Goal: Complete application form

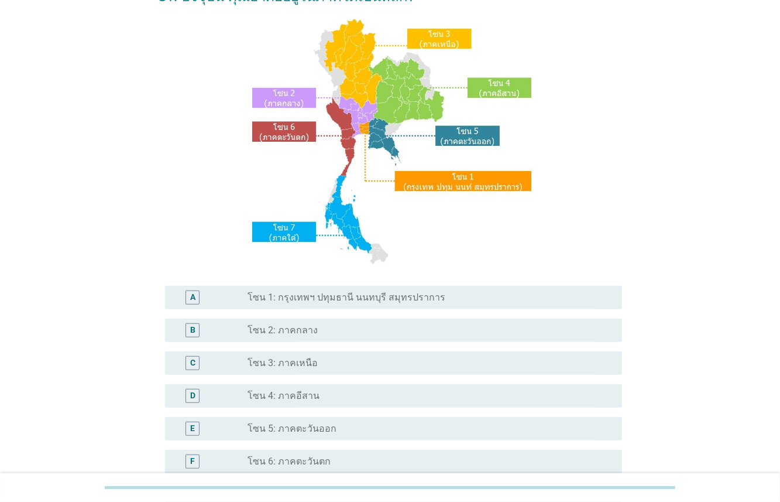
scroll to position [94, 0]
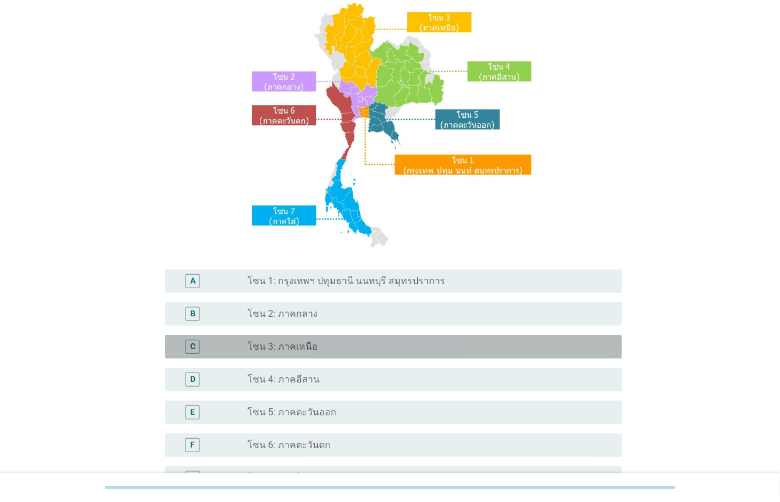
click at [314, 344] on div "radio_button_unchecked โซน 3: ภาคเหนือ" at bounding box center [426, 347] width 356 height 12
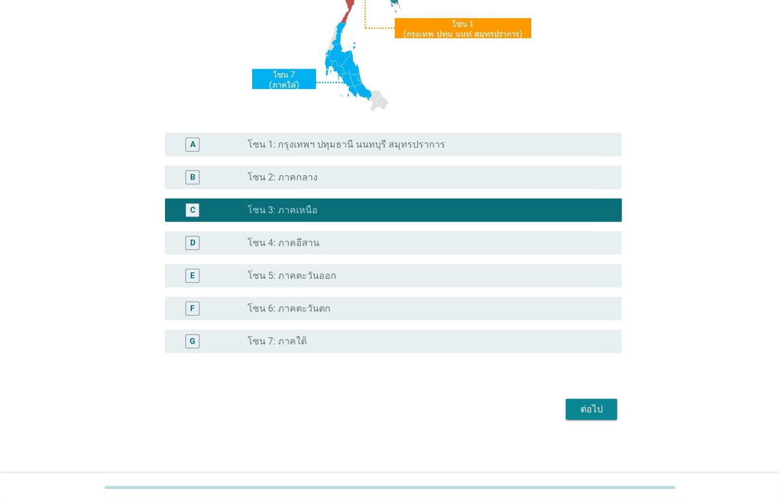
scroll to position [232, 0]
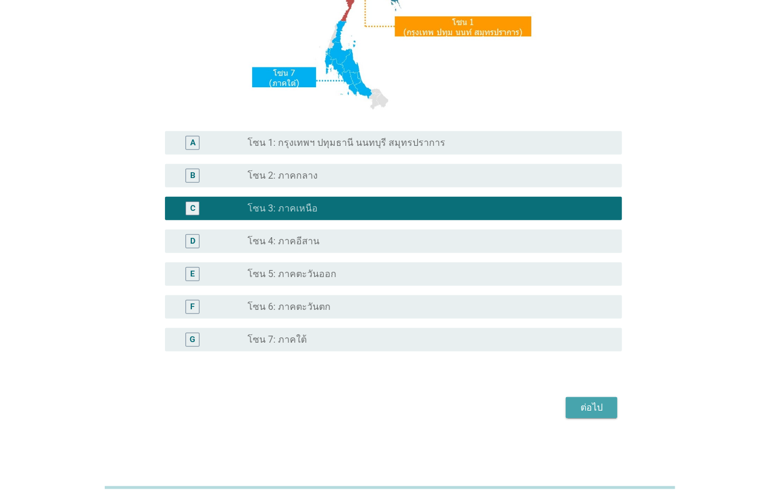
click at [592, 406] on div "ต่อไป" at bounding box center [591, 407] width 33 height 14
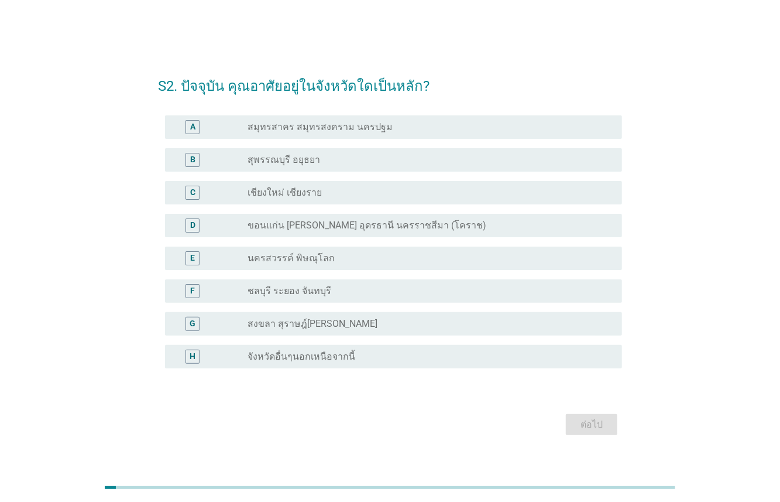
drag, startPoint x: 293, startPoint y: 188, endPoint x: 303, endPoint y: 196, distance: 13.3
click at [294, 188] on label "เชียงใหม่ เชียงราย" at bounding box center [285, 193] width 74 height 12
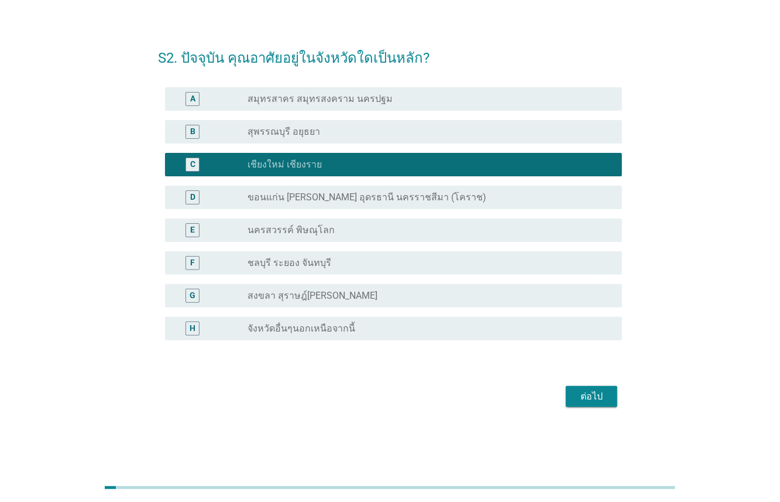
scroll to position [29, 0]
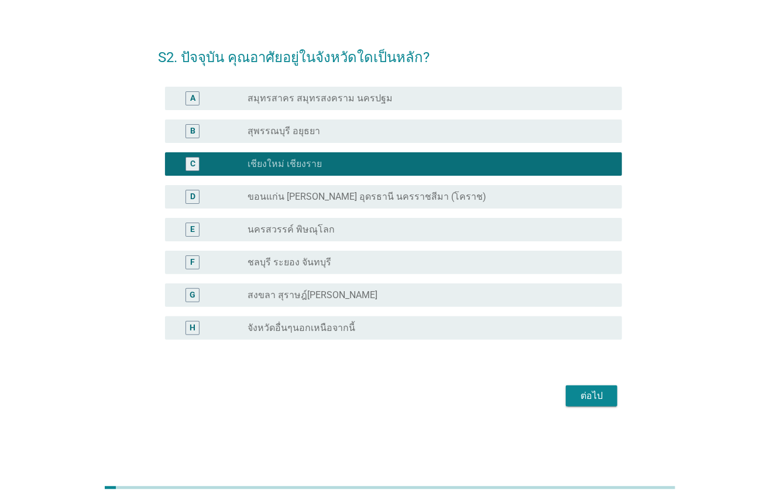
click at [587, 399] on div "ต่อไป" at bounding box center [591, 396] width 33 height 14
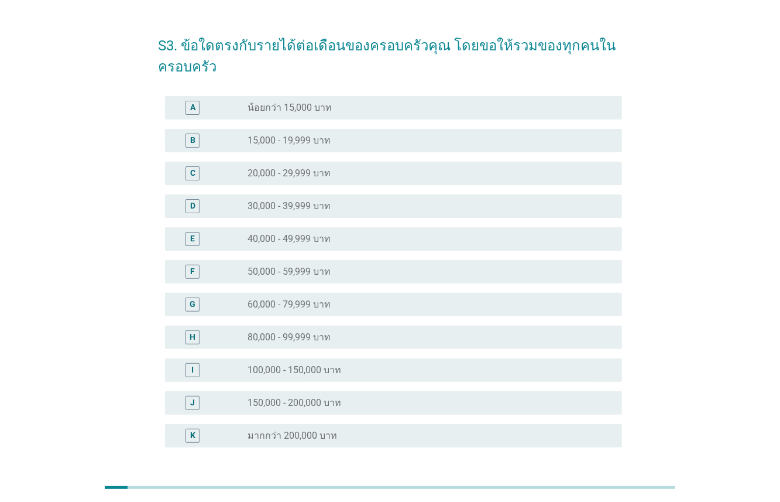
scroll to position [0, 0]
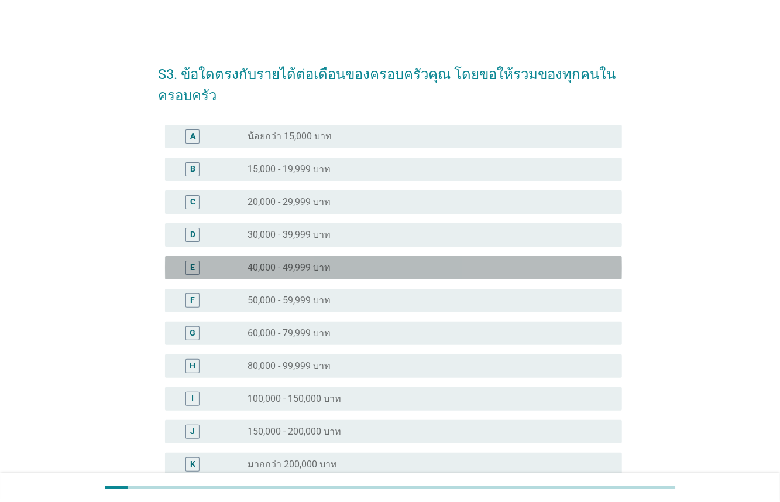
click at [323, 267] on label "40,000 - 49,999 บาท" at bounding box center [289, 268] width 83 height 12
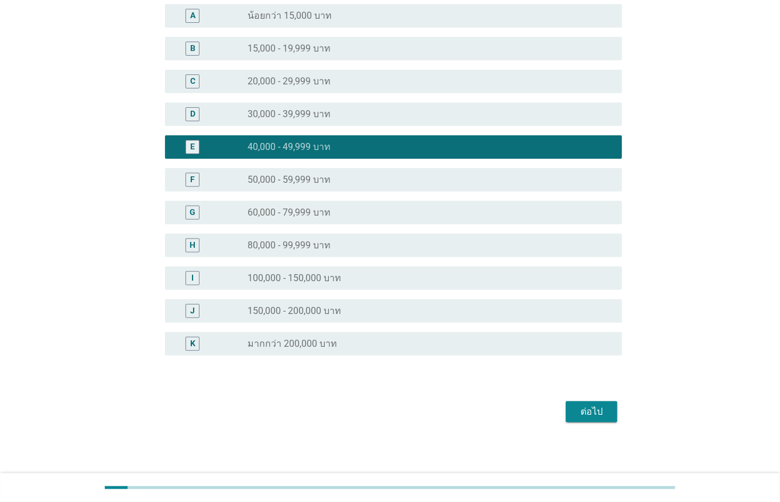
scroll to position [125, 0]
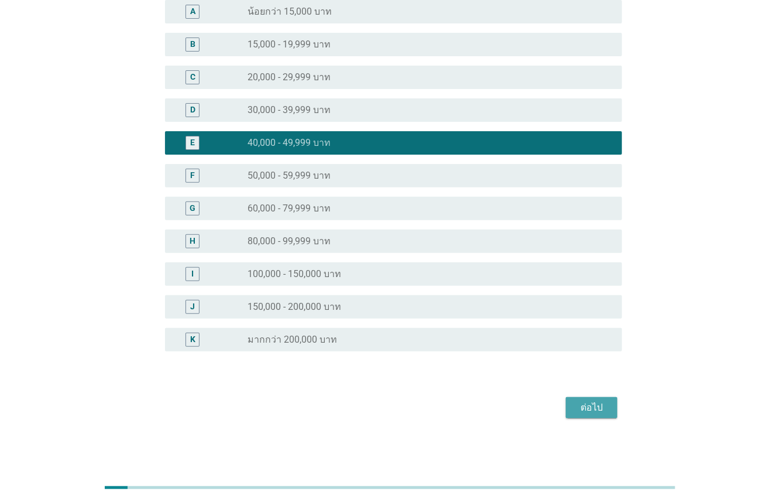
click at [604, 399] on button "ต่อไป" at bounding box center [592, 407] width 52 height 21
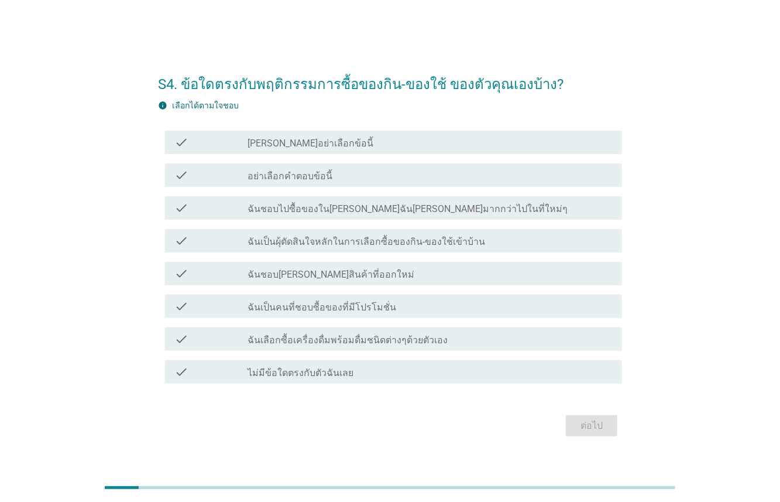
click at [363, 243] on label "ฉันเป็นผุ้ตัดสินใจหลักในการเลือกซื้อของกิน-ของใช้เข้าบ้าน" at bounding box center [367, 242] width 238 height 12
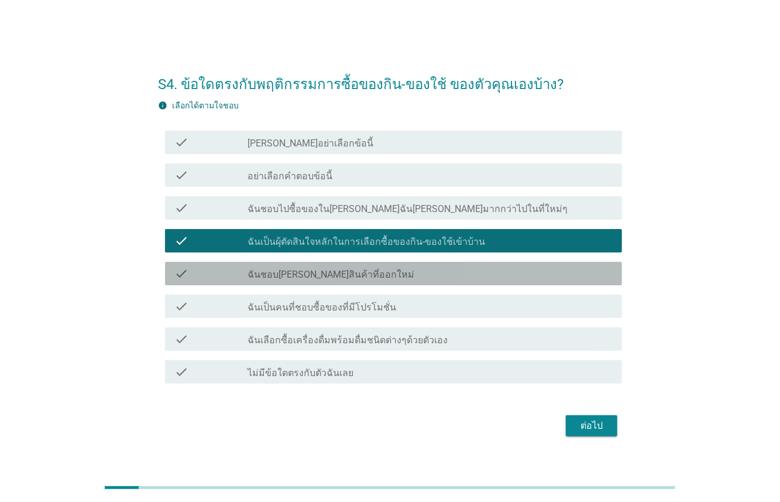
click at [375, 272] on div "check_box_outline_blank ฉันชอบ[PERSON_NAME]สินค้าที่ออกใหม่" at bounding box center [430, 273] width 365 height 14
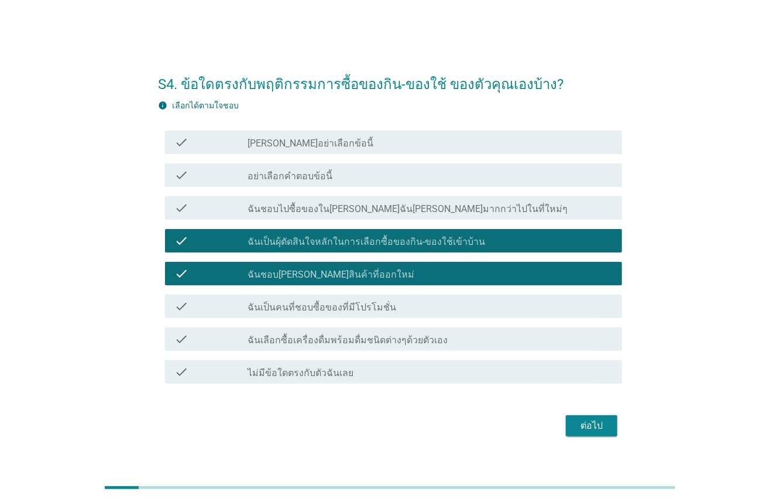
click at [380, 310] on div "check_box_outline_blank ฉันเป็นคนที่ชอบซื้อของที่มีโปรโมชั่น" at bounding box center [430, 306] width 365 height 14
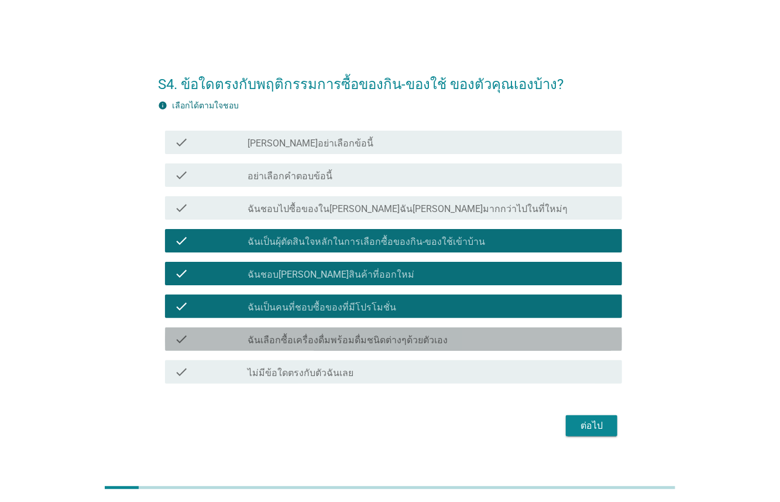
click at [399, 344] on label "ฉันเลือกซื้อเครื่องดื่มพร้อมดื่มชนิดต่างๆด้วยตัวเอง" at bounding box center [348, 340] width 200 height 12
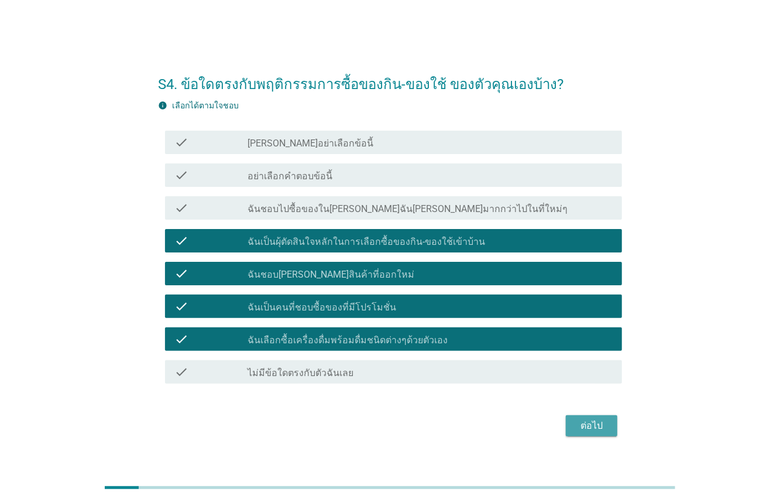
click at [600, 431] on div "ต่อไป" at bounding box center [591, 425] width 33 height 14
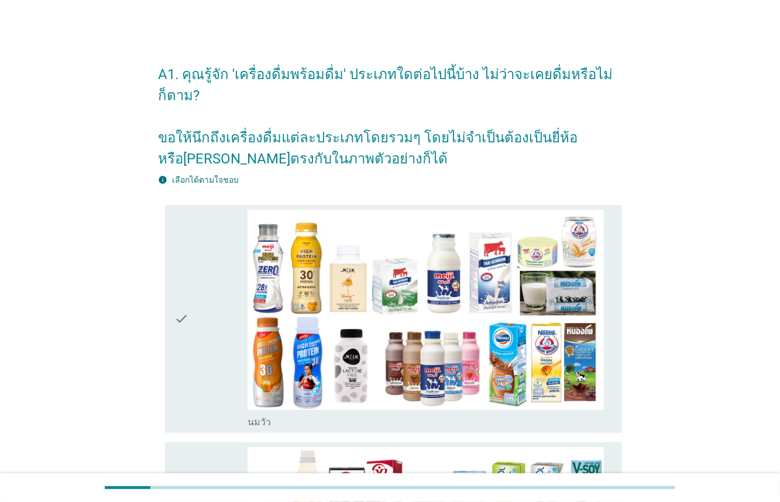
click at [183, 272] on icon "check" at bounding box center [181, 319] width 14 height 219
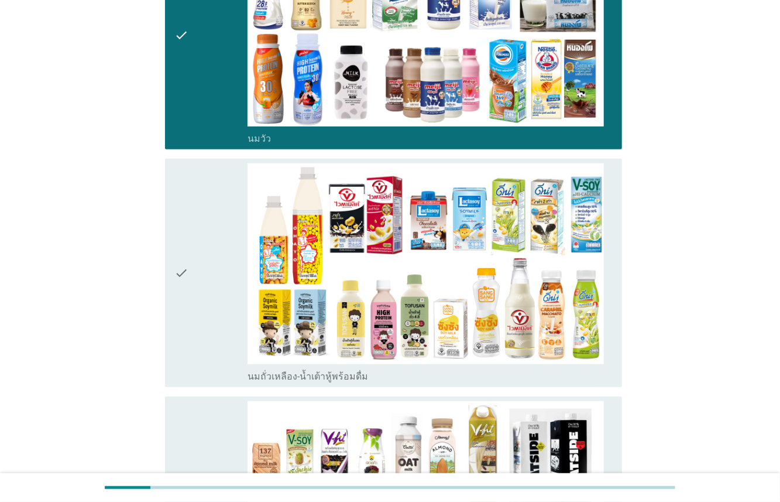
click at [200, 262] on div "check" at bounding box center [210, 272] width 73 height 219
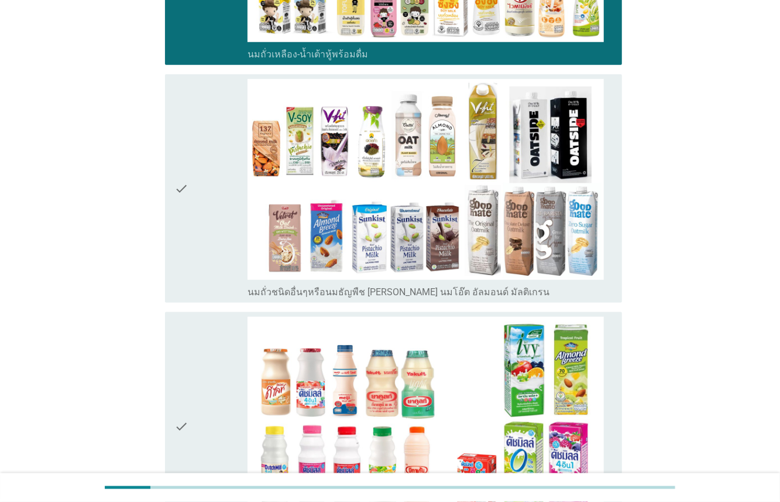
scroll to position [598, 0]
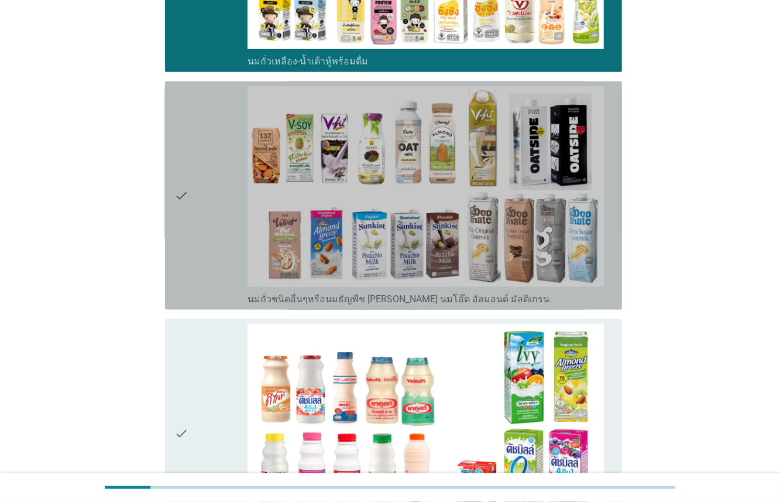
click at [212, 234] on div "check" at bounding box center [210, 195] width 73 height 219
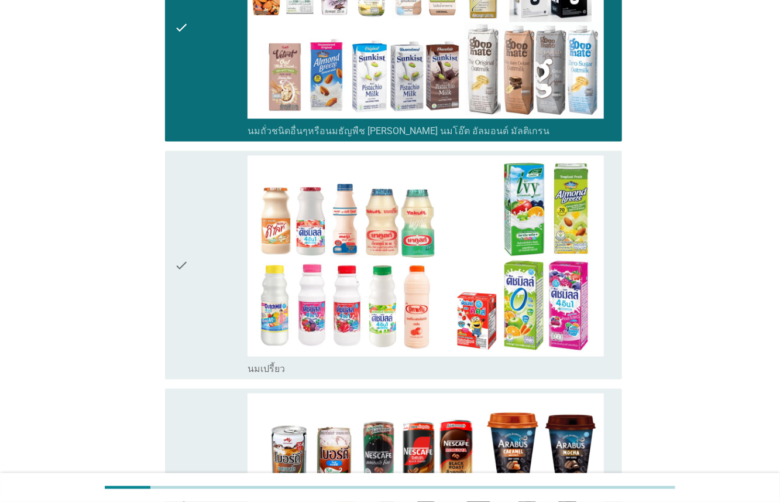
click at [212, 246] on div "check" at bounding box center [210, 265] width 73 height 219
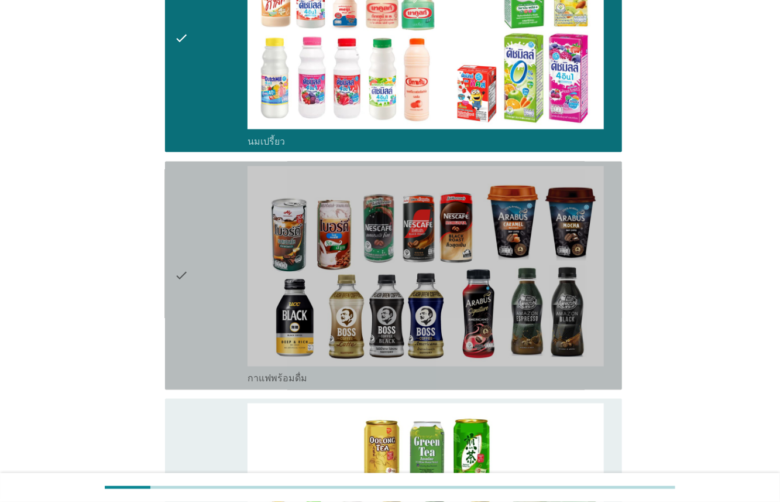
click at [214, 241] on div "check" at bounding box center [210, 275] width 73 height 219
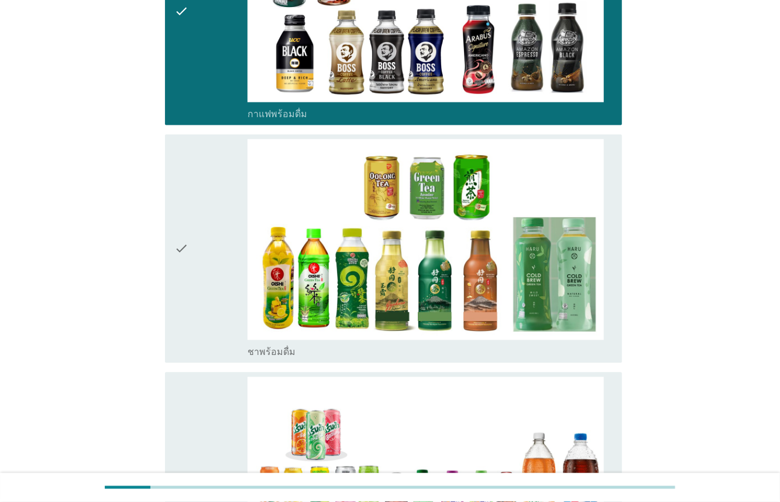
click at [215, 237] on div "check" at bounding box center [210, 248] width 73 height 219
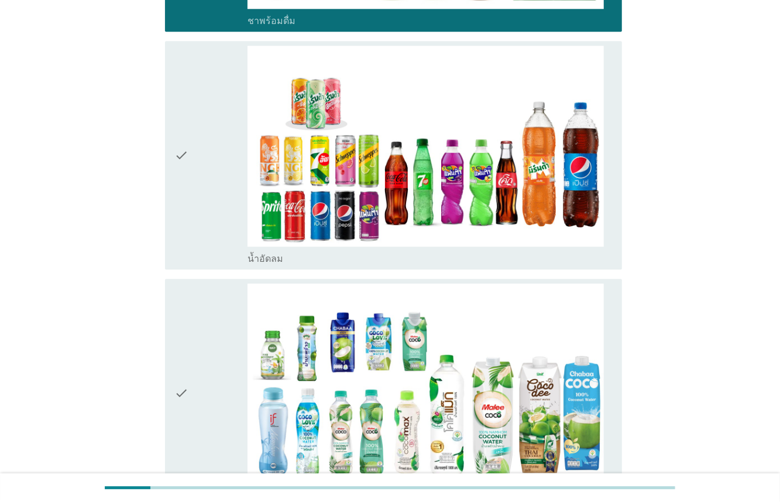
scroll to position [1593, 0]
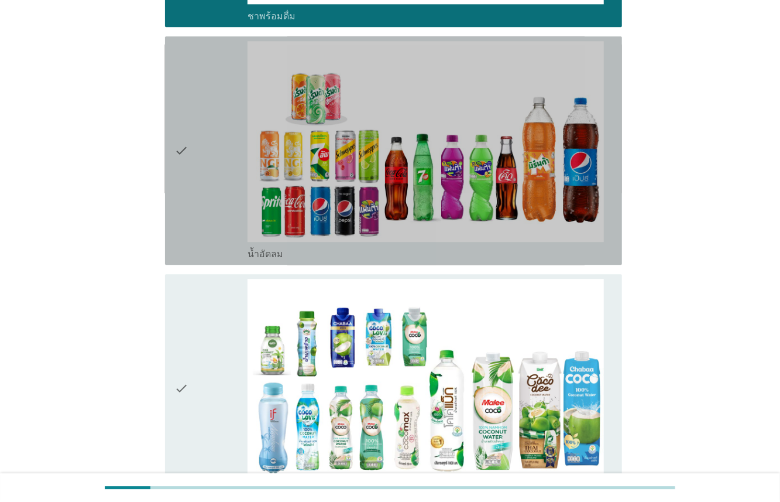
click at [223, 183] on div "check" at bounding box center [210, 150] width 73 height 219
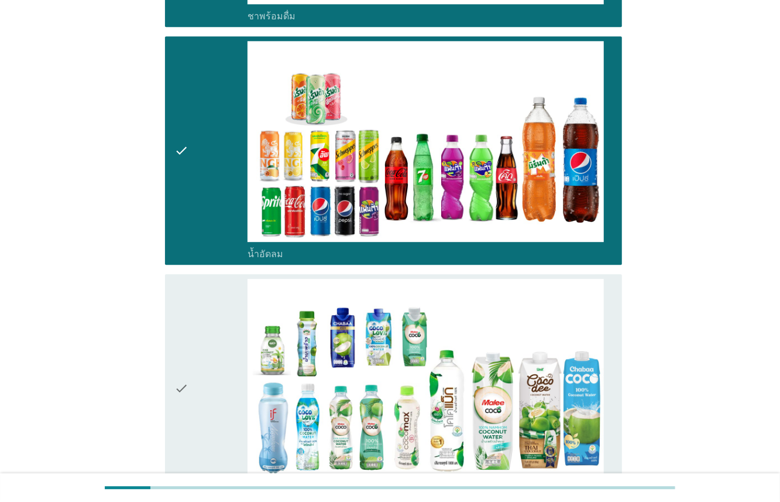
click at [221, 315] on div "check" at bounding box center [210, 388] width 73 height 219
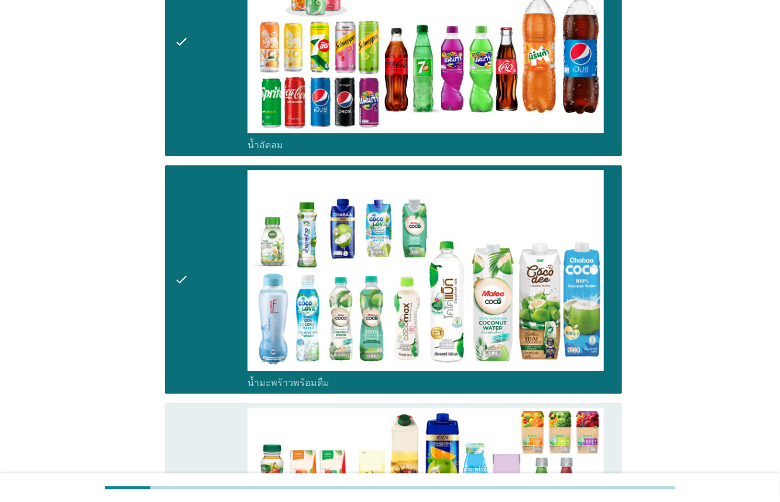
scroll to position [1913, 0]
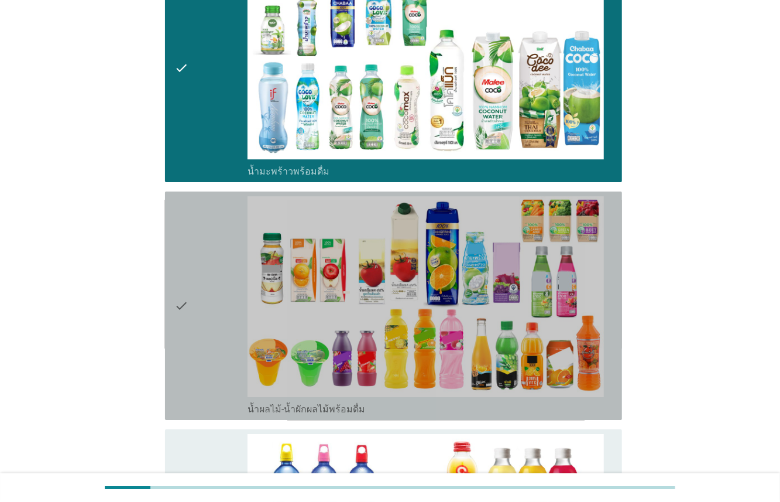
click at [221, 287] on div "check" at bounding box center [210, 305] width 73 height 219
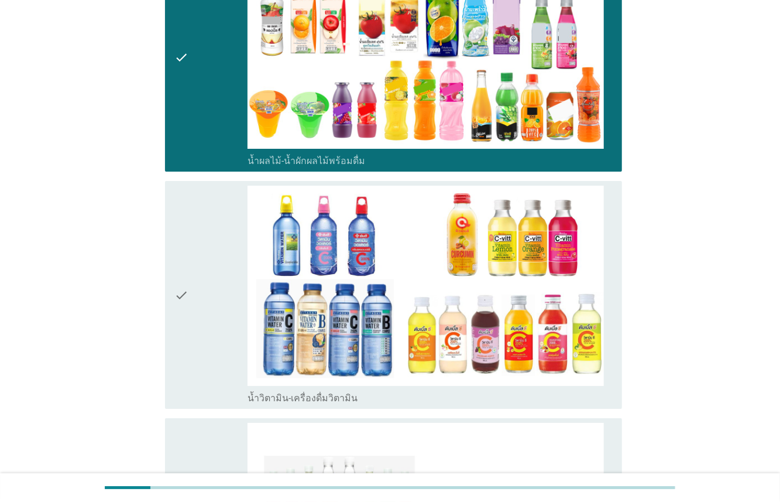
click at [215, 279] on div "check" at bounding box center [210, 295] width 73 height 219
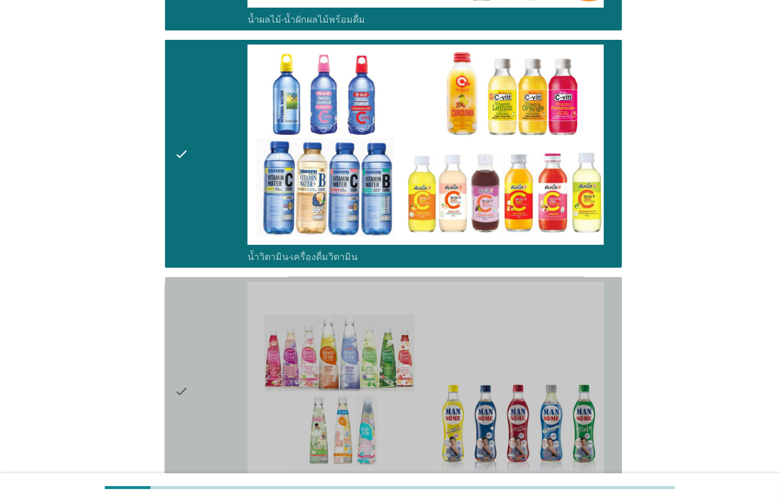
click at [217, 292] on div "check" at bounding box center [210, 390] width 73 height 219
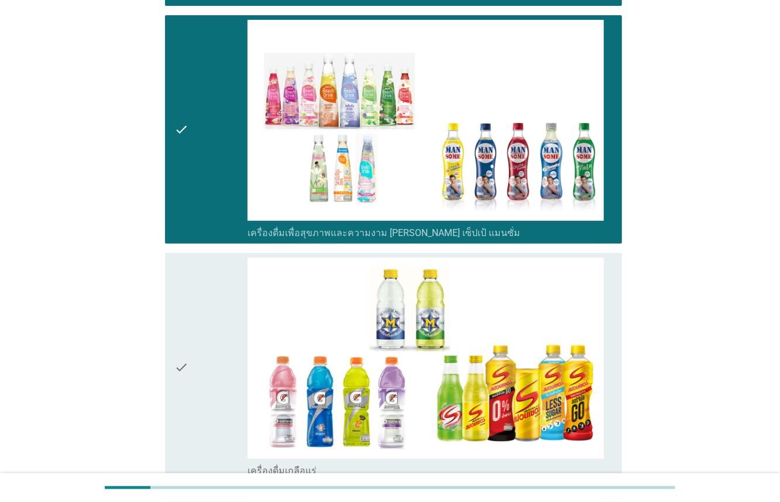
scroll to position [2572, 0]
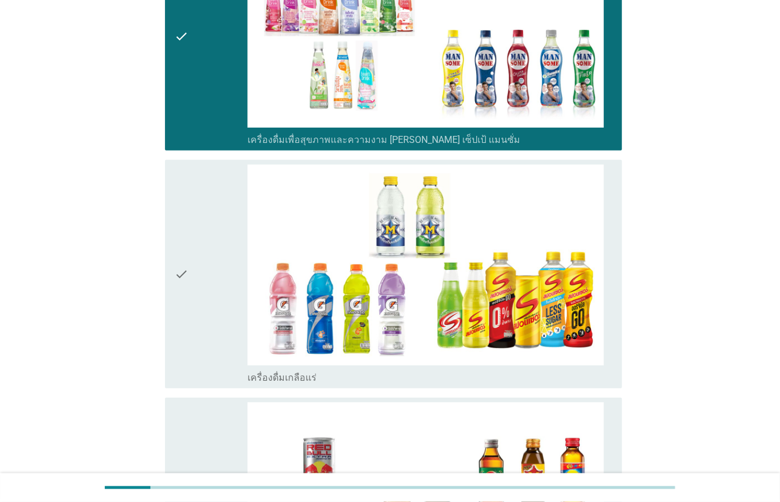
click at [215, 276] on div "check" at bounding box center [210, 273] width 73 height 219
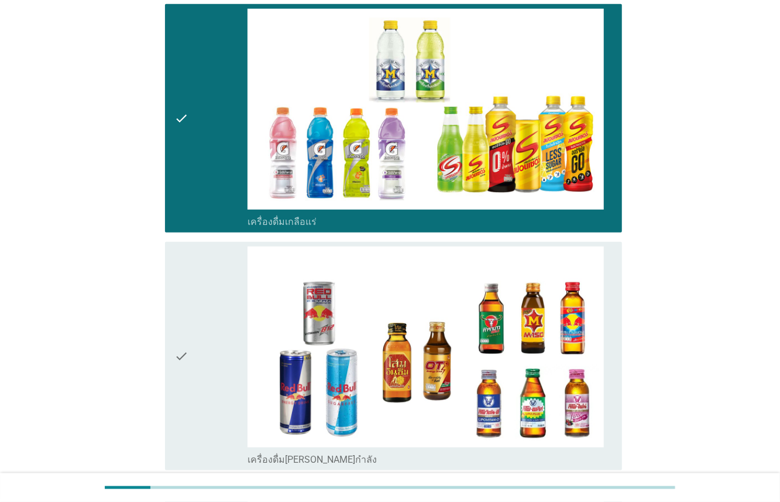
scroll to position [2946, 0]
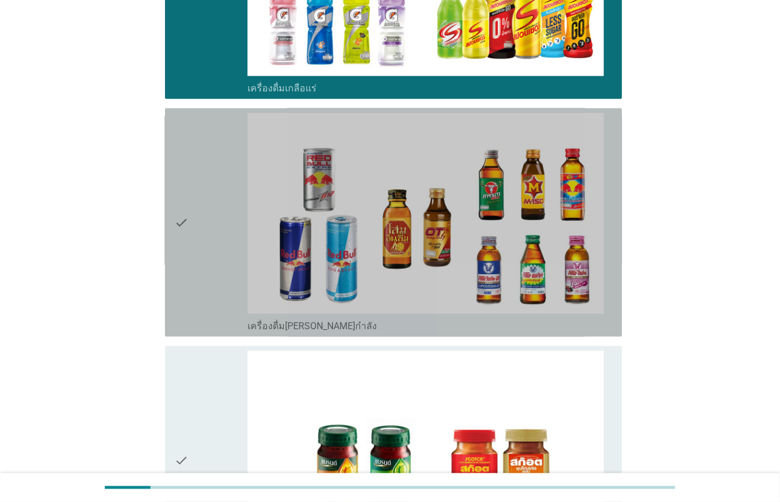
click at [222, 224] on div "check" at bounding box center [210, 222] width 73 height 219
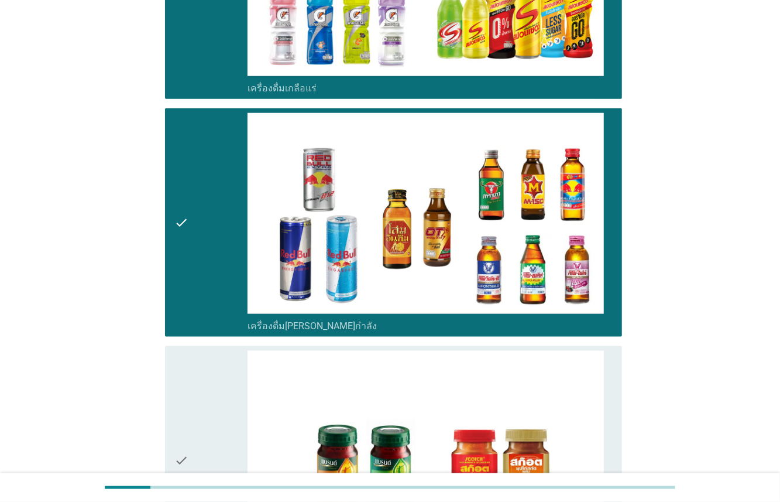
click at [224, 373] on div "check" at bounding box center [210, 460] width 73 height 219
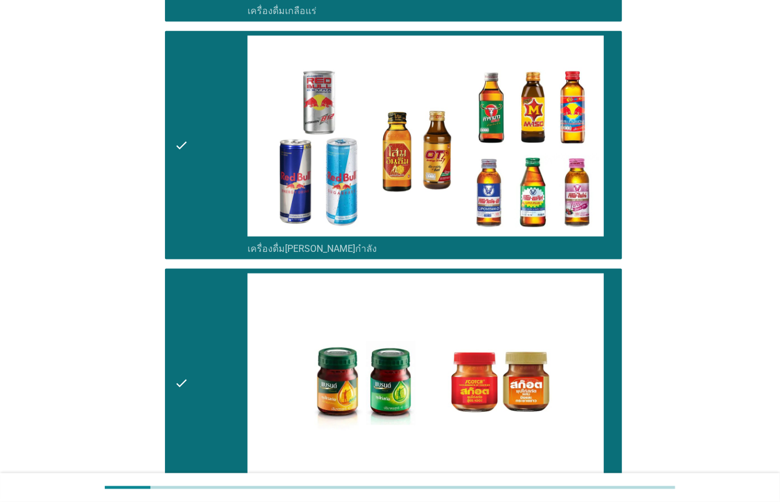
scroll to position [3165, 0]
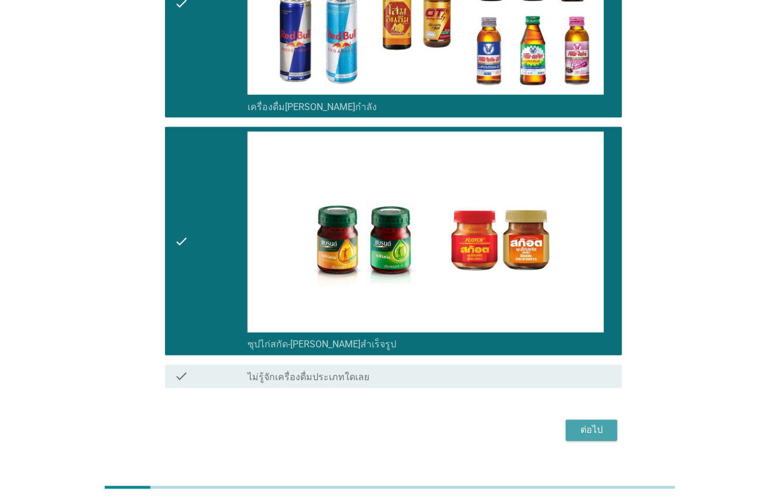
click at [583, 423] on div "ต่อไป" at bounding box center [591, 430] width 33 height 14
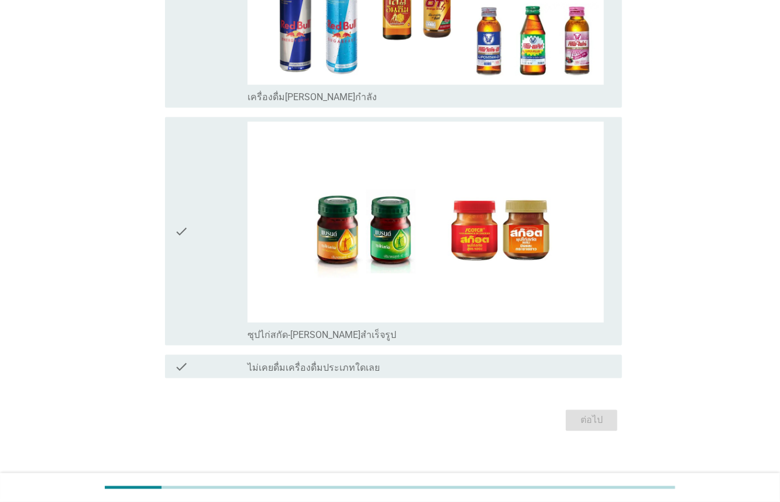
scroll to position [3102, 0]
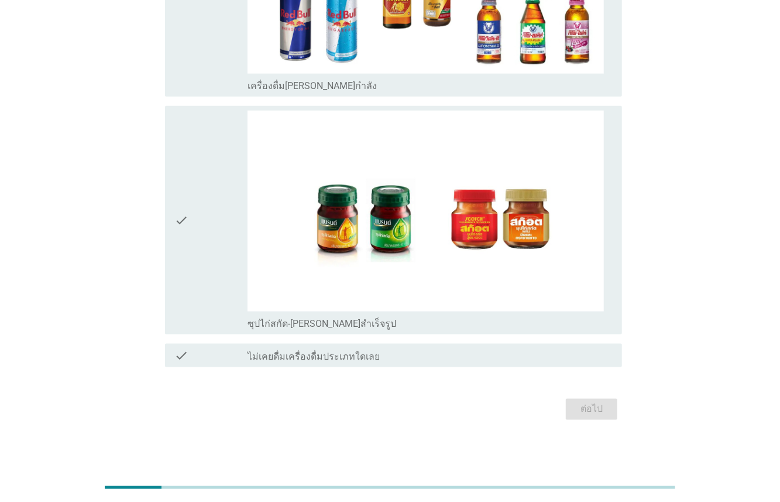
click at [601, 406] on div "ต่อไป" at bounding box center [390, 409] width 464 height 28
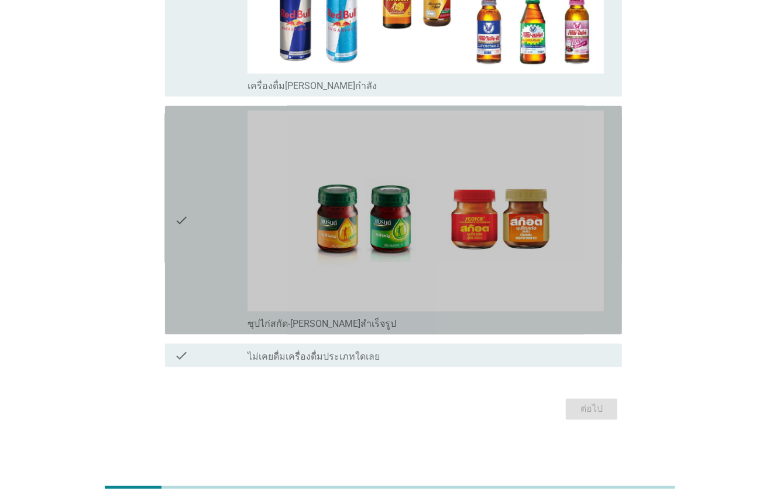
click at [205, 230] on div "check" at bounding box center [210, 220] width 73 height 219
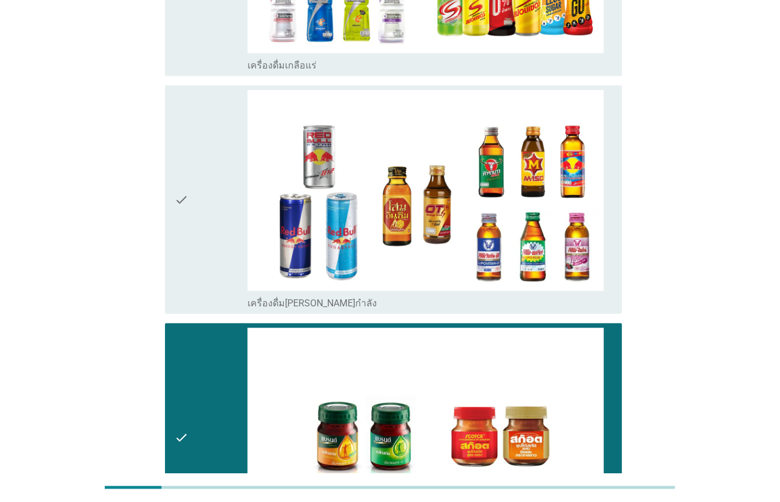
click at [217, 231] on div "check" at bounding box center [210, 199] width 73 height 219
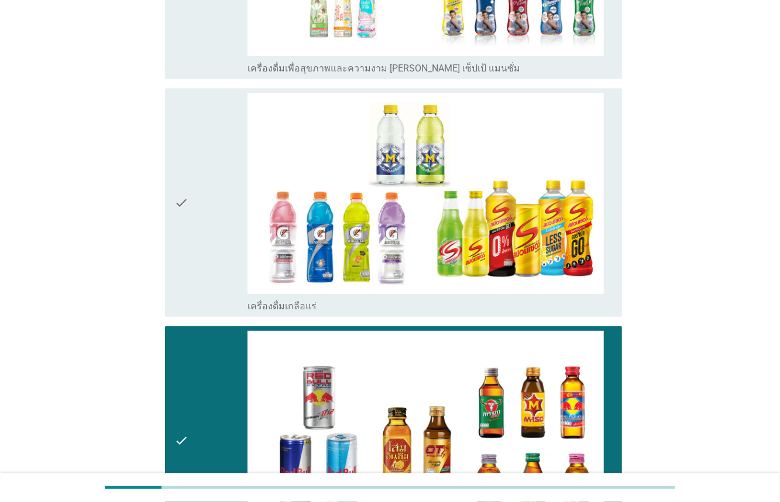
click at [218, 236] on div "check" at bounding box center [210, 202] width 73 height 219
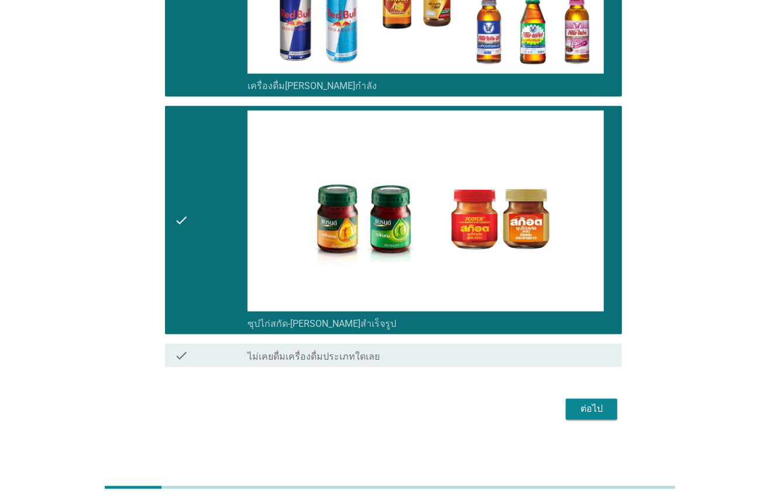
click at [221, 248] on div "check" at bounding box center [210, 220] width 73 height 219
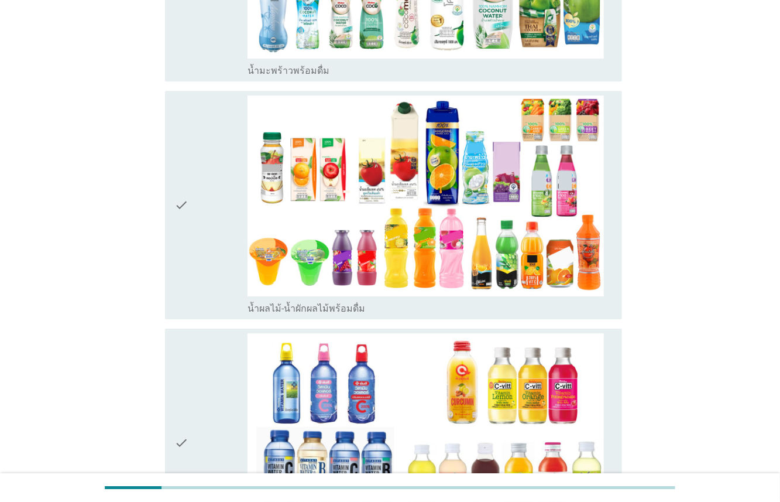
scroll to position [1929, 0]
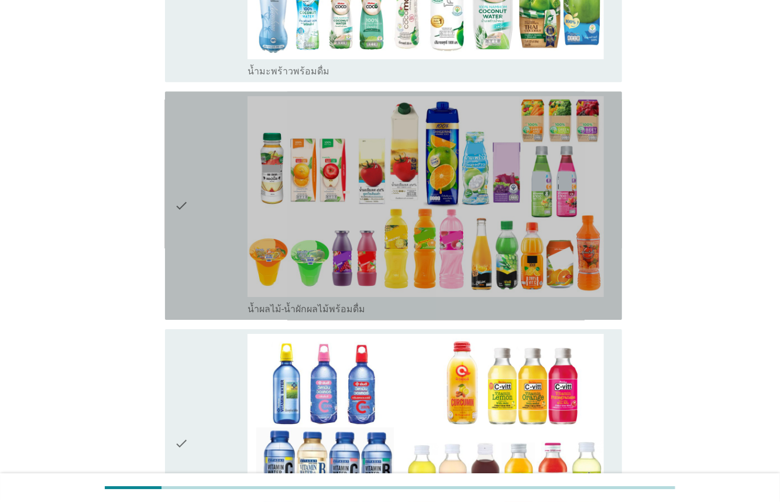
click at [221, 248] on div "check" at bounding box center [210, 205] width 73 height 219
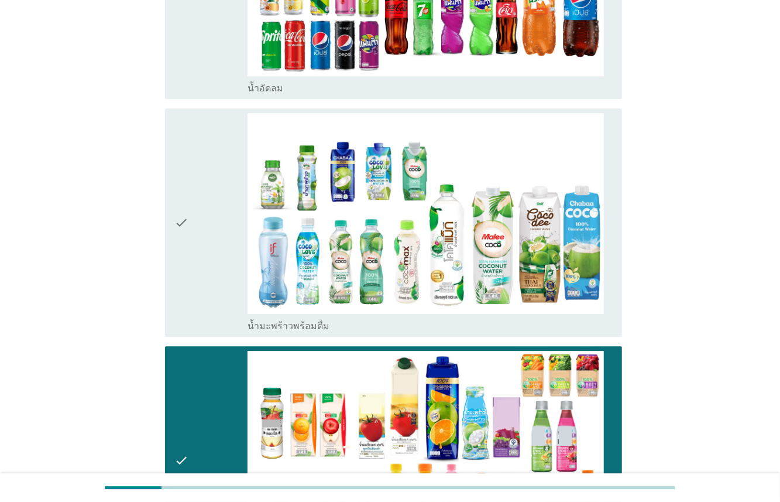
click at [211, 217] on div "check" at bounding box center [210, 222] width 73 height 219
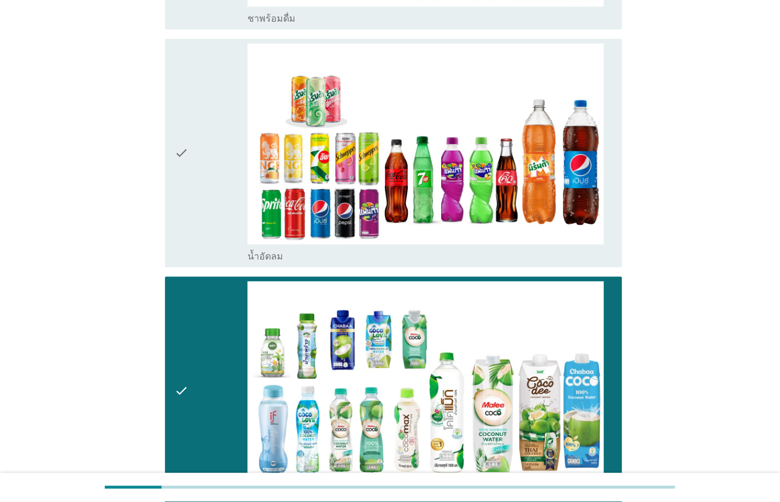
click at [211, 210] on div "check" at bounding box center [210, 152] width 73 height 219
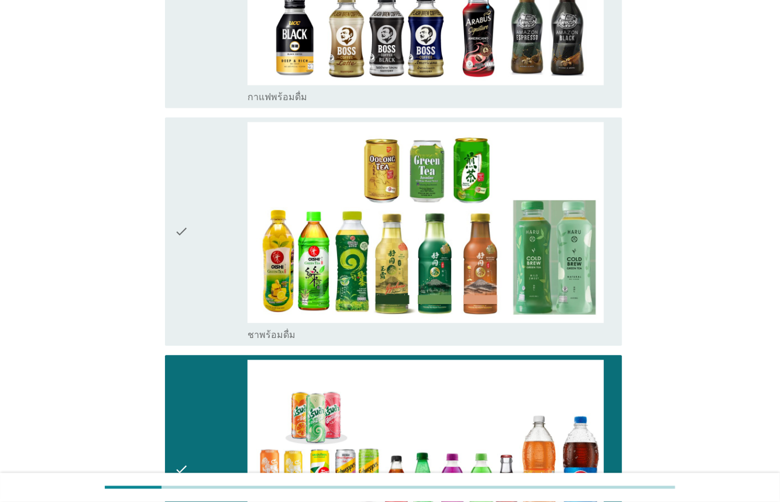
click at [204, 218] on div "check" at bounding box center [210, 231] width 73 height 219
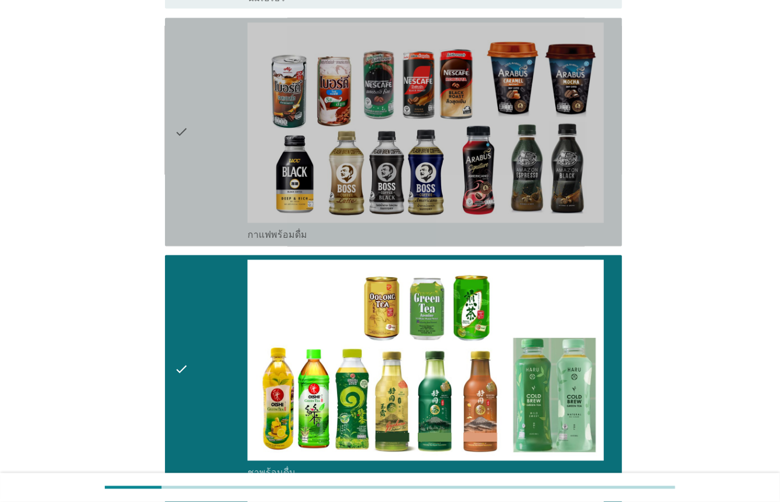
click at [203, 207] on div "check" at bounding box center [210, 132] width 73 height 219
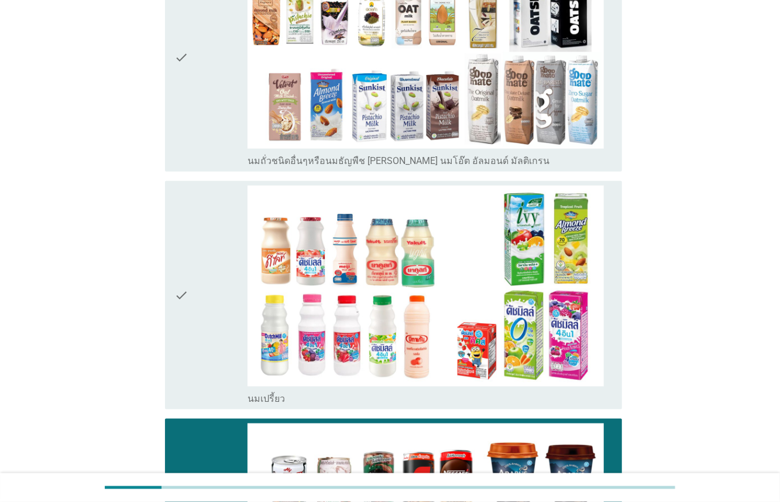
scroll to position [644, 0]
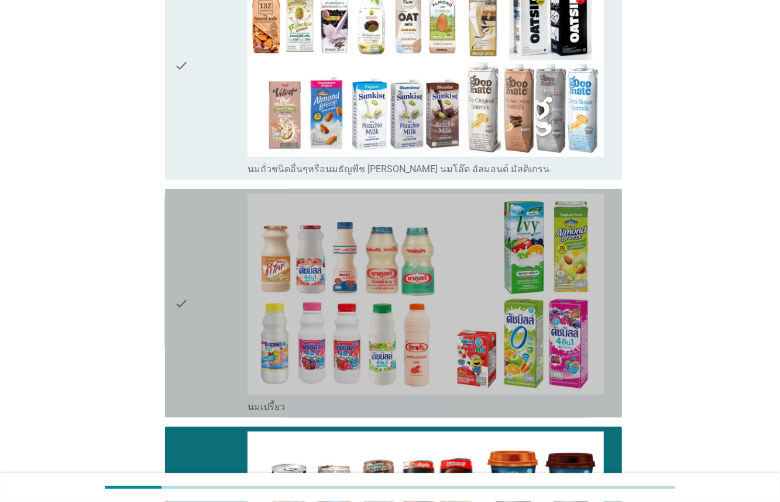
click at [170, 269] on div "check check_box_outline_blank นมเปรี้ยว" at bounding box center [393, 303] width 457 height 228
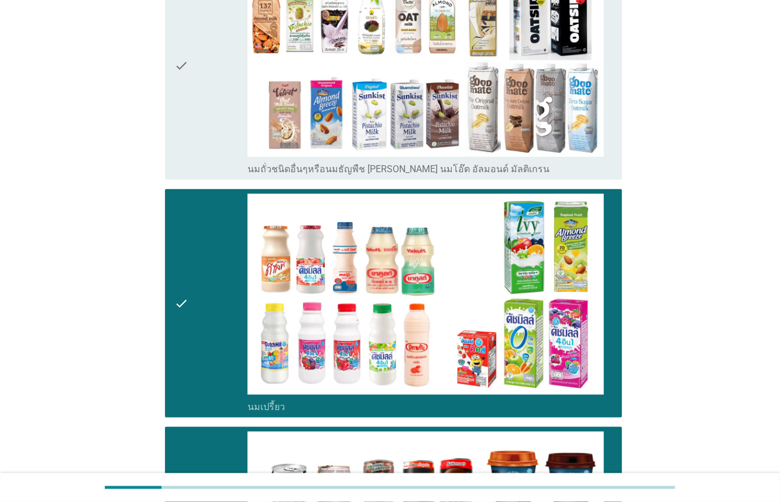
click at [219, 154] on div "check" at bounding box center [210, 65] width 73 height 219
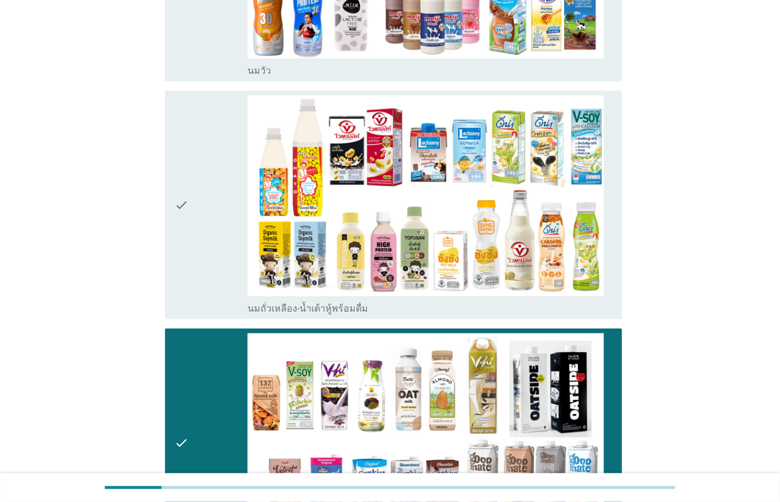
scroll to position [204, 0]
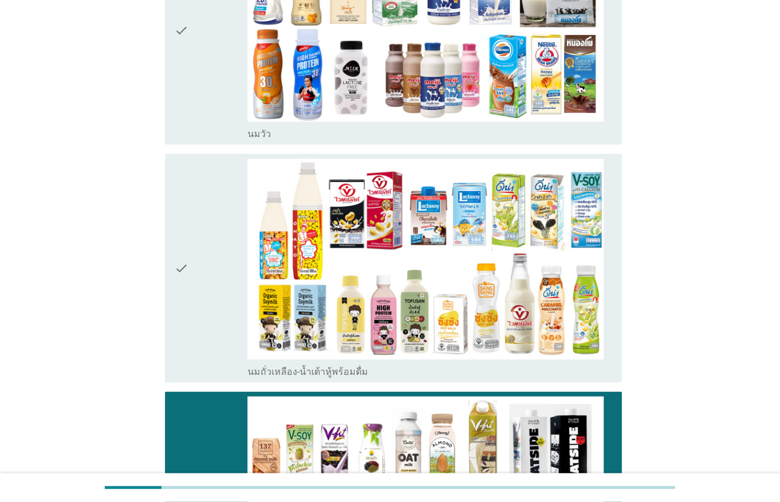
click at [205, 188] on div "check" at bounding box center [210, 268] width 73 height 219
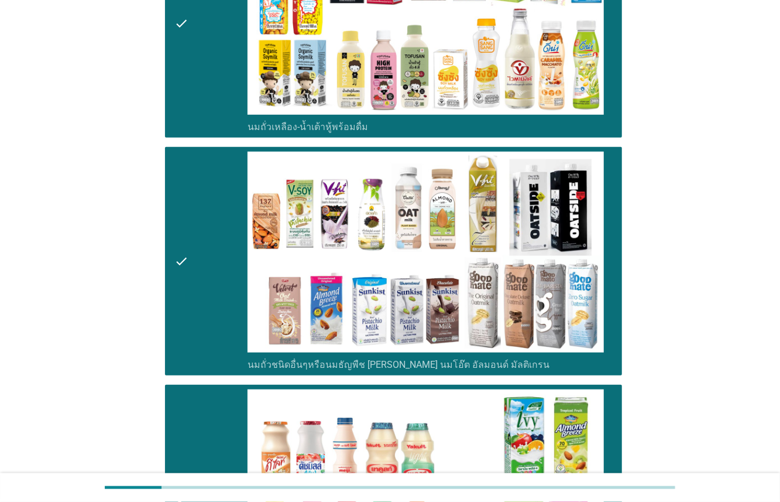
scroll to position [469, 0]
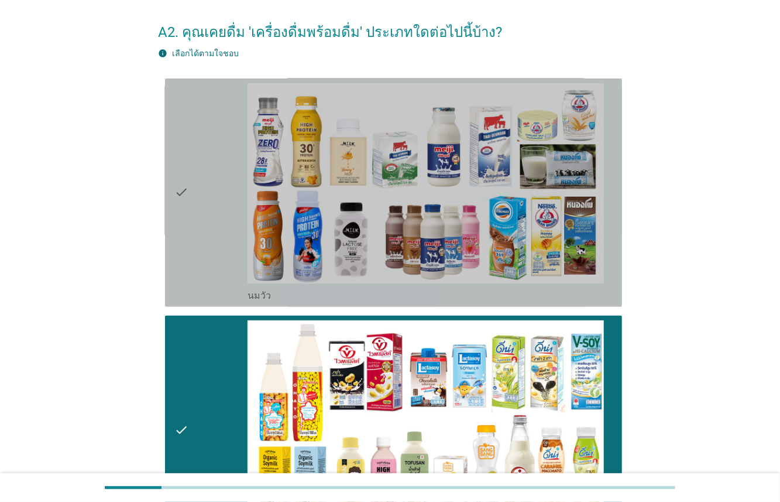
click at [201, 265] on div "check" at bounding box center [210, 192] width 73 height 219
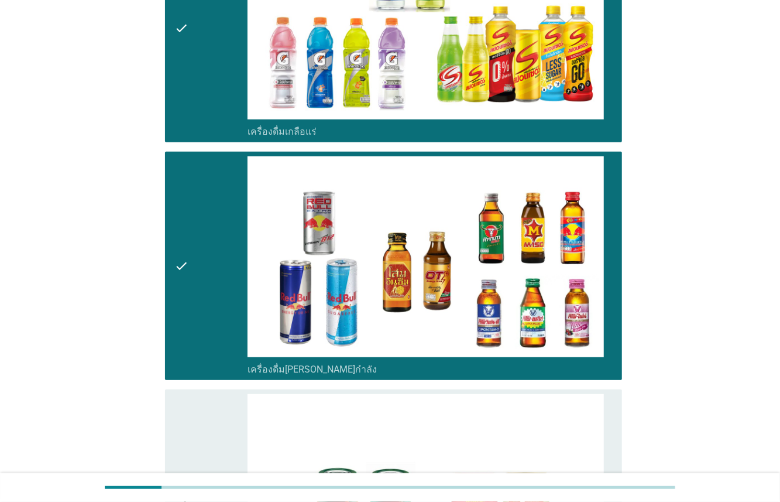
scroll to position [3102, 0]
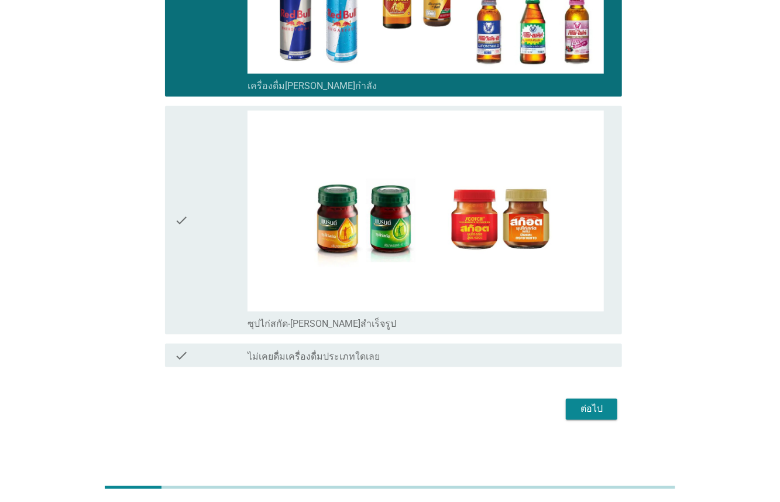
click at [588, 411] on div "ต่อไป" at bounding box center [591, 409] width 33 height 14
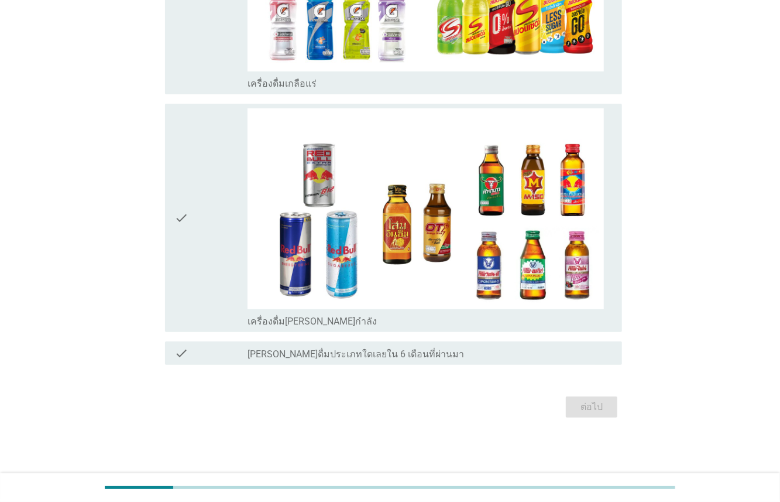
scroll to position [0, 0]
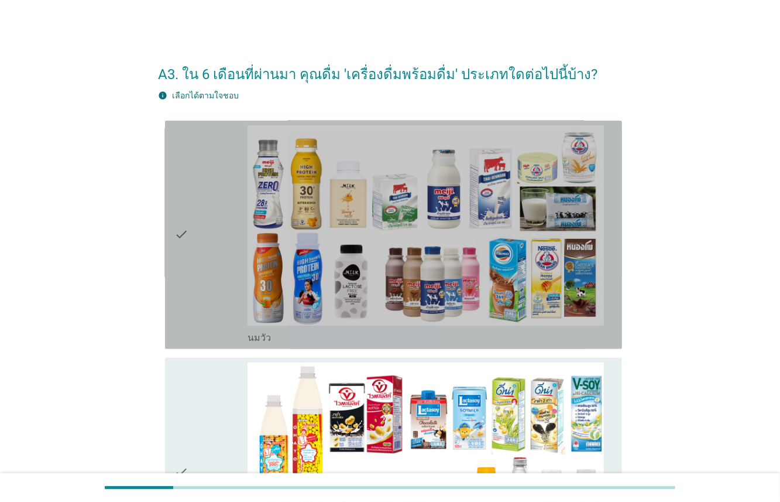
click at [230, 266] on div "check" at bounding box center [210, 234] width 73 height 219
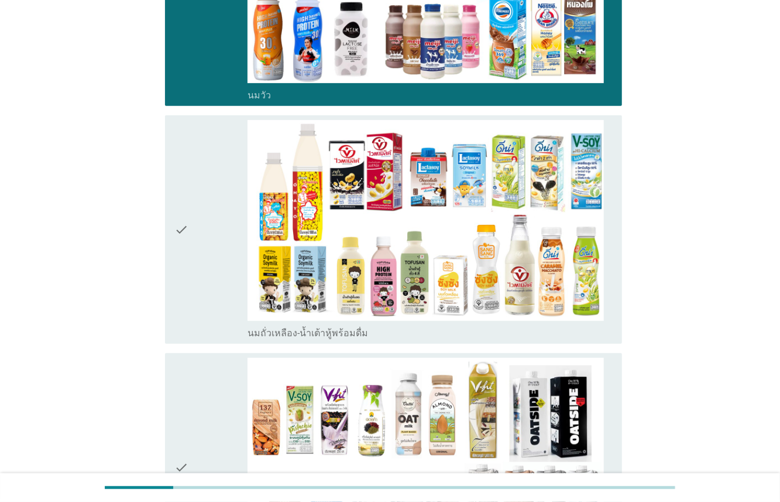
scroll to position [244, 0]
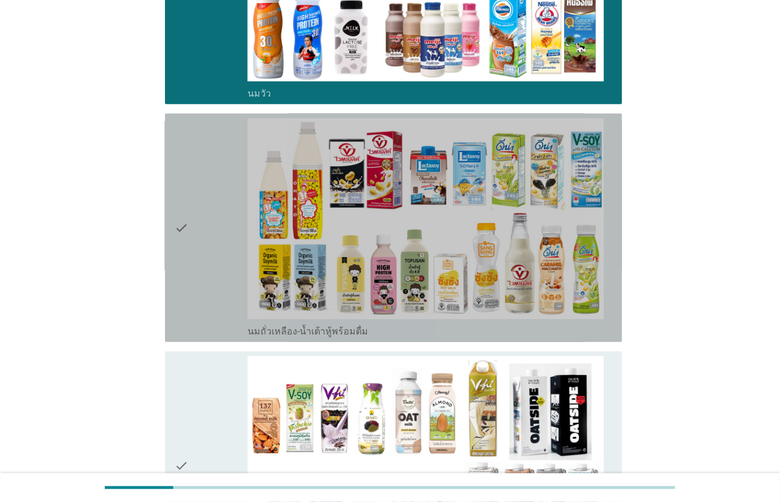
click at [213, 261] on div "check" at bounding box center [210, 227] width 73 height 219
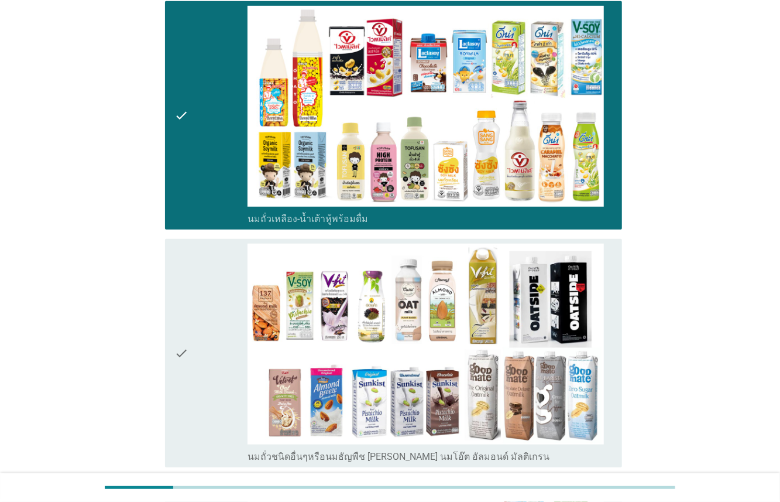
scroll to position [379, 0]
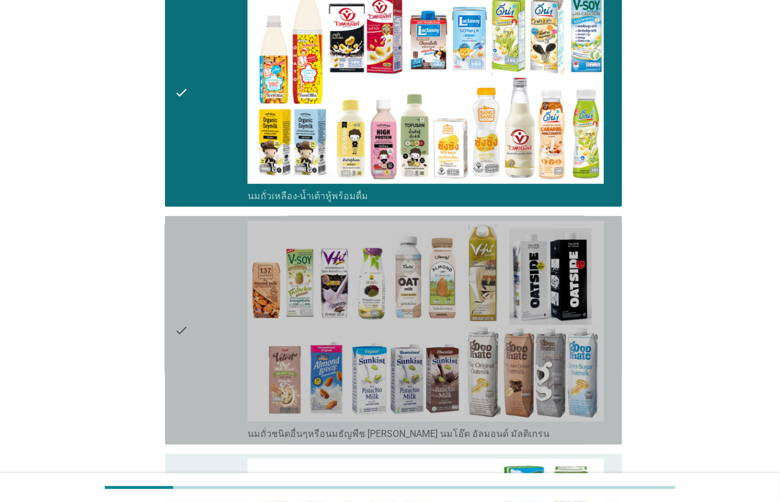
click at [225, 335] on div "check" at bounding box center [210, 330] width 73 height 219
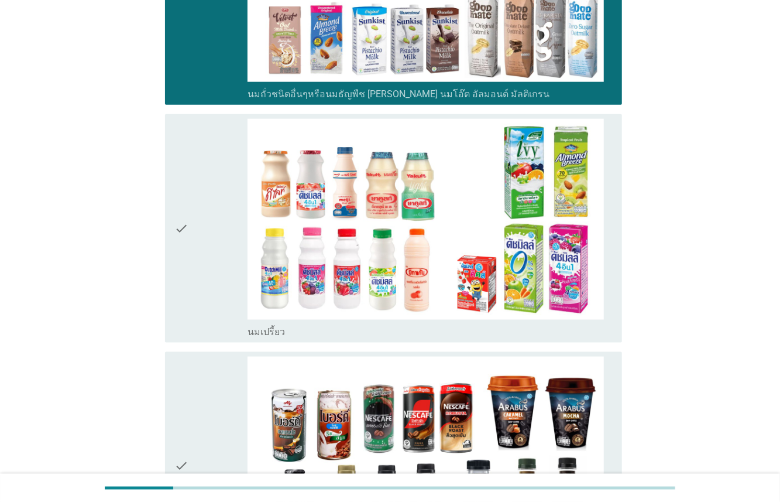
scroll to position [855, 0]
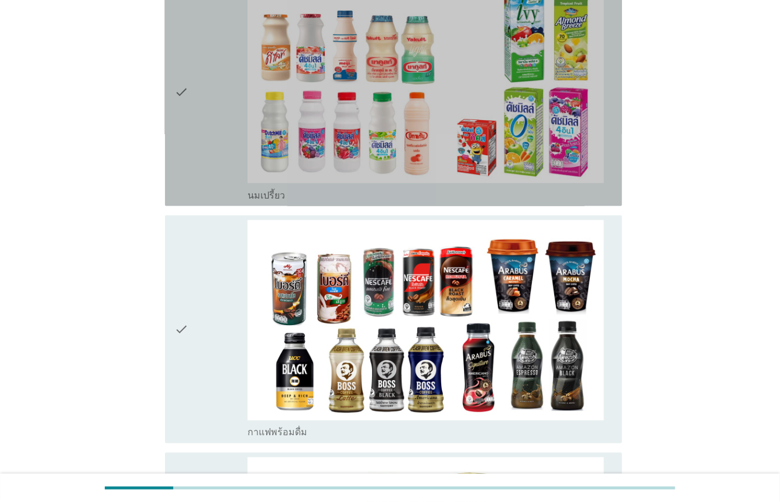
drag, startPoint x: 214, startPoint y: 159, endPoint x: 207, endPoint y: 259, distance: 100.3
click at [214, 167] on div "check" at bounding box center [210, 91] width 73 height 219
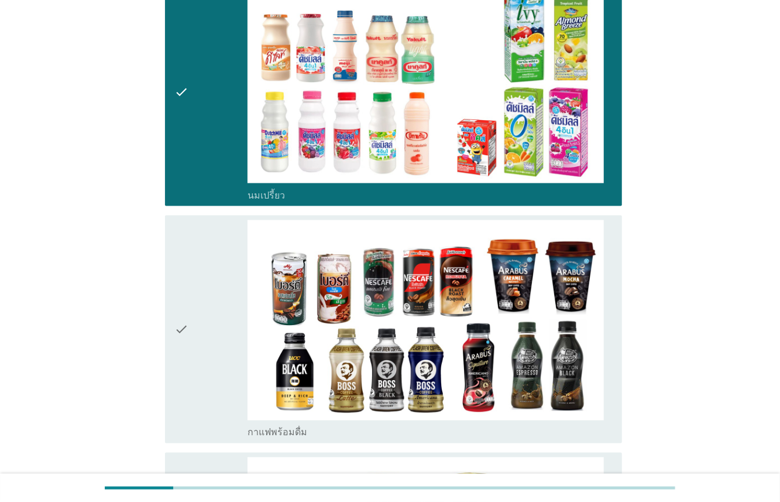
click at [207, 265] on div "check" at bounding box center [210, 329] width 73 height 219
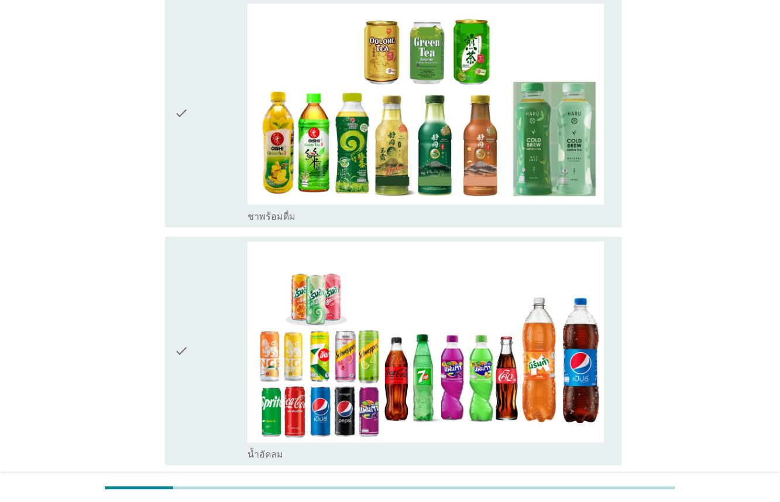
scroll to position [1370, 0]
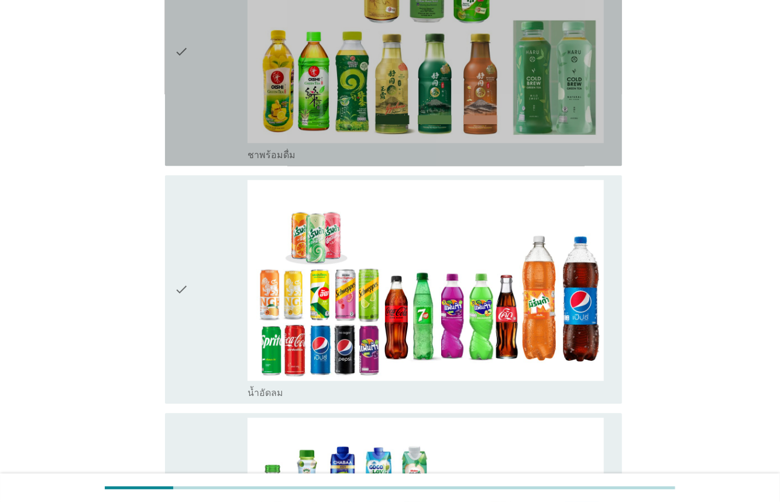
click at [225, 111] on div "check" at bounding box center [210, 51] width 73 height 219
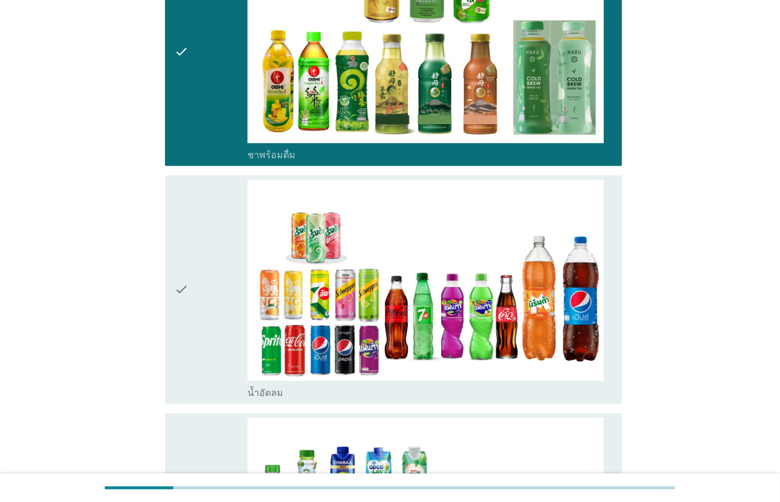
click at [217, 243] on div "check" at bounding box center [210, 289] width 73 height 219
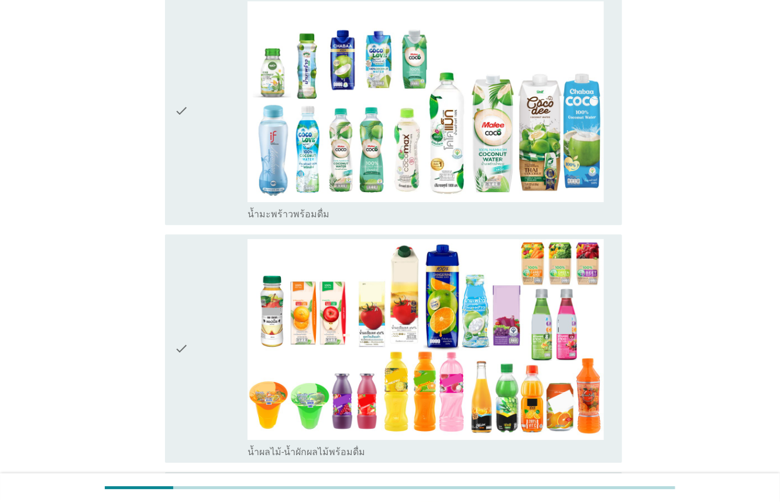
click at [216, 191] on div "check" at bounding box center [210, 110] width 73 height 219
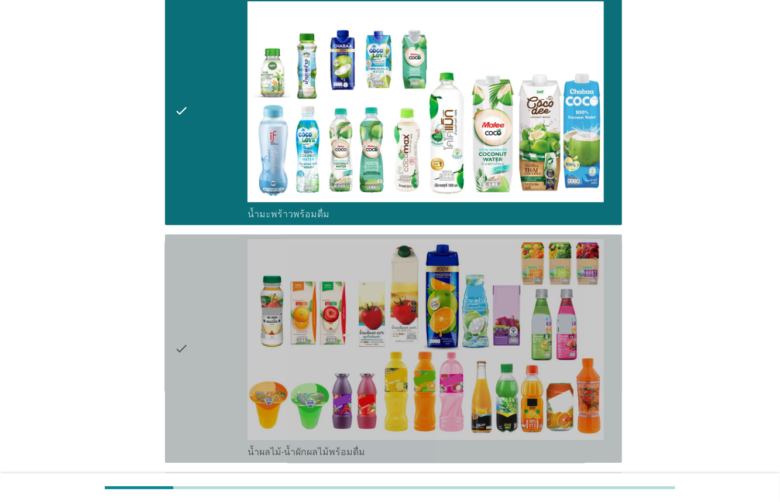
click at [201, 305] on div "check" at bounding box center [210, 348] width 73 height 219
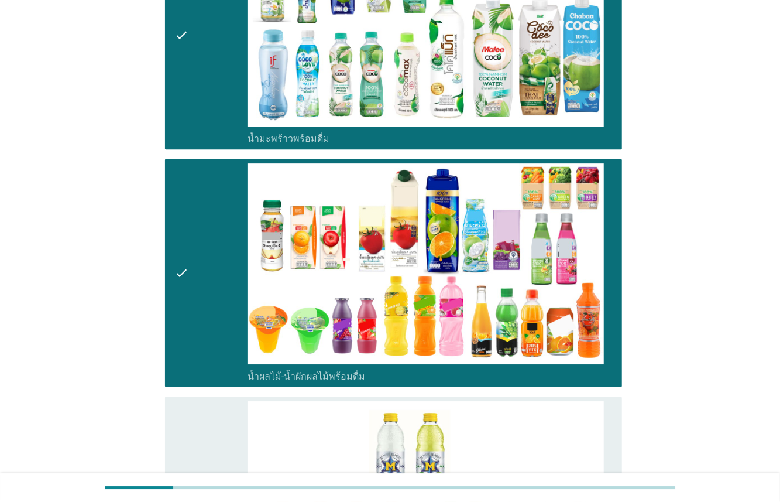
scroll to position [2224, 0]
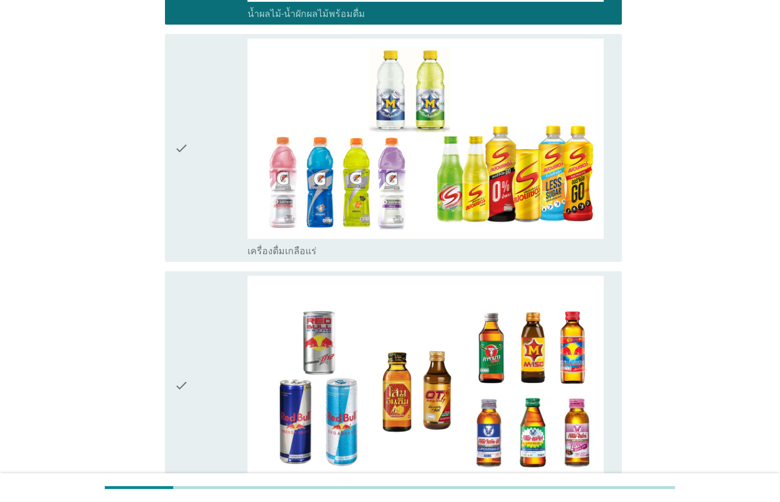
drag, startPoint x: 218, startPoint y: 198, endPoint x: 218, endPoint y: 255, distance: 57.4
click at [218, 199] on div "check" at bounding box center [210, 148] width 73 height 219
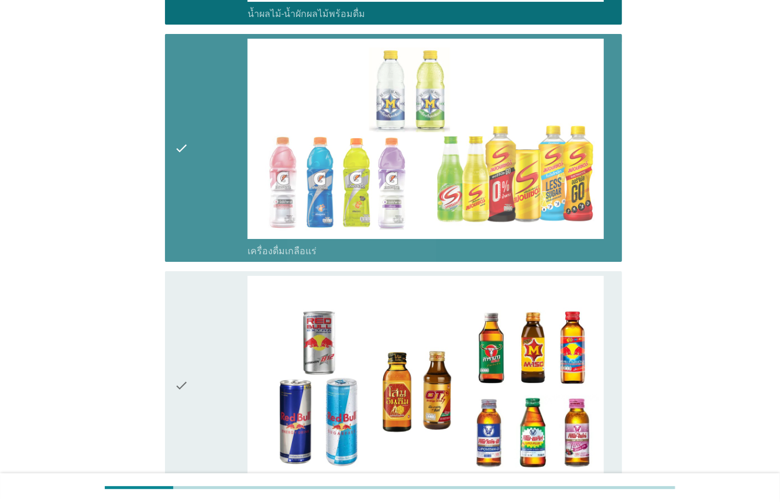
click at [213, 338] on div "check" at bounding box center [210, 385] width 73 height 219
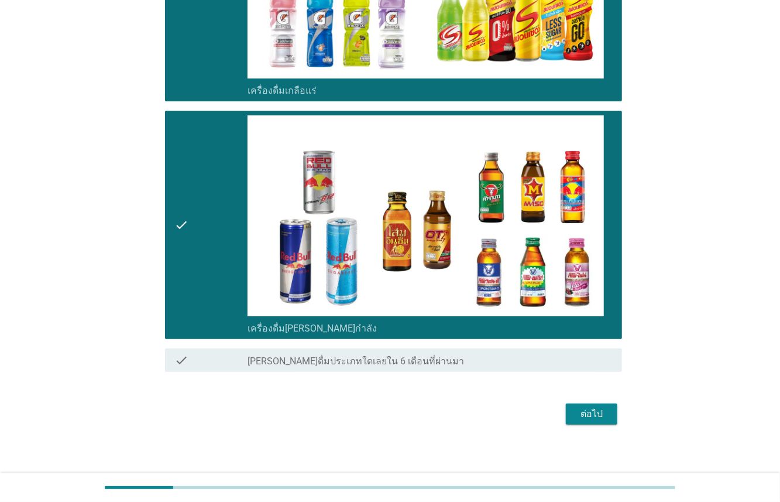
scroll to position [2389, 0]
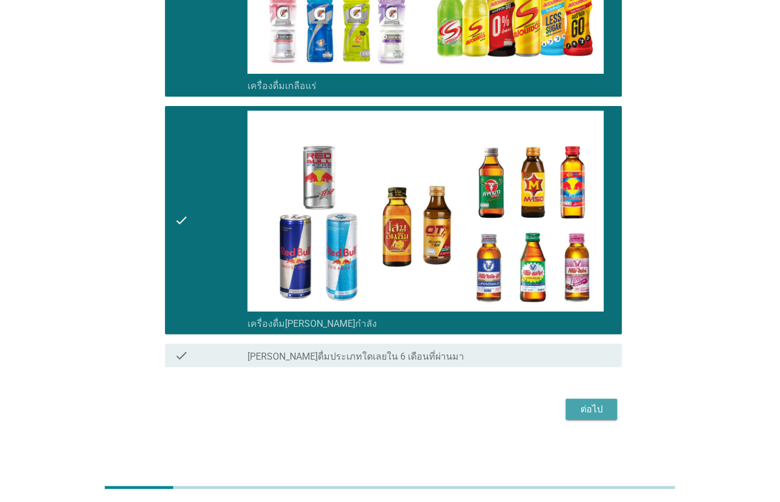
click at [578, 409] on div "ต่อไป" at bounding box center [591, 409] width 33 height 14
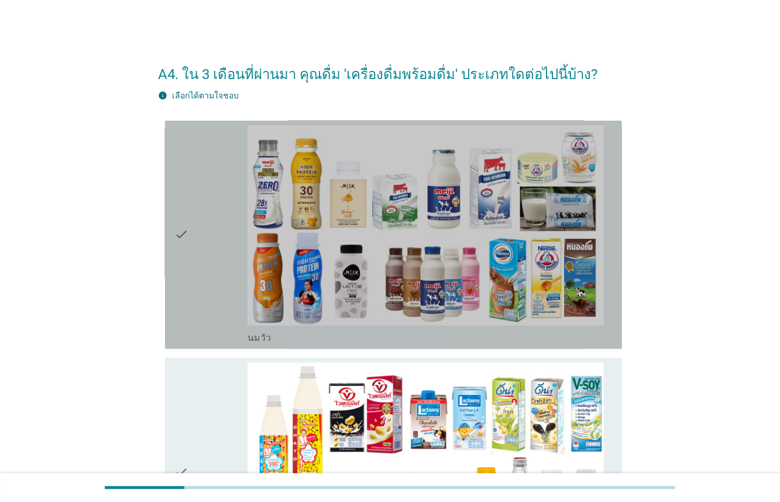
click at [218, 291] on div "check" at bounding box center [210, 234] width 73 height 219
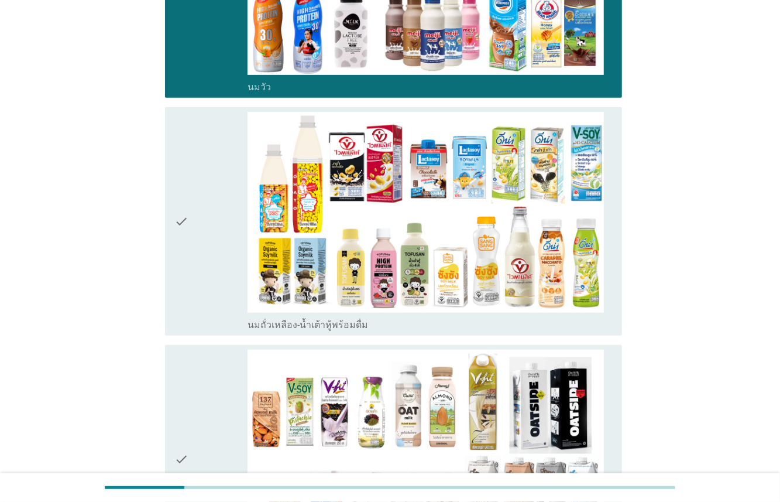
scroll to position [252, 0]
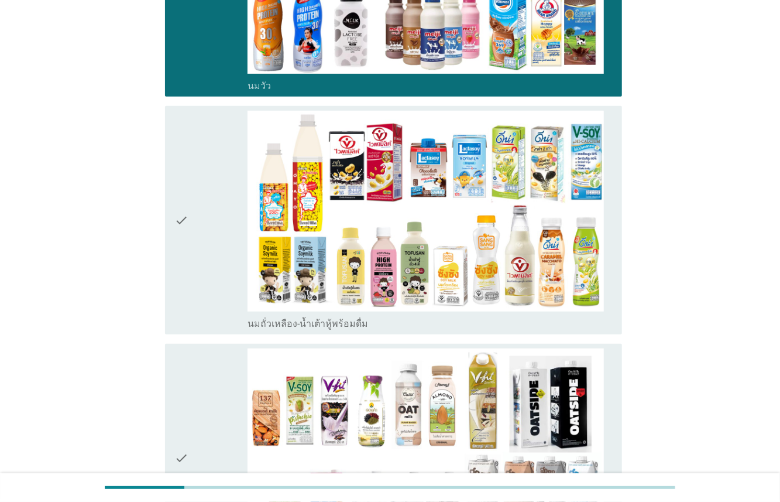
click at [235, 271] on div "check" at bounding box center [210, 220] width 73 height 219
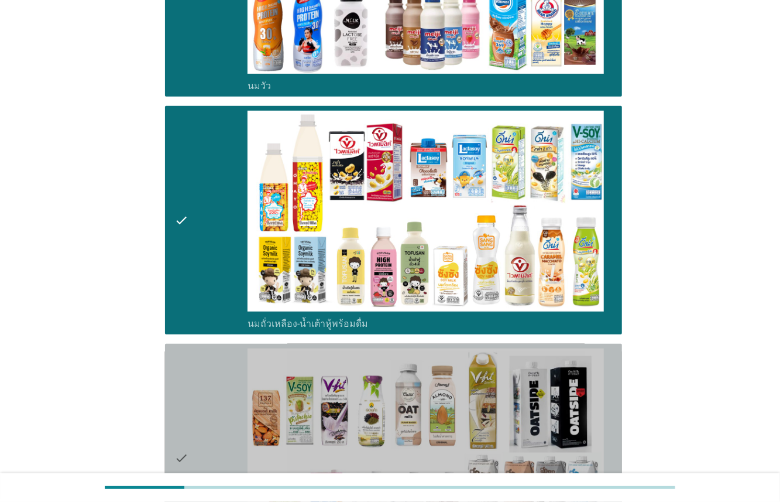
click at [215, 368] on div "check" at bounding box center [210, 457] width 73 height 219
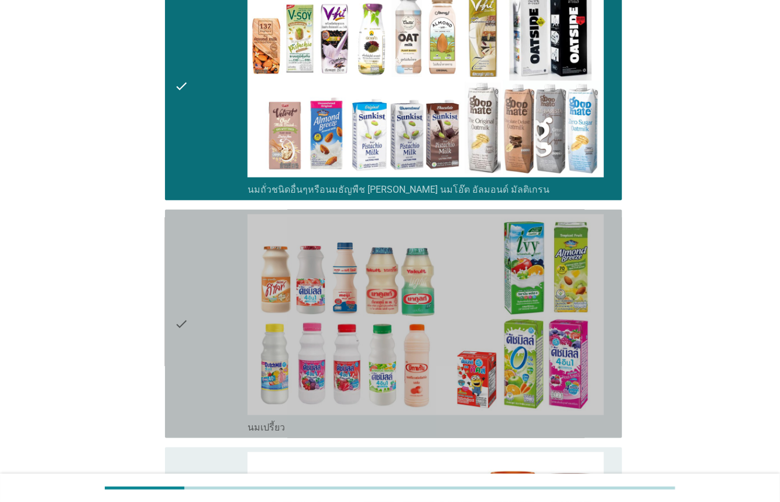
click at [217, 322] on div "check" at bounding box center [210, 323] width 73 height 219
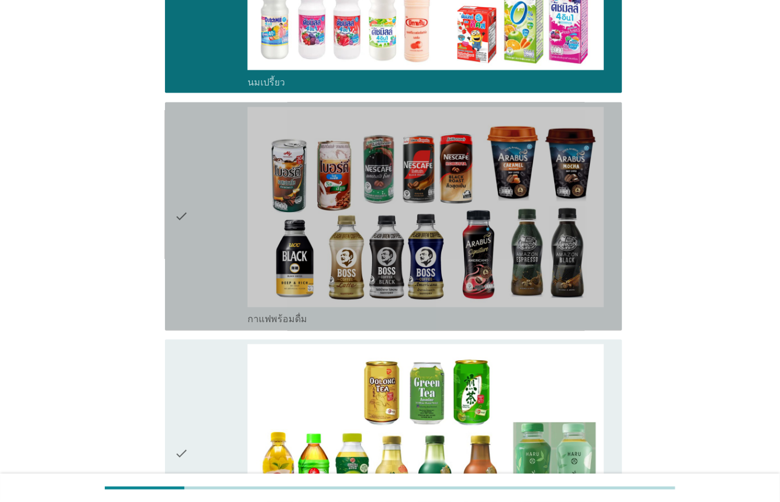
drag, startPoint x: 217, startPoint y: 242, endPoint x: 180, endPoint y: 375, distance: 137.5
click at [217, 249] on div "check" at bounding box center [210, 216] width 73 height 219
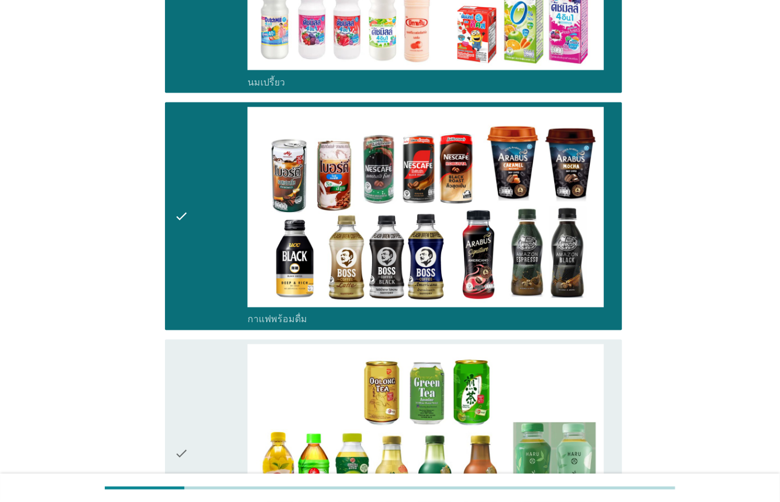
click at [178, 392] on icon "check" at bounding box center [181, 453] width 14 height 219
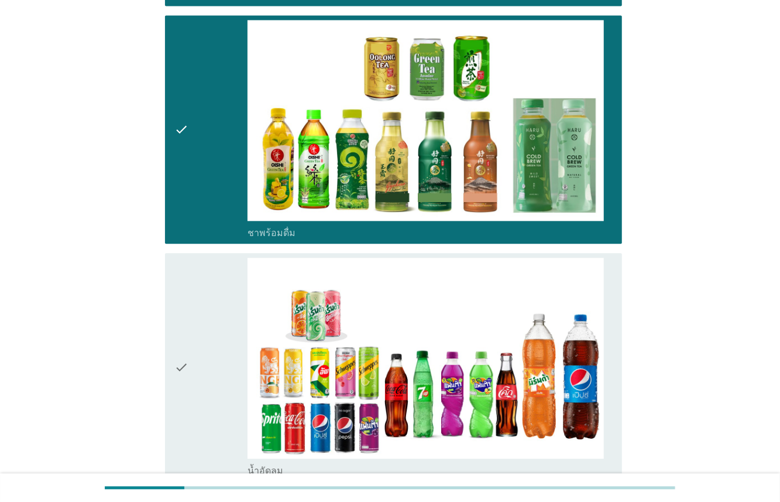
scroll to position [1439, 0]
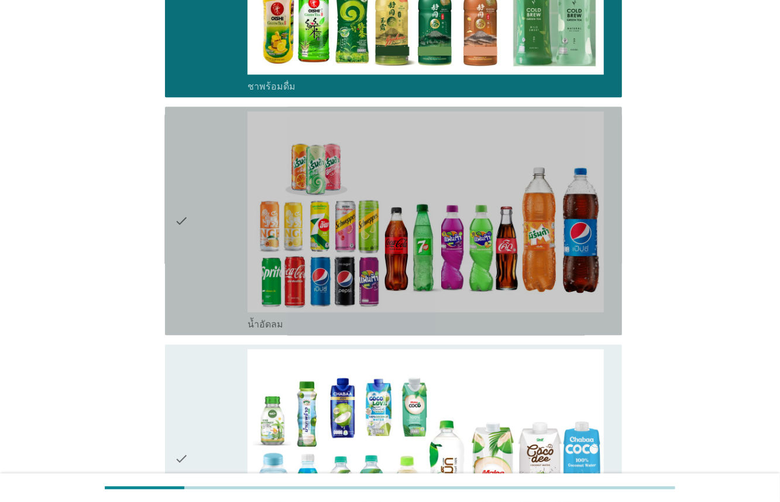
drag, startPoint x: 204, startPoint y: 245, endPoint x: 202, endPoint y: 382, distance: 137.0
click at [204, 267] on div "check" at bounding box center [210, 220] width 73 height 219
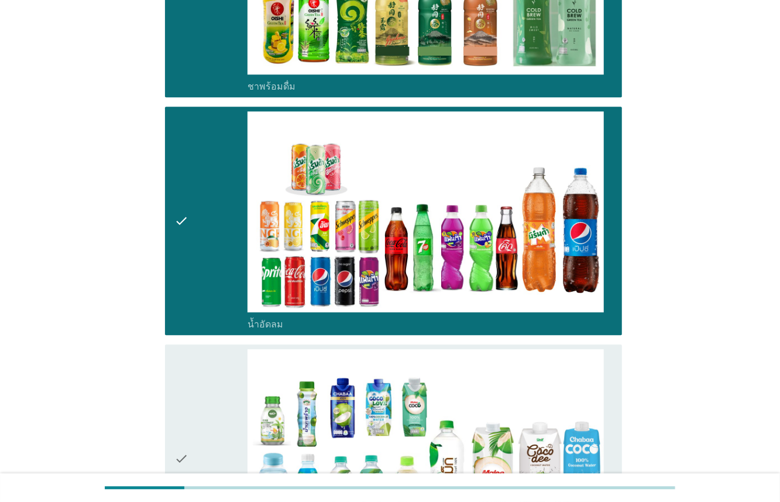
click at [202, 396] on div "check" at bounding box center [210, 458] width 73 height 219
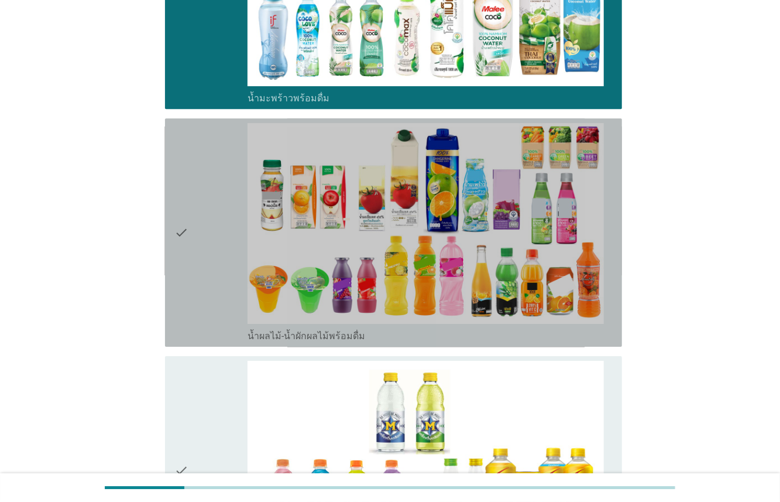
drag, startPoint x: 241, startPoint y: 222, endPoint x: 240, endPoint y: 234, distance: 11.7
click at [241, 225] on div "check" at bounding box center [210, 232] width 73 height 219
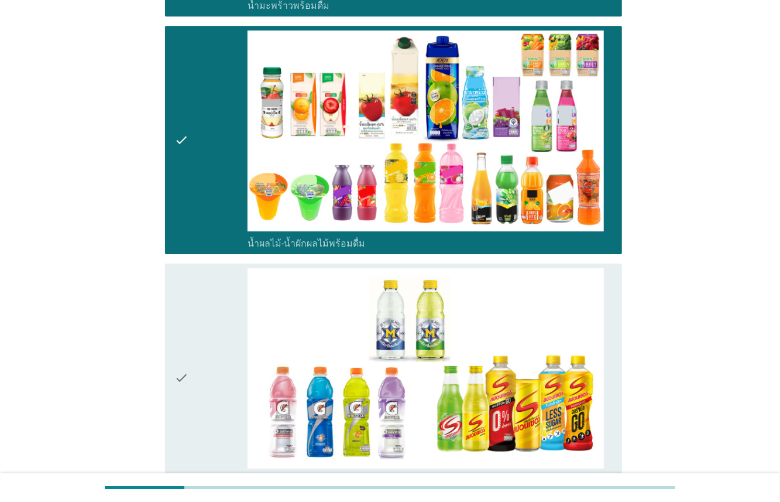
scroll to position [2239, 0]
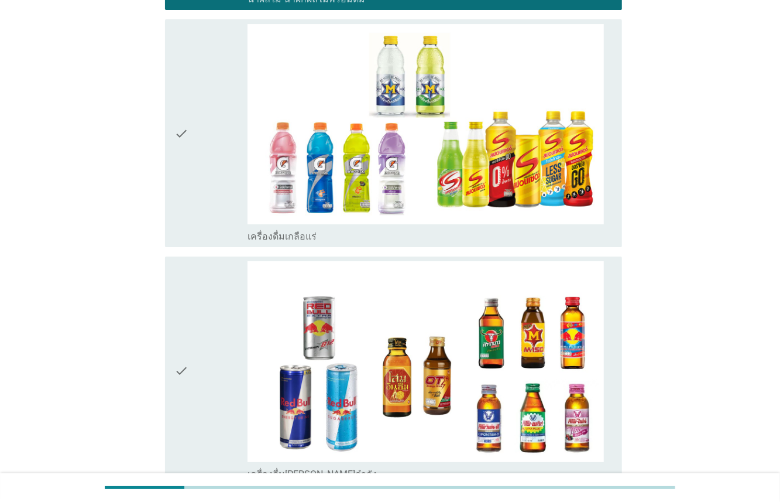
drag, startPoint x: 246, startPoint y: 179, endPoint x: 236, endPoint y: 252, distance: 73.8
click at [238, 196] on div "check" at bounding box center [210, 133] width 73 height 219
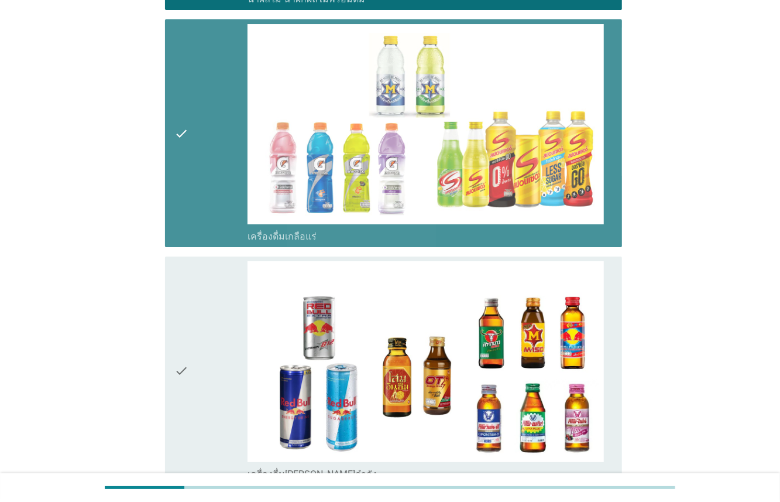
click at [232, 299] on div "check" at bounding box center [210, 370] width 73 height 219
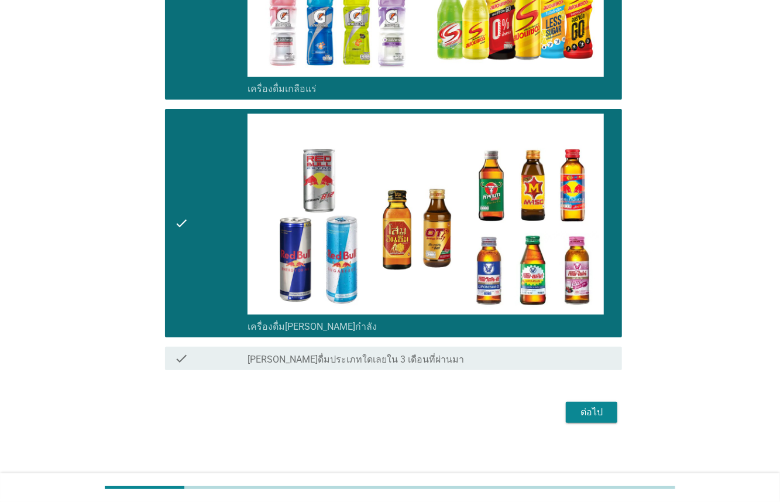
scroll to position [2389, 0]
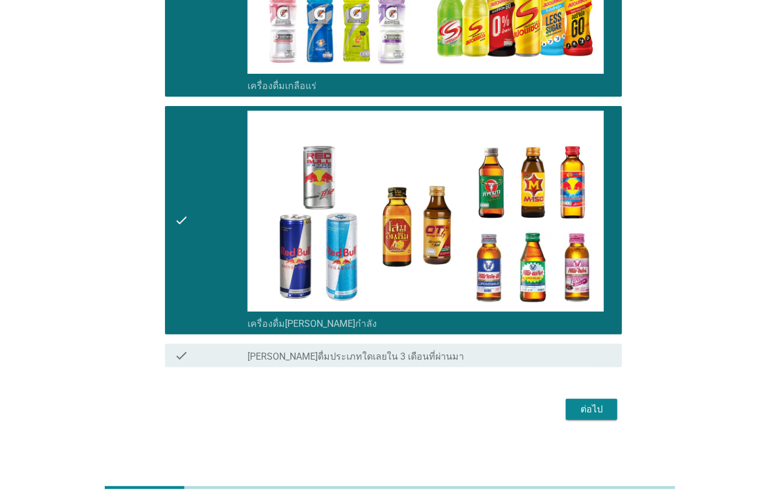
click at [617, 411] on button "ต่อไป" at bounding box center [592, 409] width 52 height 21
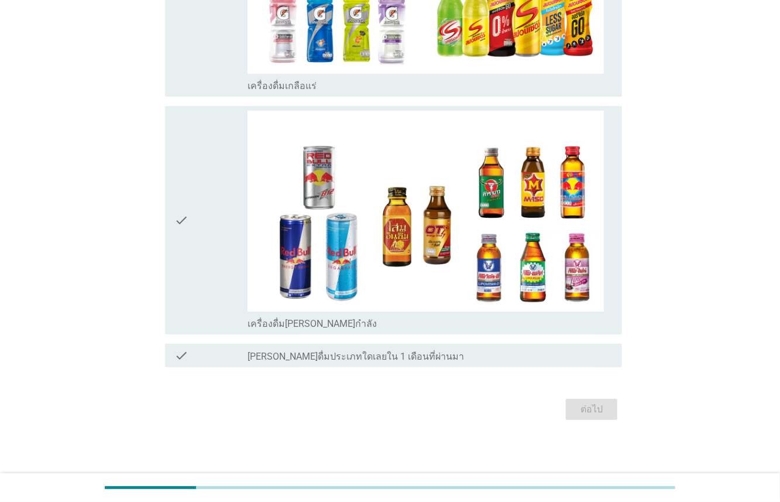
scroll to position [0, 0]
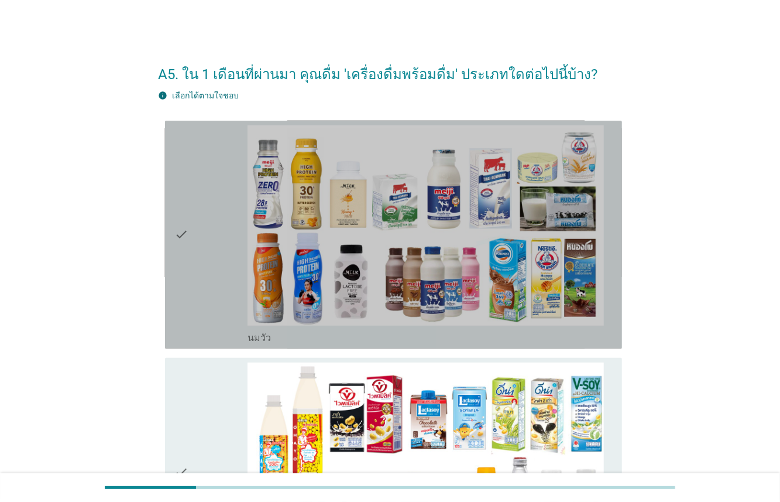
click at [213, 275] on div "check" at bounding box center [210, 234] width 73 height 219
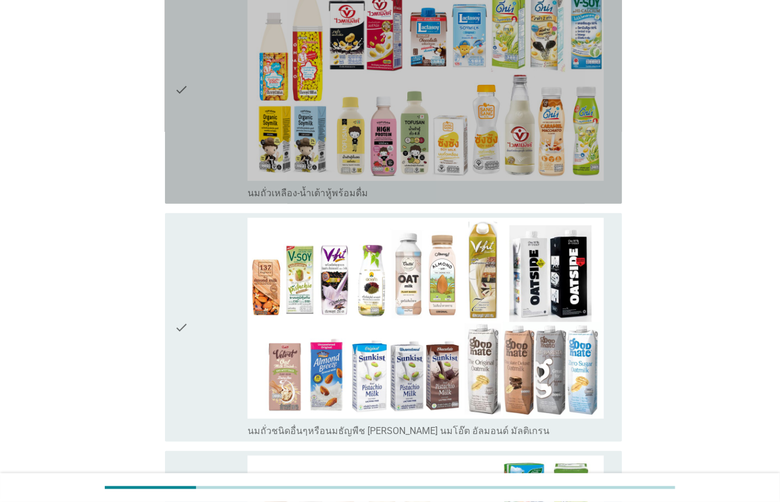
click at [227, 118] on div "check" at bounding box center [210, 89] width 73 height 219
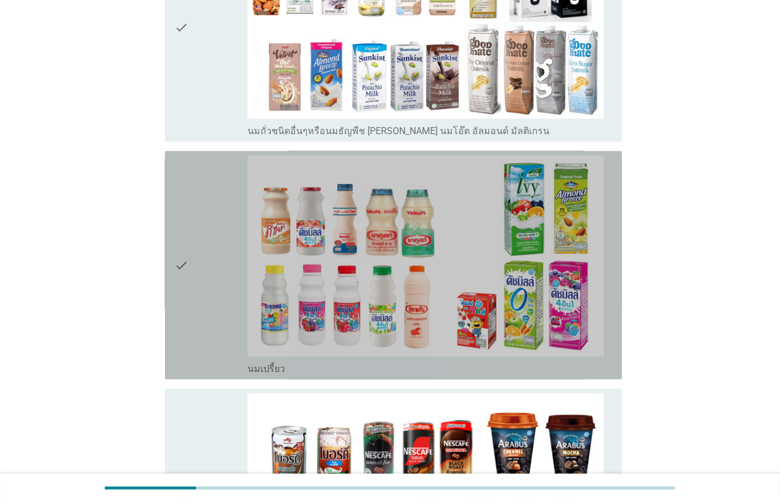
click at [230, 232] on div "check" at bounding box center [210, 265] width 73 height 219
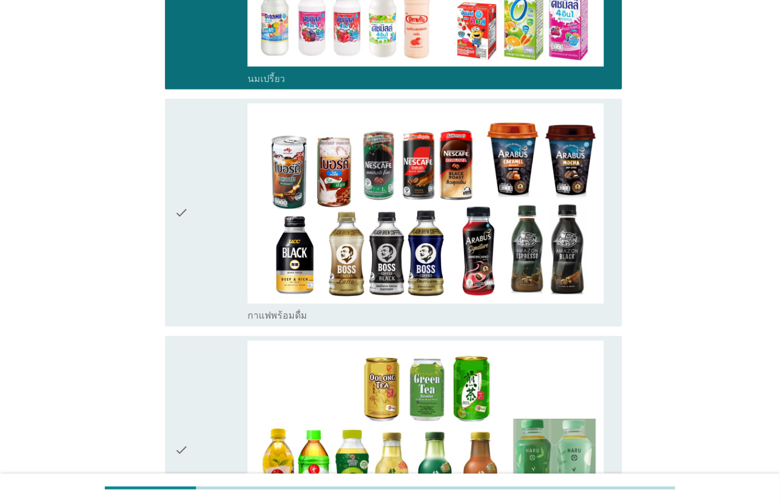
click at [217, 212] on div "check" at bounding box center [210, 213] width 73 height 219
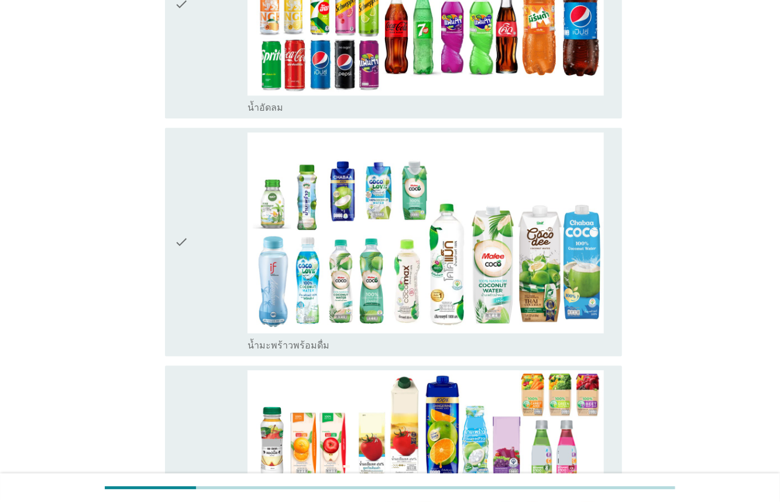
scroll to position [1539, 0]
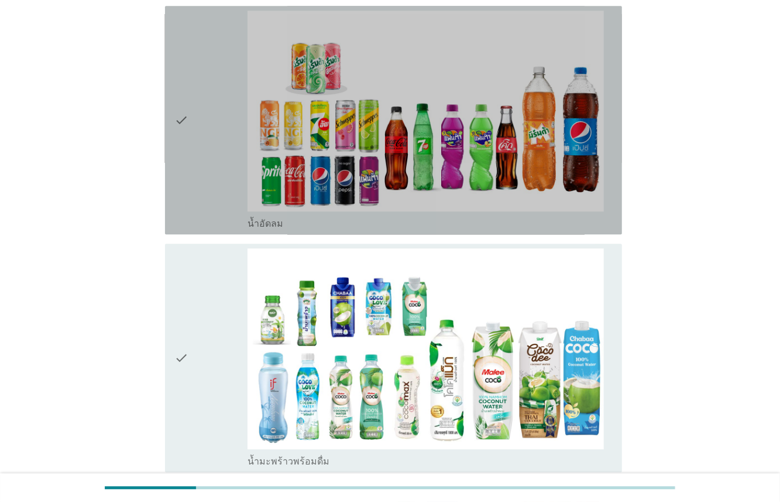
click at [230, 176] on div "check" at bounding box center [210, 120] width 73 height 219
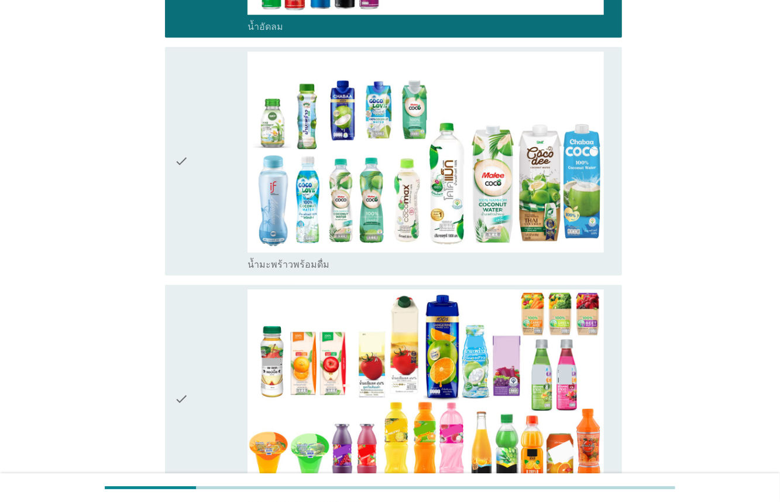
drag, startPoint x: 221, startPoint y: 195, endPoint x: 216, endPoint y: 248, distance: 53.5
click at [220, 196] on div "check" at bounding box center [210, 161] width 73 height 219
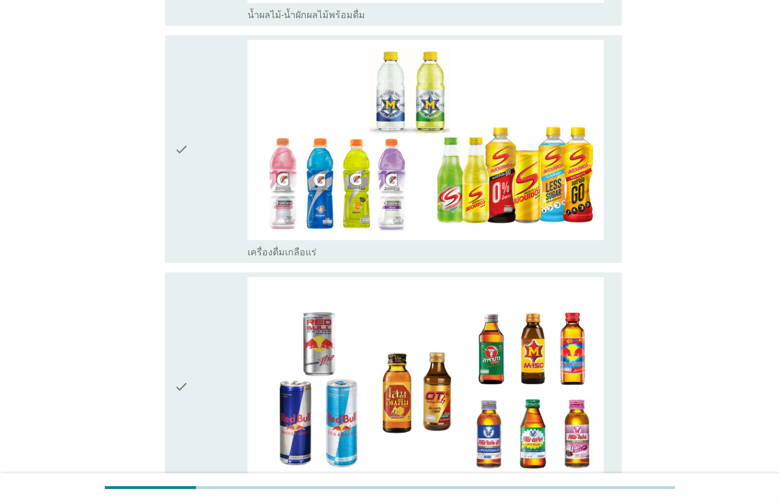
click at [214, 332] on div "check" at bounding box center [210, 386] width 73 height 219
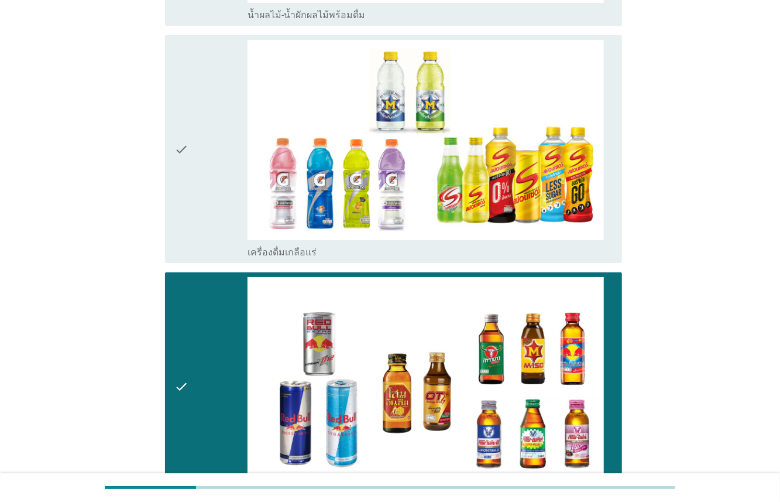
scroll to position [2389, 0]
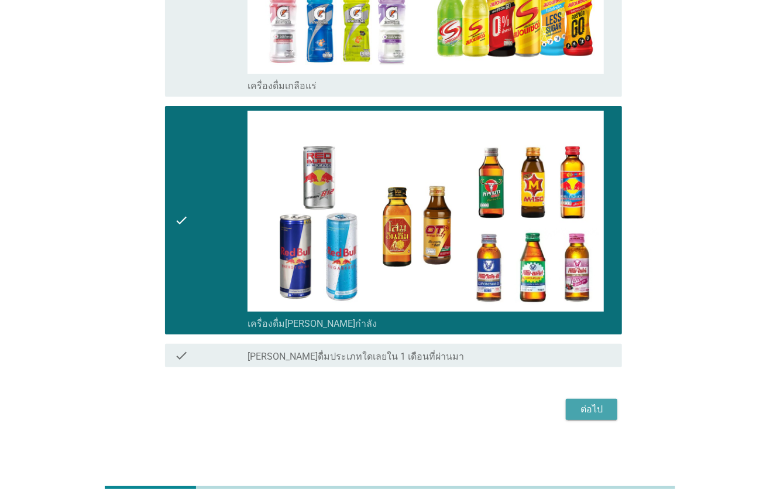
click at [593, 410] on div "ต่อไป" at bounding box center [591, 409] width 33 height 14
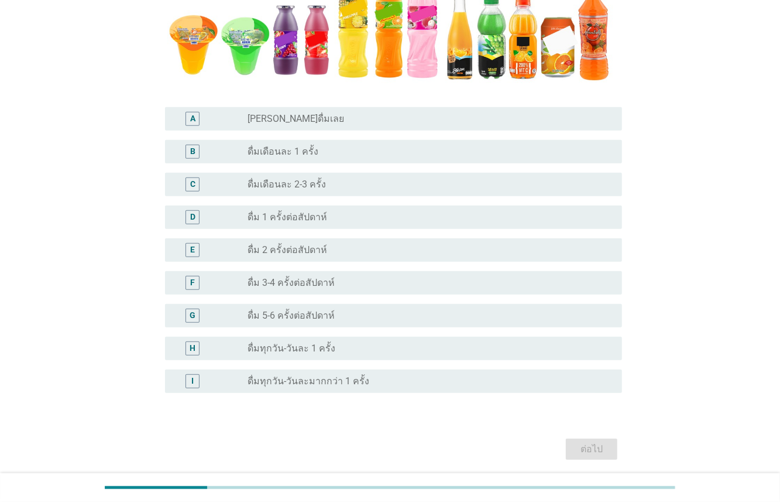
scroll to position [311, 0]
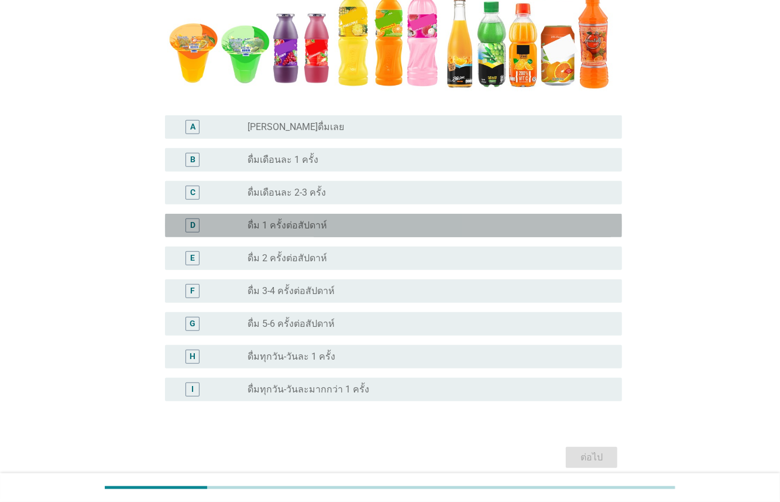
click at [334, 219] on div "radio_button_unchecked ดื่ม 1 ครั้งต่อสัปดาห์" at bounding box center [426, 225] width 356 height 12
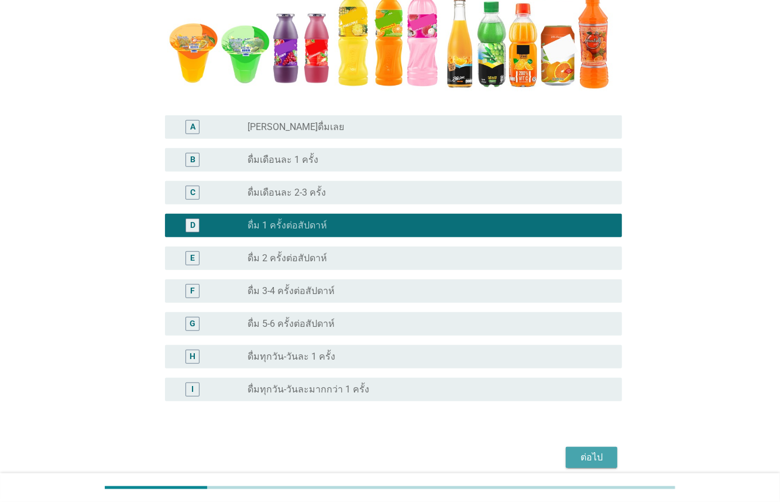
click at [581, 450] on div "ต่อไป" at bounding box center [591, 457] width 33 height 14
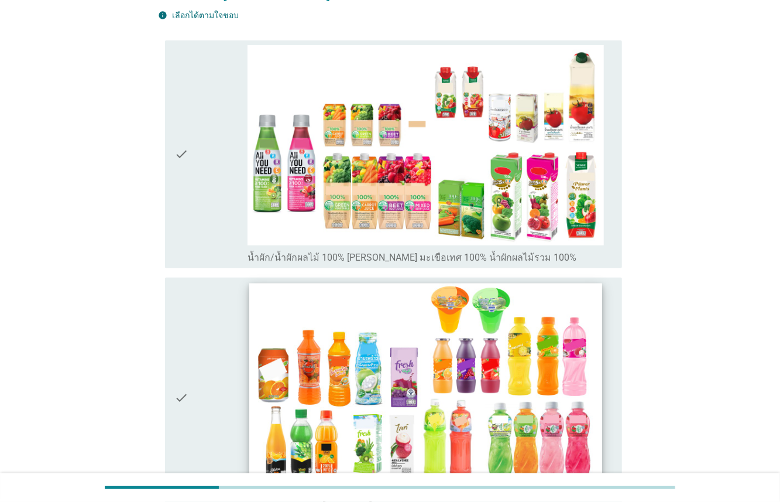
scroll to position [148, 0]
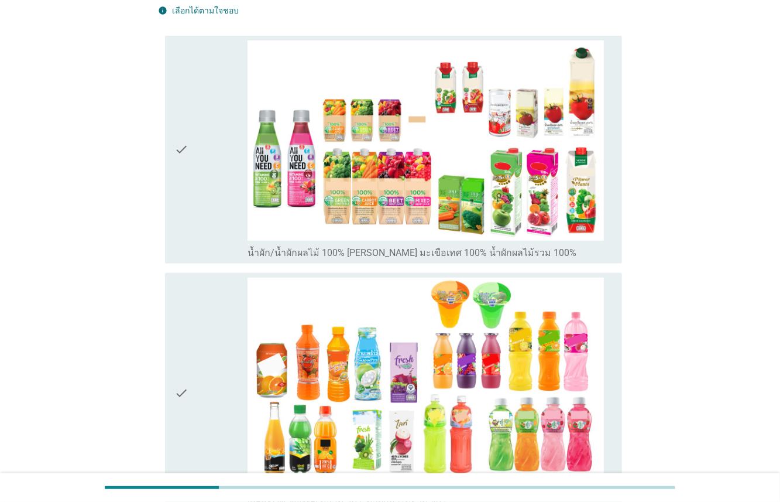
click at [198, 208] on div "check" at bounding box center [210, 149] width 73 height 219
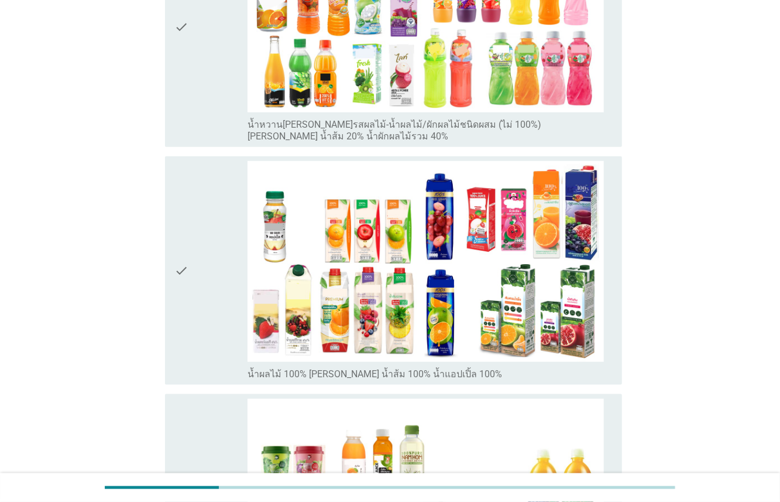
scroll to position [515, 0]
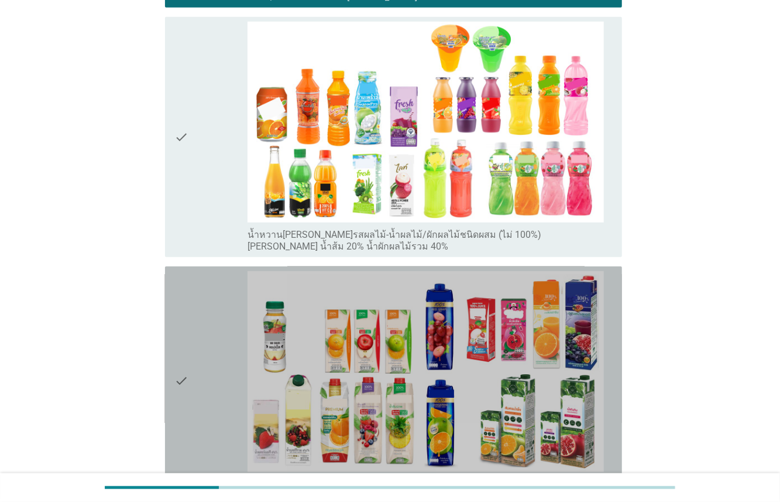
click at [70, 217] on div "A7. หากแบ่งน้ำผลไม้-น้ำผักผลไม้พร้อมดื่มพร้อมดื่มออกเป็นประเภทย่อยต่างๆต่อไปนี้…" at bounding box center [390, 251] width 724 height 1224
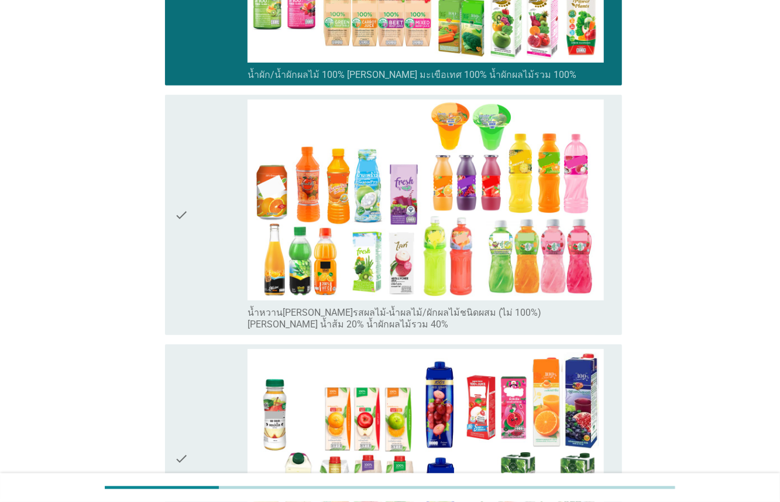
scroll to position [178, 0]
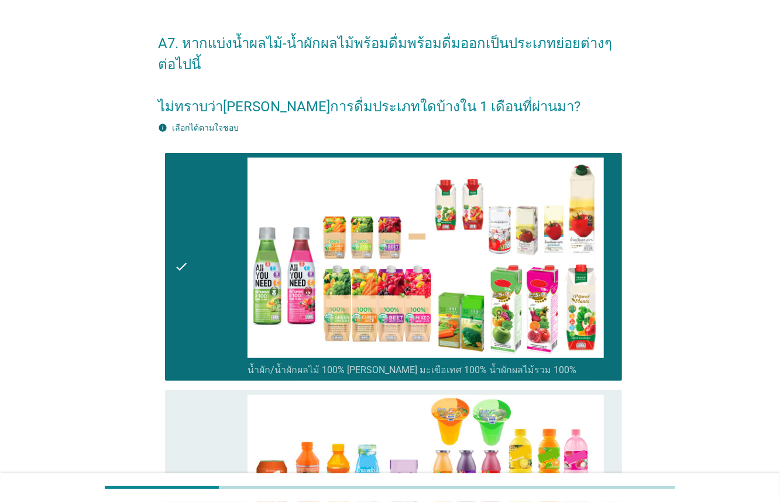
click at [189, 199] on div "check" at bounding box center [210, 266] width 73 height 219
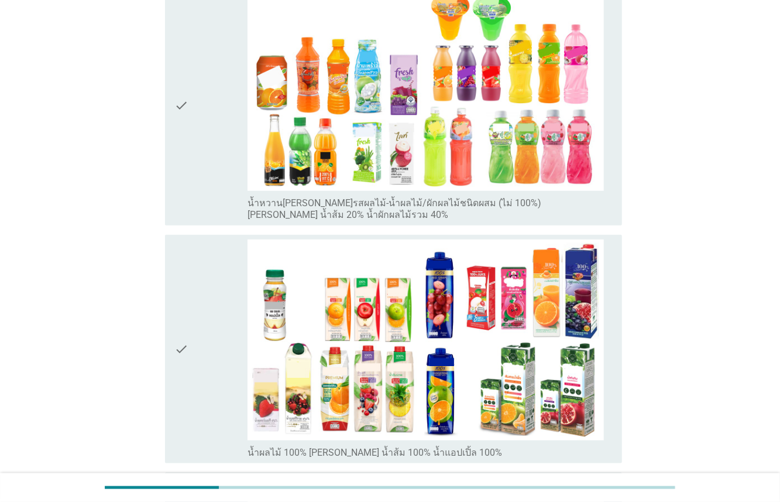
scroll to position [532, 0]
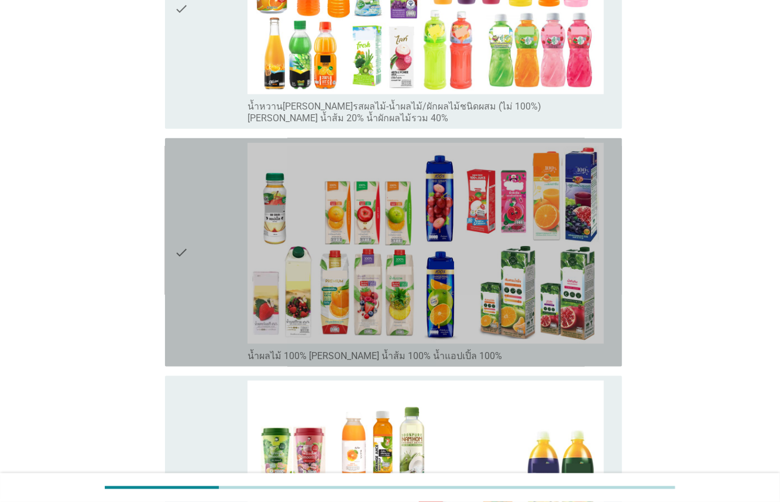
click at [212, 252] on div "check" at bounding box center [210, 252] width 73 height 219
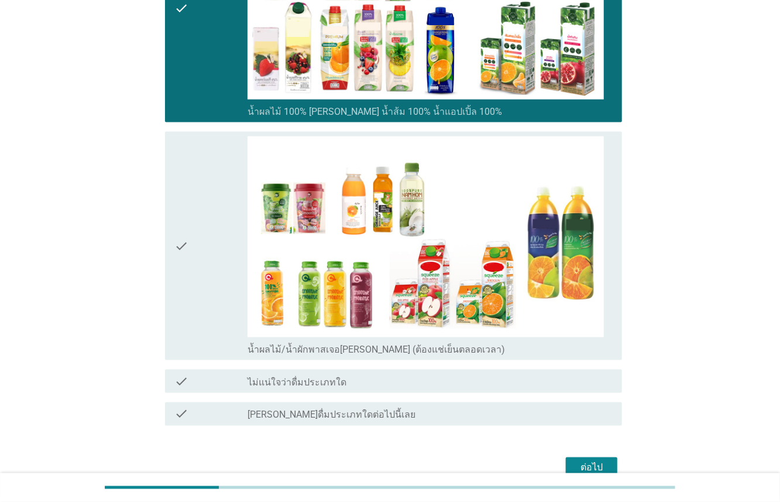
scroll to position [778, 0]
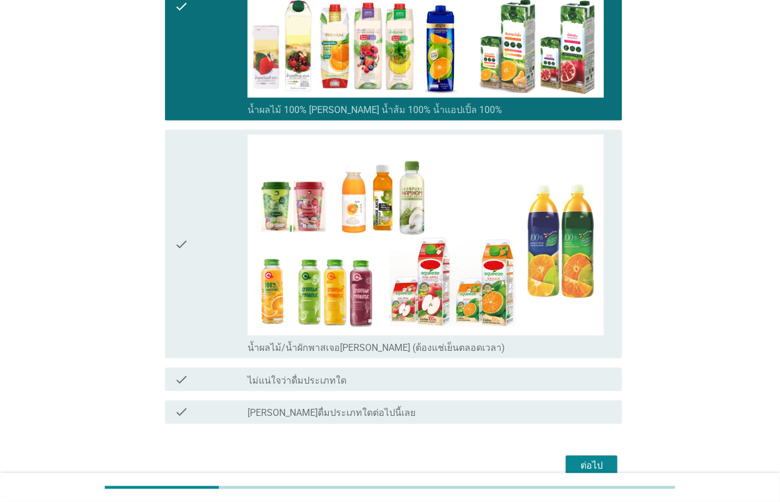
click at [593, 459] on div "ต่อไป" at bounding box center [591, 466] width 33 height 14
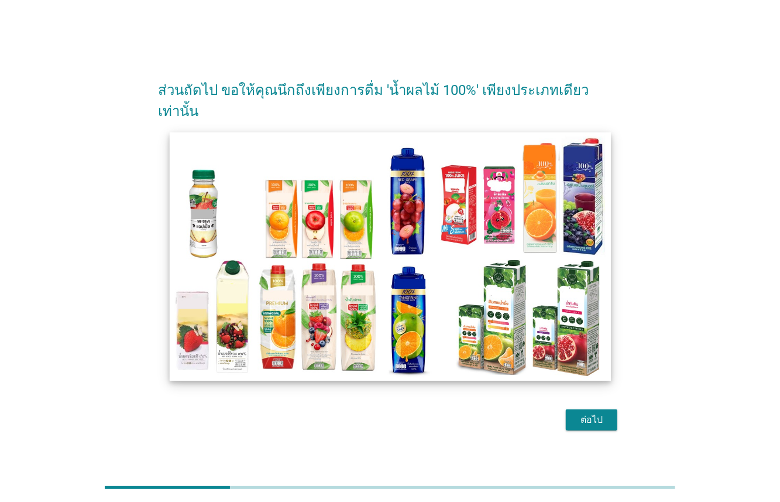
click at [292, 276] on img at bounding box center [389, 256] width 441 height 248
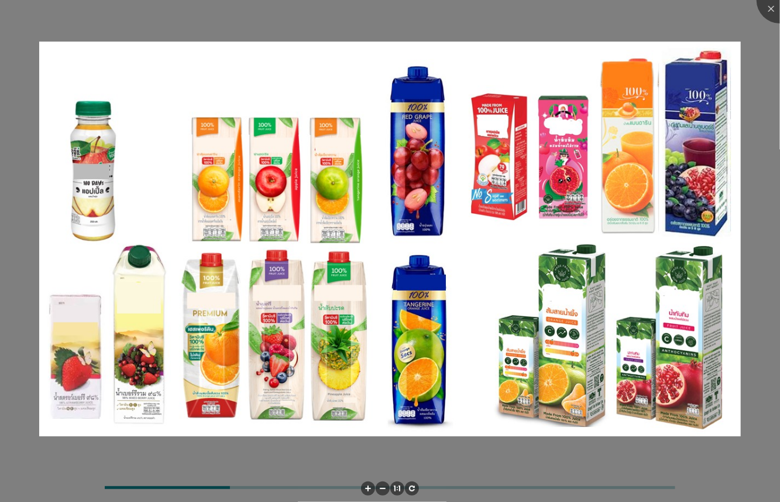
click at [667, 33] on div at bounding box center [390, 251] width 780 height 502
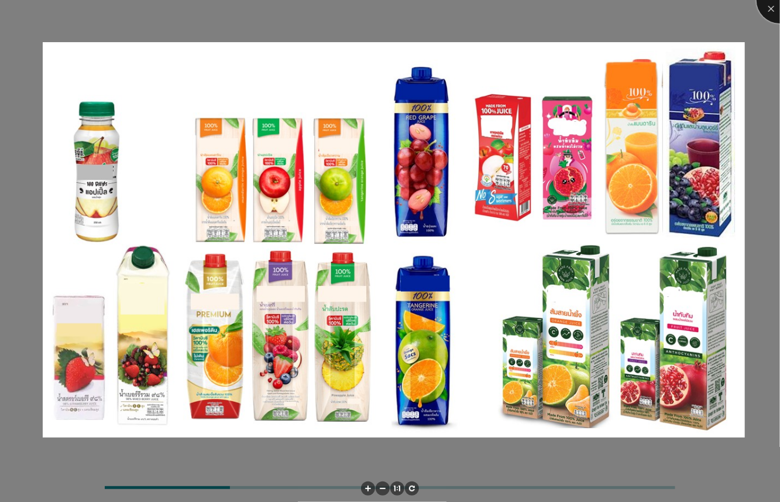
click at [768, 15] on div at bounding box center [780, 0] width 47 height 47
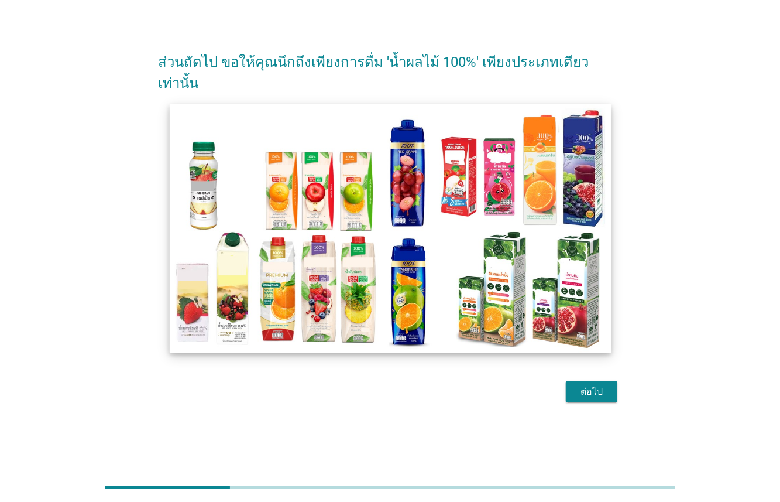
scroll to position [29, 0]
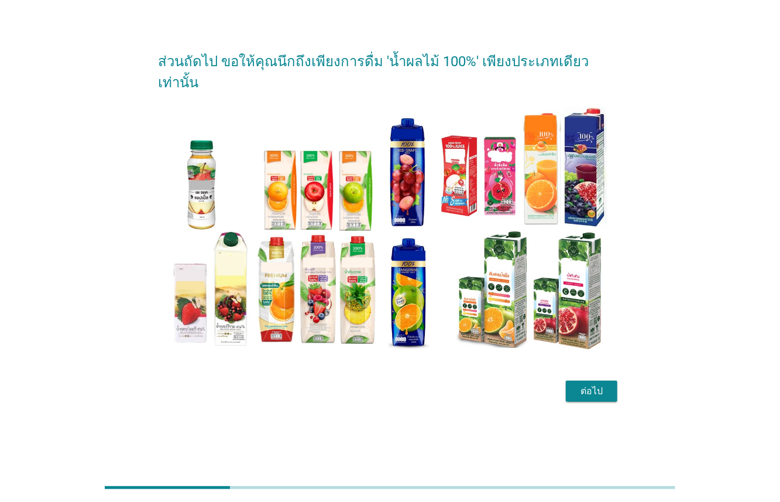
click at [592, 384] on div "ต่อไป" at bounding box center [591, 391] width 33 height 14
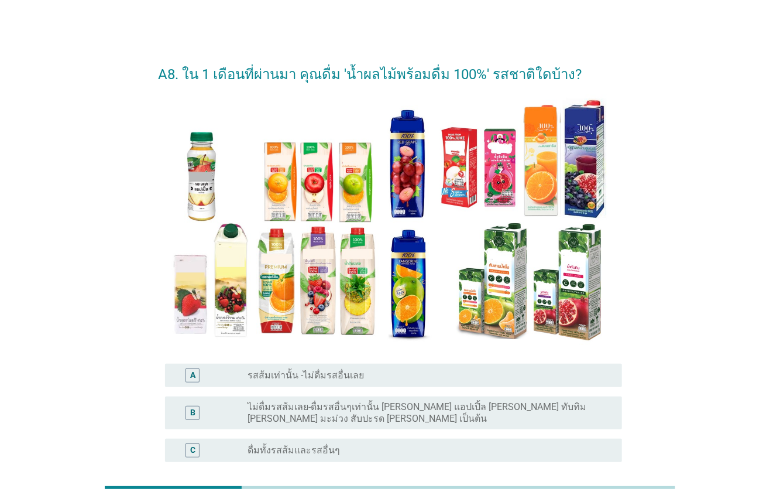
drag, startPoint x: 443, startPoint y: 252, endPoint x: 104, endPoint y: 217, distance: 340.6
click at [104, 217] on div "A8. ใน 1 เดือนที่ผ่านมา คุณดื่ม 'น้ำผลไม้พร้อมดื่ม 100%' รสชาติใดบ้าง? A radio_…" at bounding box center [390, 292] width 724 height 499
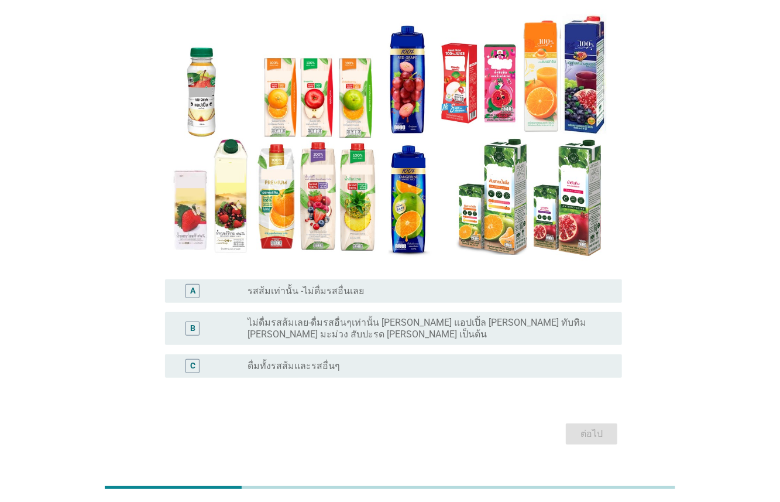
scroll to position [101, 0]
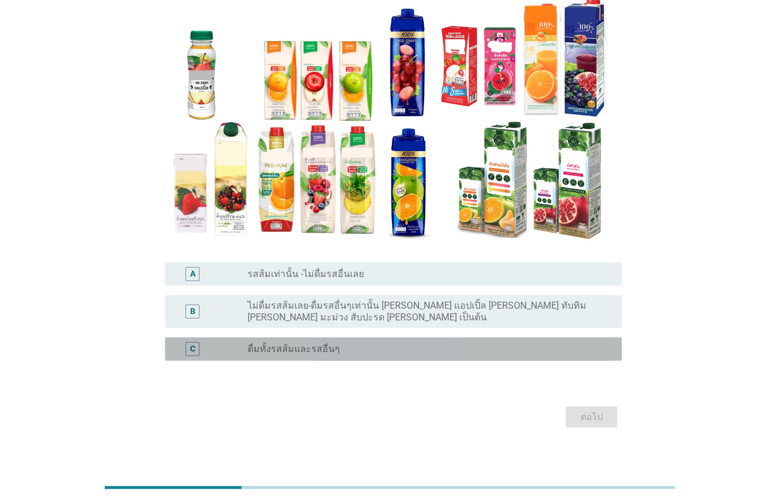
click at [334, 343] on div "radio_button_unchecked ดื่มทั้งรสส้มและรสอื่นๆ" at bounding box center [426, 349] width 356 height 12
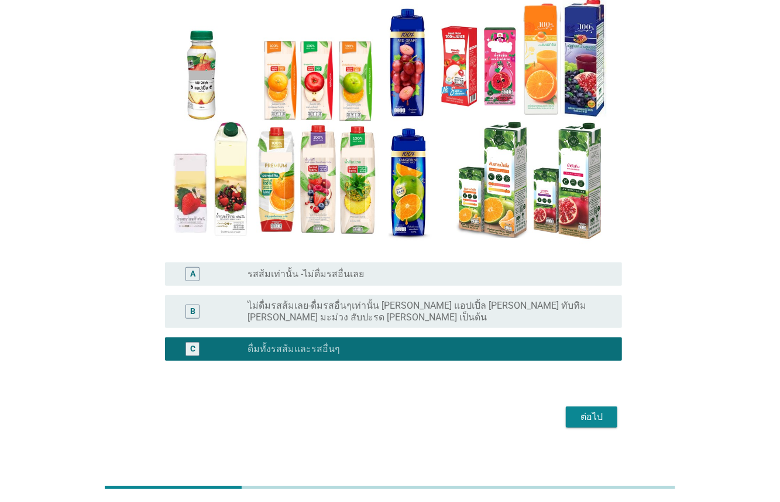
click at [599, 412] on div "ต่อไป" at bounding box center [591, 417] width 33 height 14
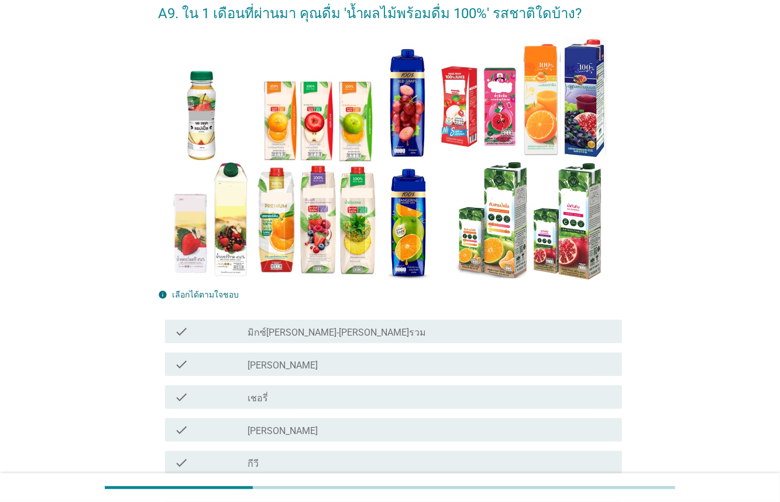
scroll to position [75, 0]
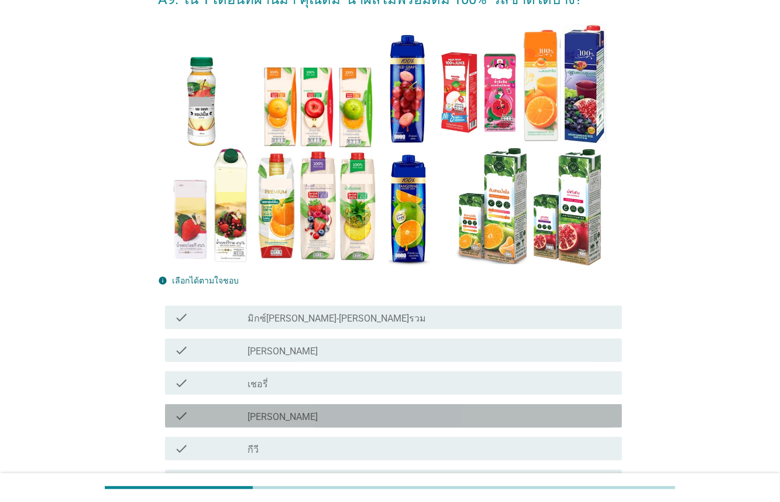
click at [265, 420] on div "check_box_outline_blank [PERSON_NAME]" at bounding box center [430, 415] width 365 height 14
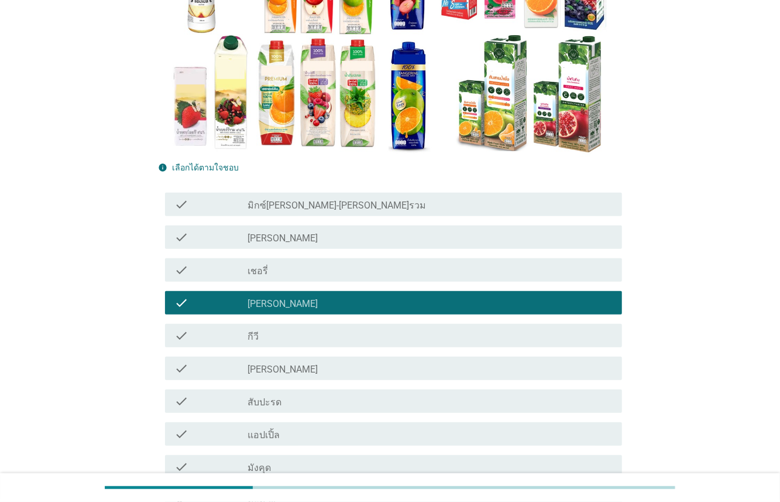
scroll to position [204, 0]
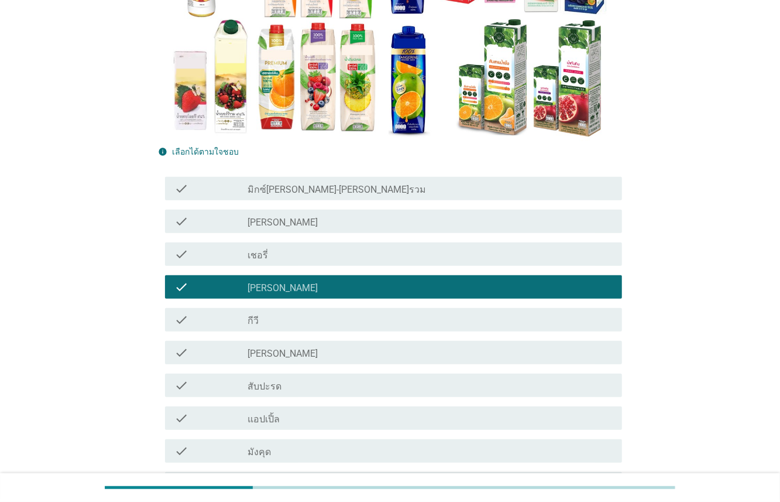
click at [292, 352] on div "check_box_outline_blank [PERSON_NAME]" at bounding box center [430, 352] width 365 height 14
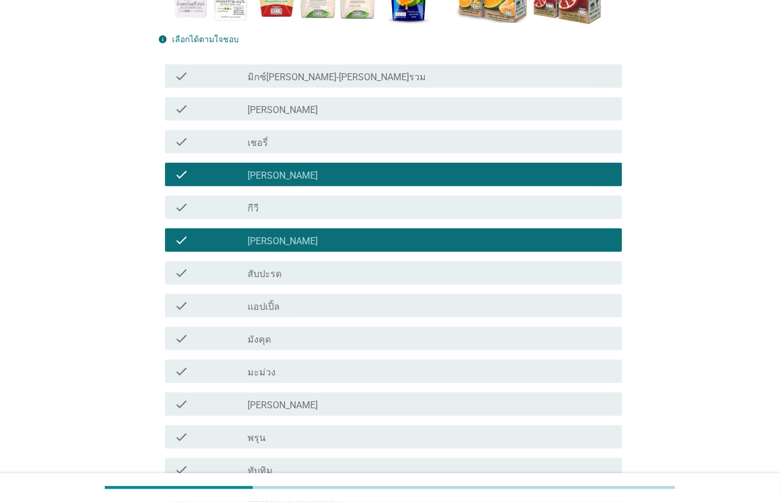
scroll to position [322, 0]
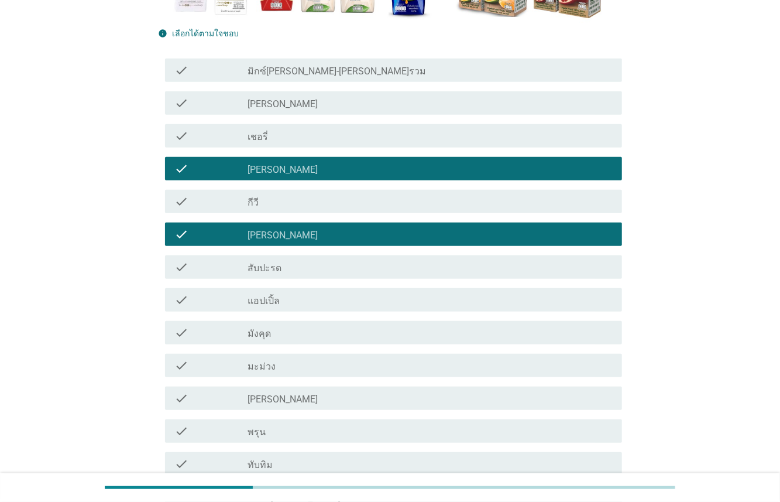
click at [286, 286] on div "check check_box_outline_blank แอปเปิ้ล" at bounding box center [390, 299] width 464 height 33
click at [282, 300] on div "check_box_outline_blank แอปเปิ้ล" at bounding box center [430, 300] width 365 height 14
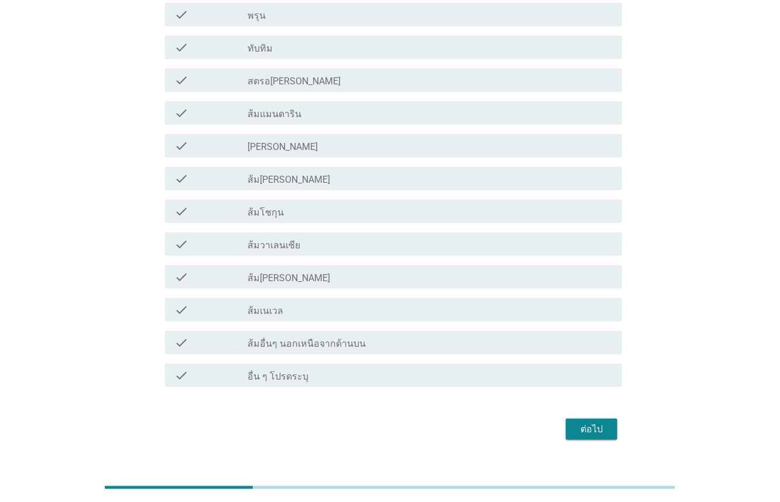
scroll to position [736, 0]
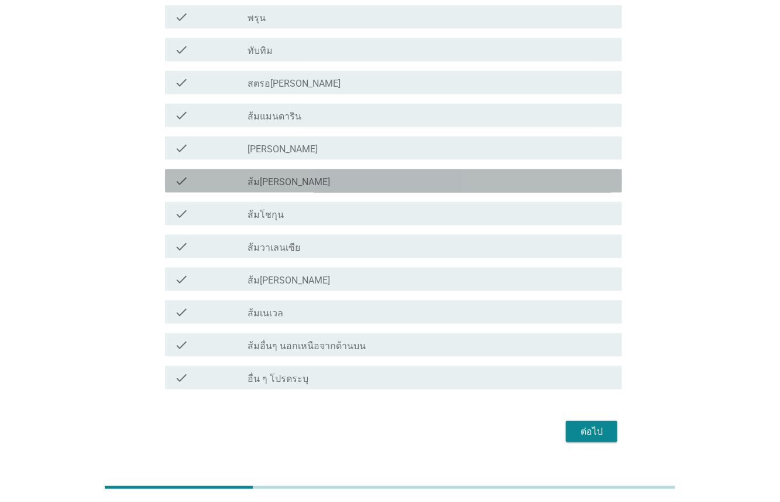
click at [331, 183] on div "check_box_outline_blank ส้ม[PERSON_NAME]" at bounding box center [430, 181] width 365 height 14
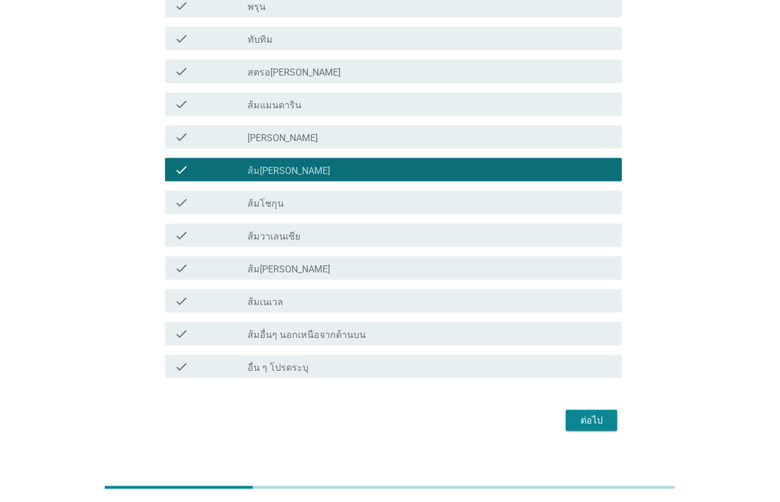
scroll to position [760, 0]
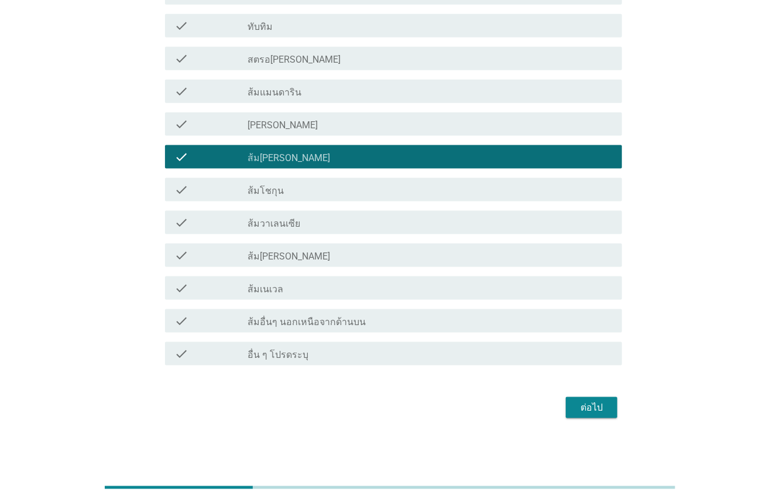
click at [610, 407] on button "ต่อไป" at bounding box center [592, 407] width 52 height 21
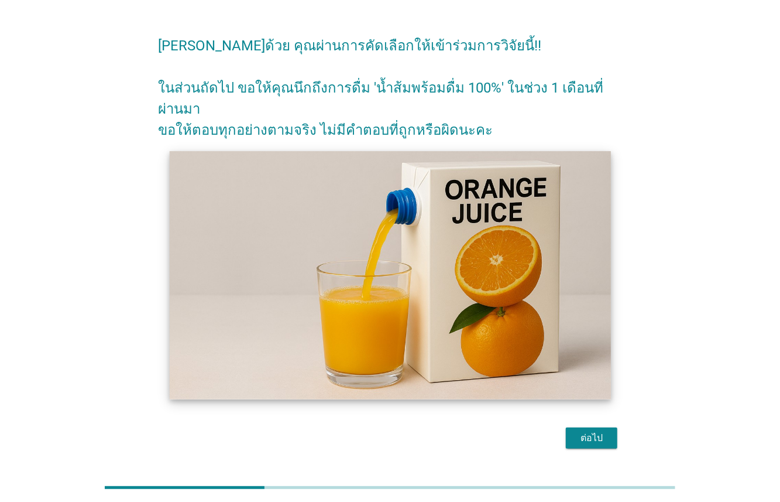
scroll to position [38, 0]
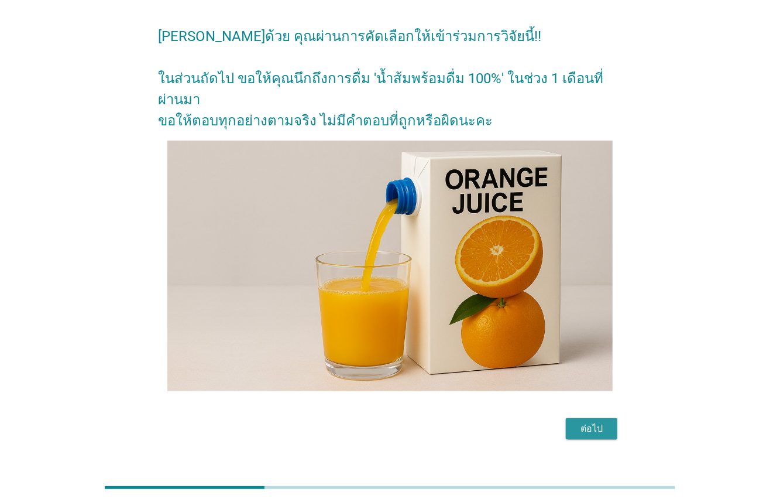
click at [591, 421] on div "ต่อไป" at bounding box center [591, 428] width 33 height 14
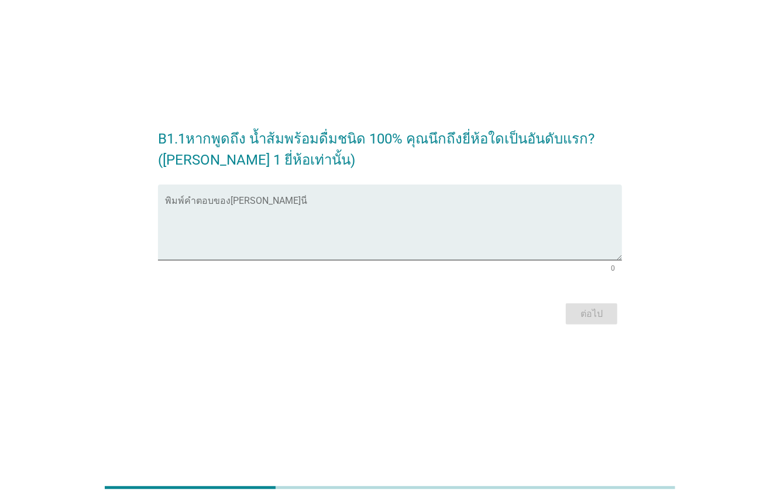
scroll to position [0, 0]
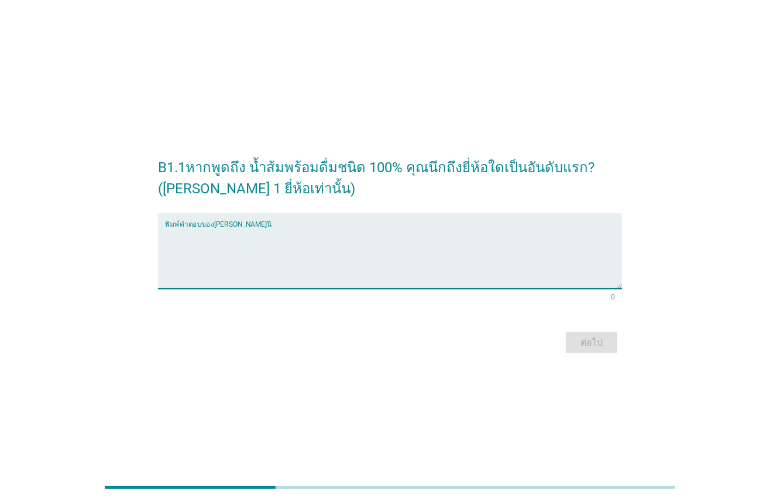
click at [359, 254] on textarea "พิมพ์คำตอบของคุณ ที่นี่" at bounding box center [393, 257] width 457 height 61
type textarea "[PERSON_NAME]"
click at [571, 339] on button "ต่อไป" at bounding box center [592, 342] width 52 height 21
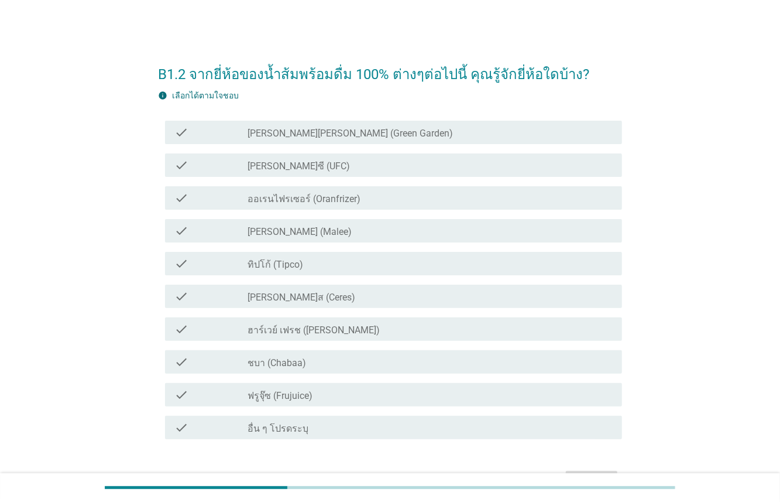
click at [211, 266] on div "check" at bounding box center [210, 263] width 73 height 14
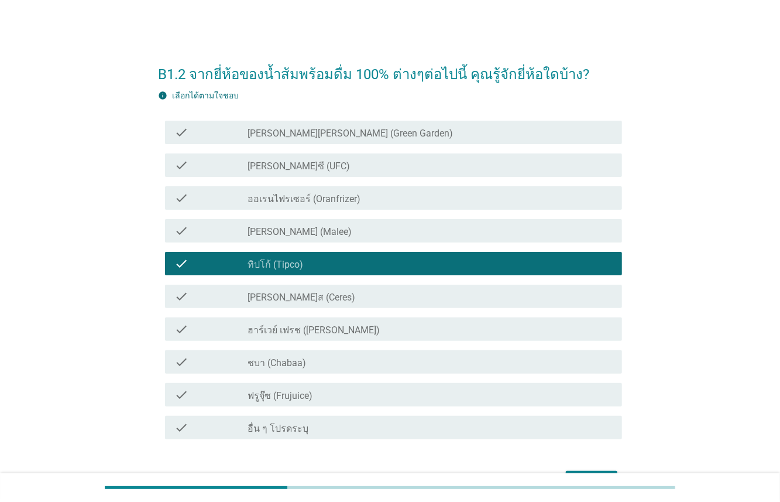
click at [210, 225] on div "check" at bounding box center [210, 231] width 73 height 14
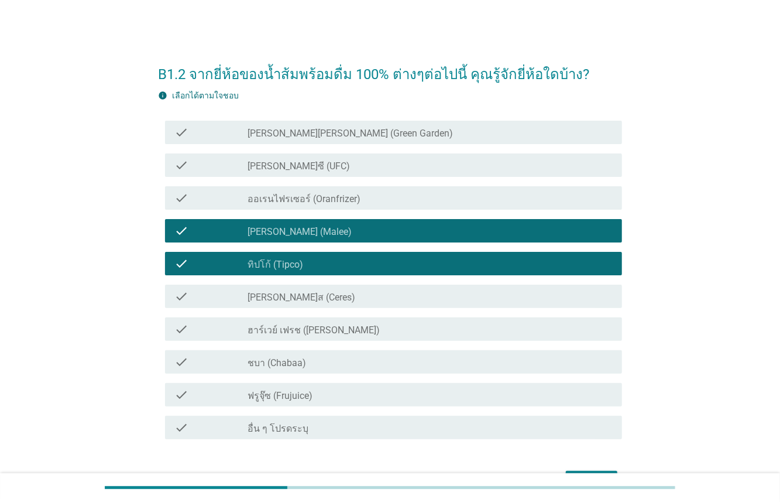
click at [235, 167] on div "check" at bounding box center [210, 165] width 73 height 14
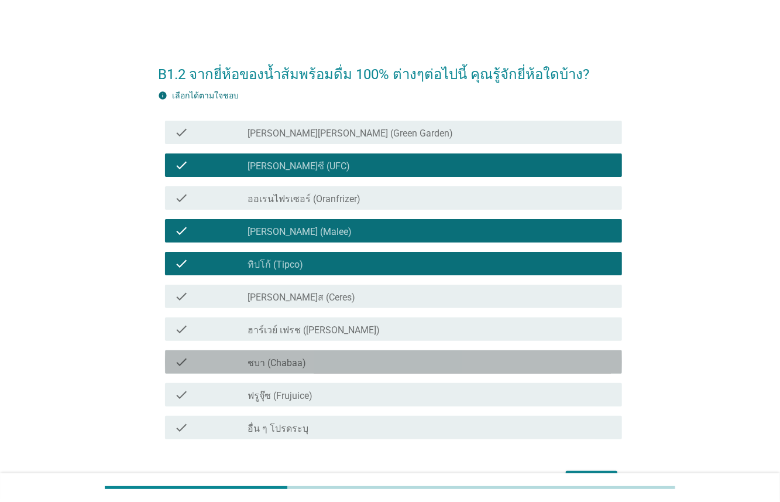
click at [221, 357] on div "check" at bounding box center [210, 362] width 73 height 14
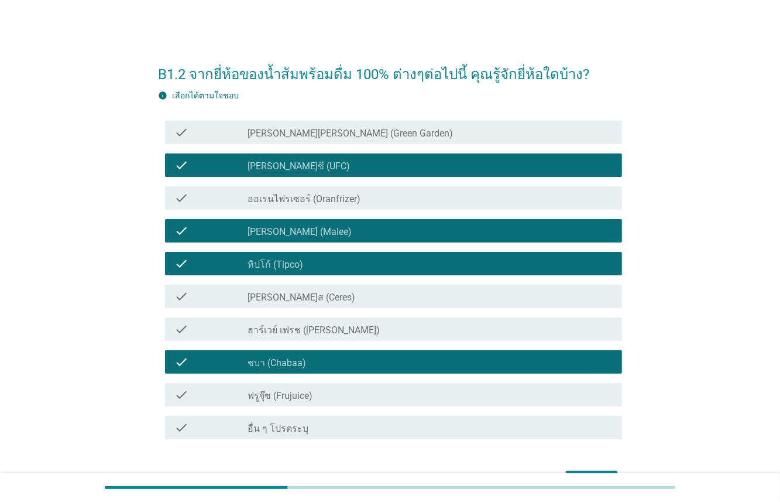
click at [221, 357] on div "check" at bounding box center [210, 362] width 73 height 14
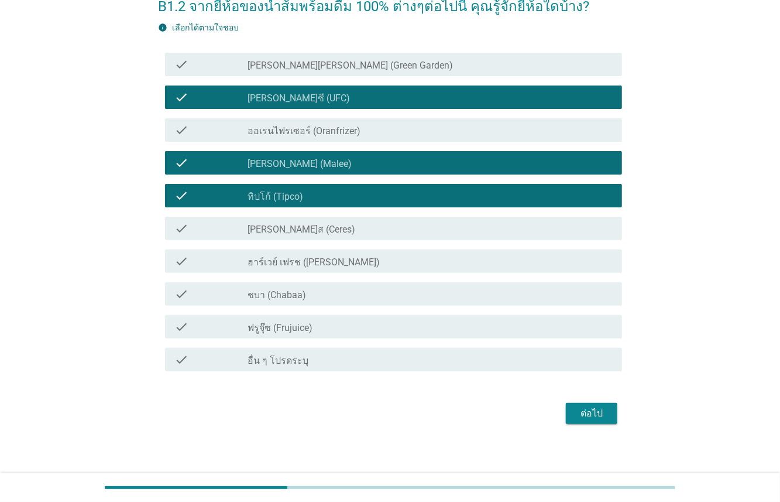
scroll to position [73, 0]
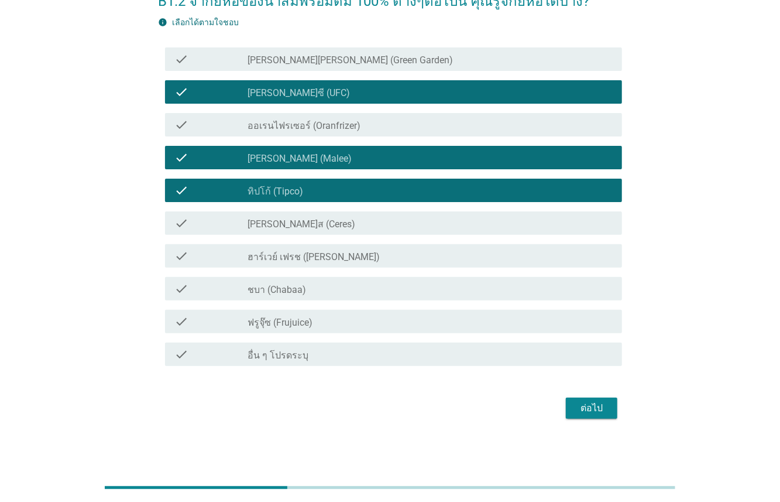
click at [586, 401] on div "ต่อไป" at bounding box center [591, 408] width 33 height 14
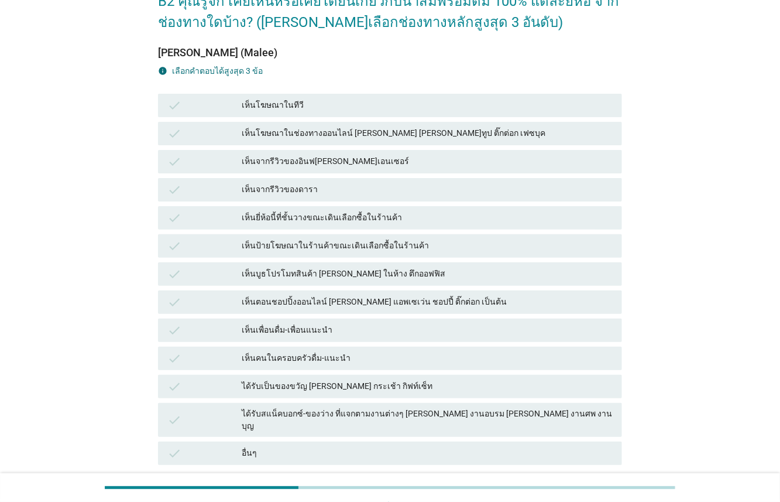
scroll to position [0, 0]
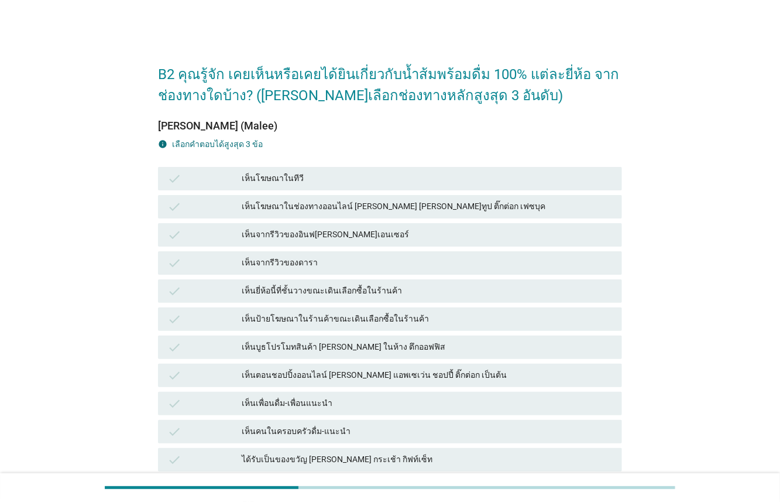
click at [329, 210] on div "เห็นโฆษณาในช่องทางออนไลน์ [PERSON_NAME] [PERSON_NAME]ทูป ติ๊กต่อก เฟซบุค" at bounding box center [427, 207] width 371 height 14
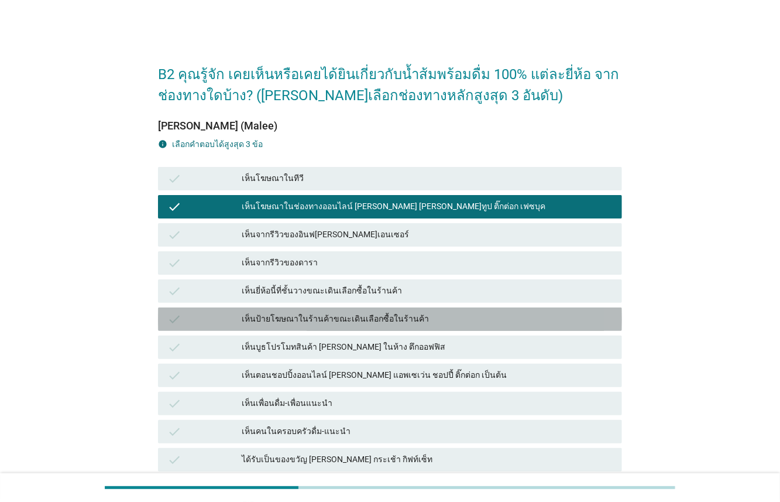
click at [370, 322] on div "เห็นป้ายโฆษณาในร้านค้าขณะเดินเลือกซื้อในร้านค้า" at bounding box center [427, 319] width 371 height 14
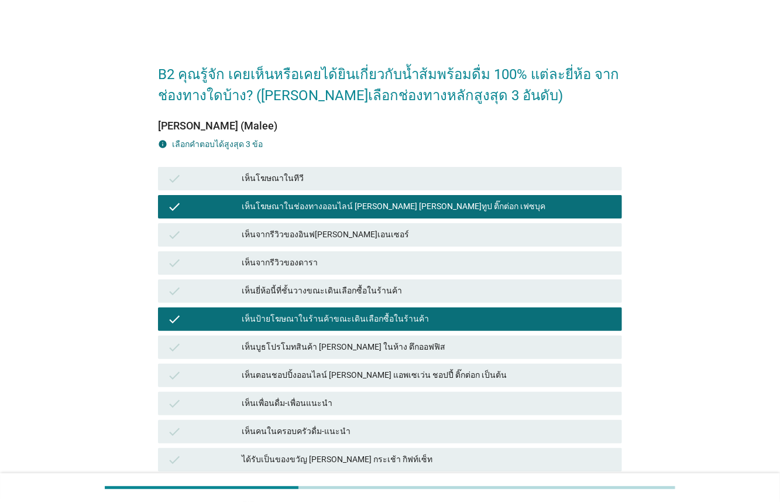
click at [370, 322] on div "เห็นป้ายโฆษณาในร้านค้าขณะเดินเลือกซื้อในร้านค้า" at bounding box center [427, 319] width 371 height 14
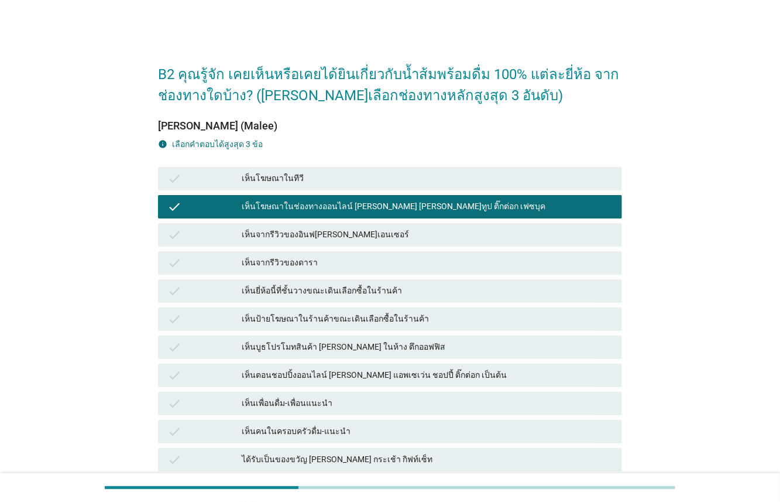
click at [365, 289] on div "เห็นยี่ห้อนี้ที่ชั้นวางขณะเดินเลือกซื้อในร้านค้า" at bounding box center [427, 291] width 371 height 14
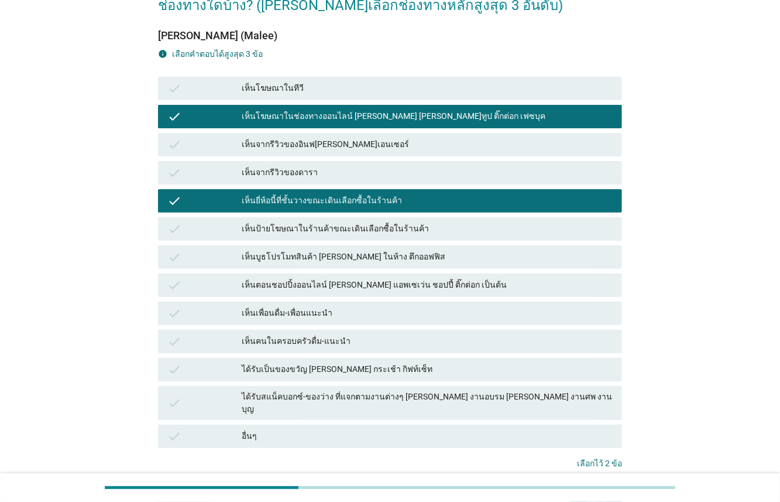
scroll to position [112, 0]
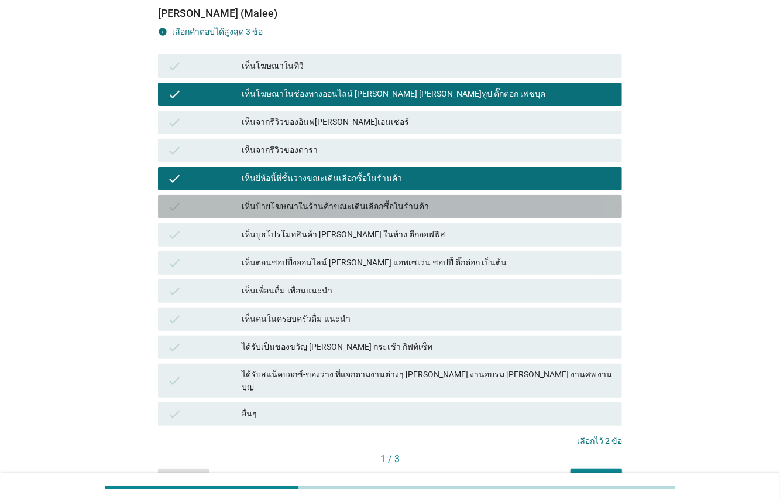
click at [407, 200] on div "เห็นป้ายโฆษณาในร้านค้าขณะเดินเลือกซื้อในร้านค้า" at bounding box center [427, 207] width 371 height 14
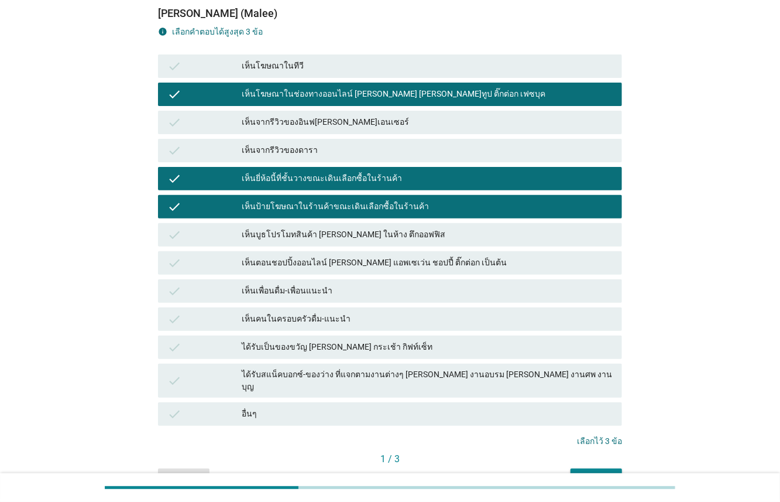
click at [437, 265] on div "เห็นตอนชอปปิ้งออนไลน์ [PERSON_NAME] แอพเซเว่น ชอปปี้ ติ๊กต่อก เป็นต้น" at bounding box center [427, 263] width 371 height 14
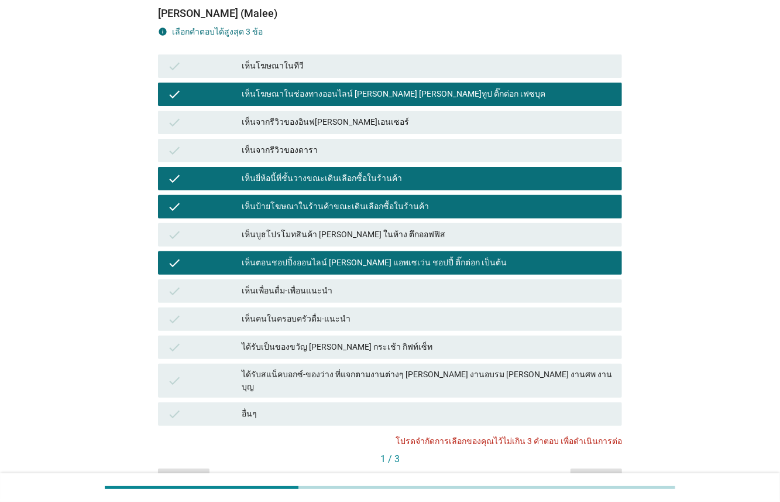
click at [339, 200] on div "เห็นป้ายโฆษณาในร้านค้าขณะเดินเลือกซื้อในร้านค้า" at bounding box center [427, 207] width 371 height 14
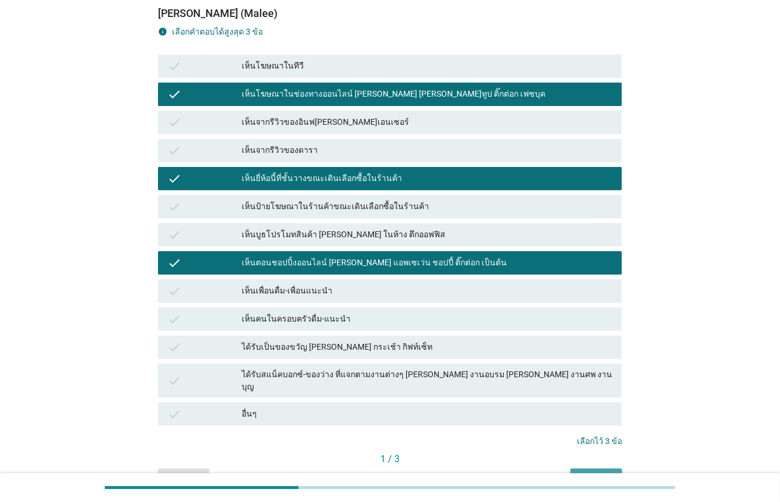
click at [599, 472] on div "ต่อไป" at bounding box center [596, 478] width 33 height 12
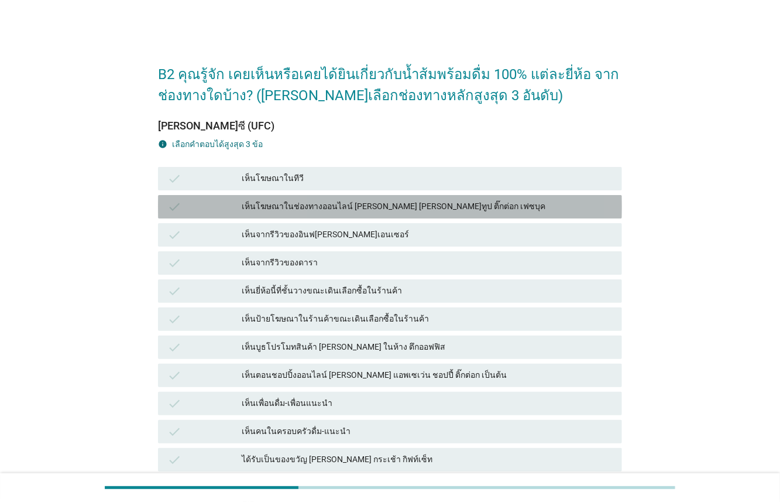
click at [293, 202] on div "เห็นโฆษณาในช่องทางออนไลน์ [PERSON_NAME] [PERSON_NAME]ทูป ติ๊กต่อก เฟซบุค" at bounding box center [427, 207] width 371 height 14
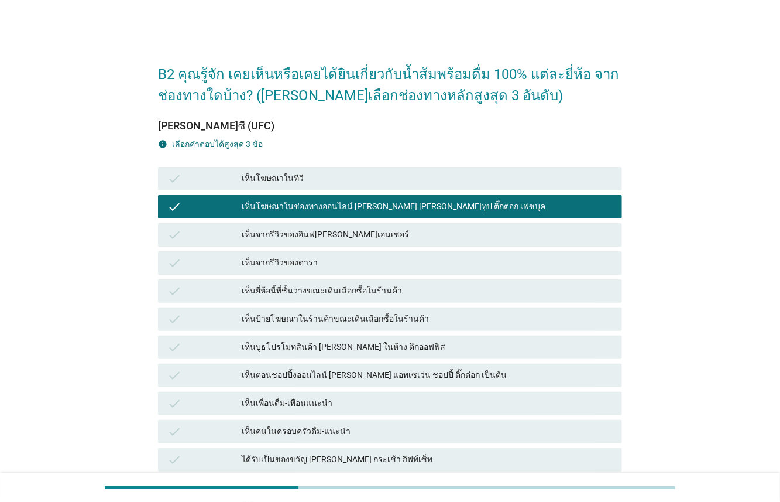
click at [309, 297] on div "เห็นยี่ห้อนี้ที่ชั้นวางขณะเดินเลือกซื้อในร้านค้า" at bounding box center [427, 291] width 371 height 14
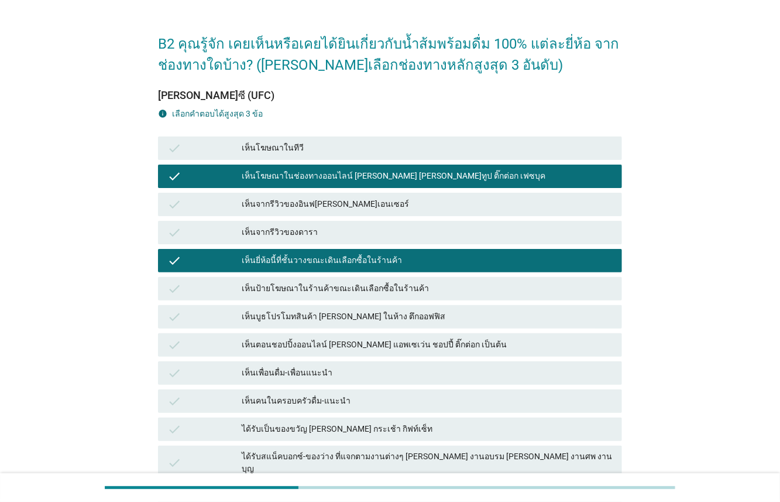
scroll to position [169, 0]
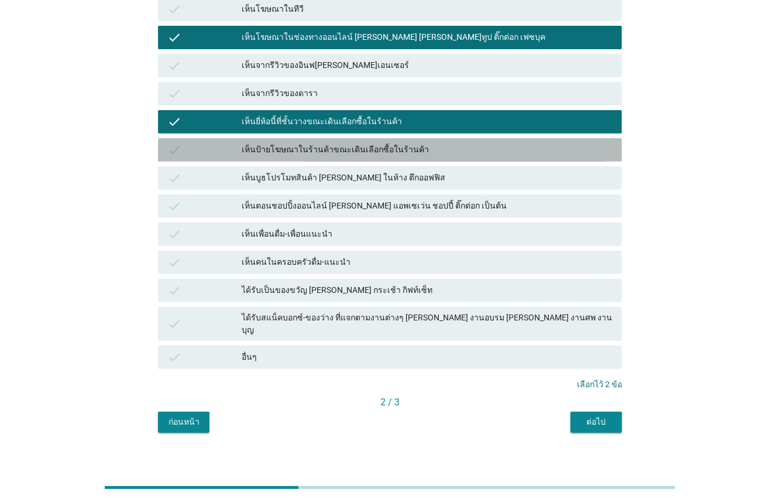
drag, startPoint x: 335, startPoint y: 145, endPoint x: 403, endPoint y: 258, distance: 131.5
click at [336, 148] on div "เห็นป้ายโฆษณาในร้านค้าขณะเดินเลือกซื้อในร้านค้า" at bounding box center [427, 150] width 371 height 14
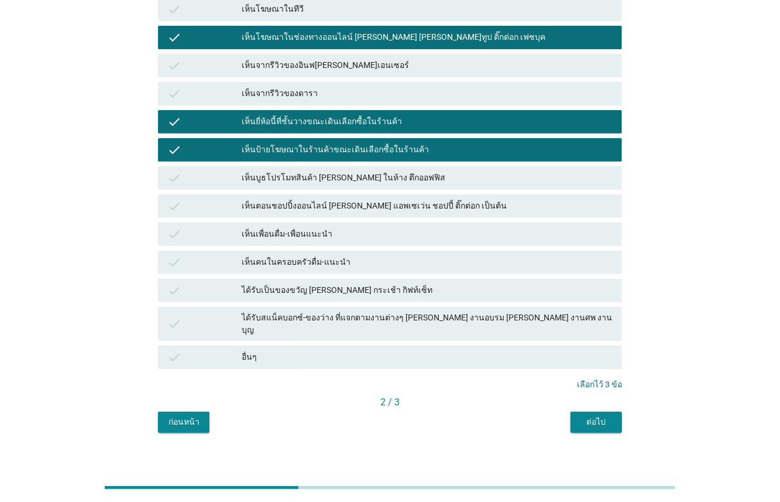
click at [589, 416] on div "ต่อไป" at bounding box center [596, 422] width 33 height 12
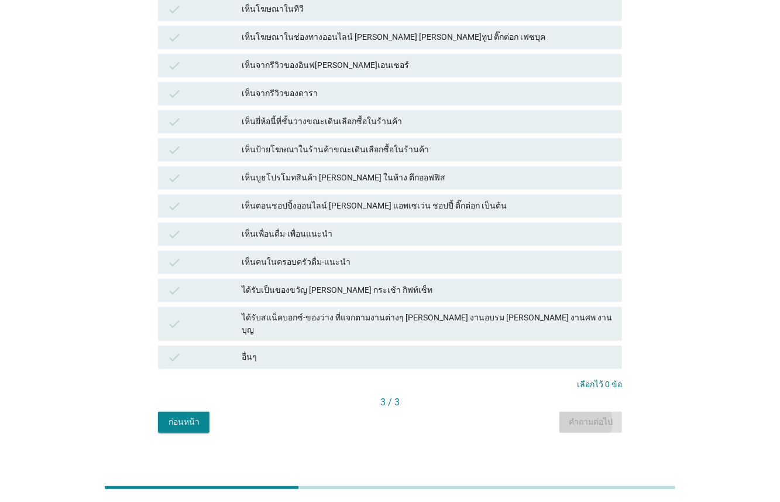
scroll to position [0, 0]
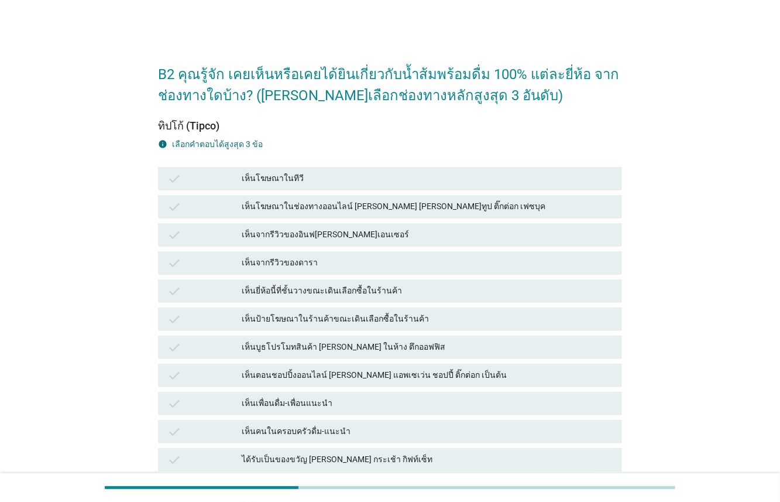
click at [283, 202] on div "เห็นโฆษณาในช่องทางออนไลน์ [PERSON_NAME] [PERSON_NAME]ทูป ติ๊กต่อก เฟซบุค" at bounding box center [427, 207] width 371 height 14
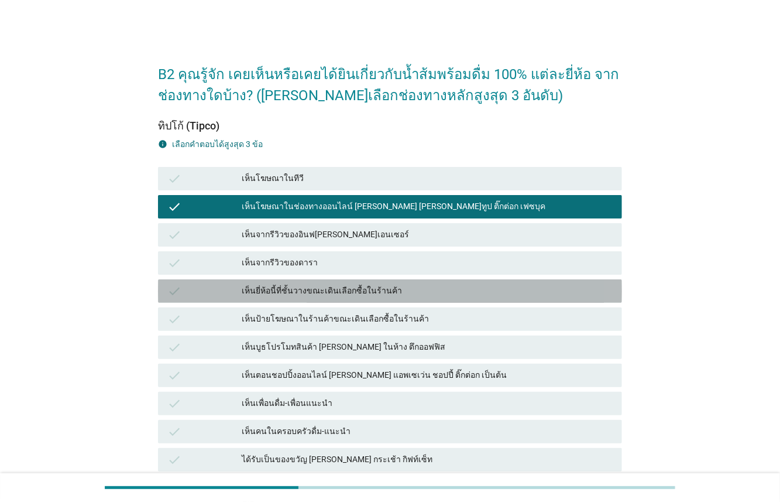
click at [276, 294] on div "เห็นยี่ห้อนี้ที่ชั้นวางขณะเดินเลือกซื้อในร้านค้า" at bounding box center [427, 291] width 371 height 14
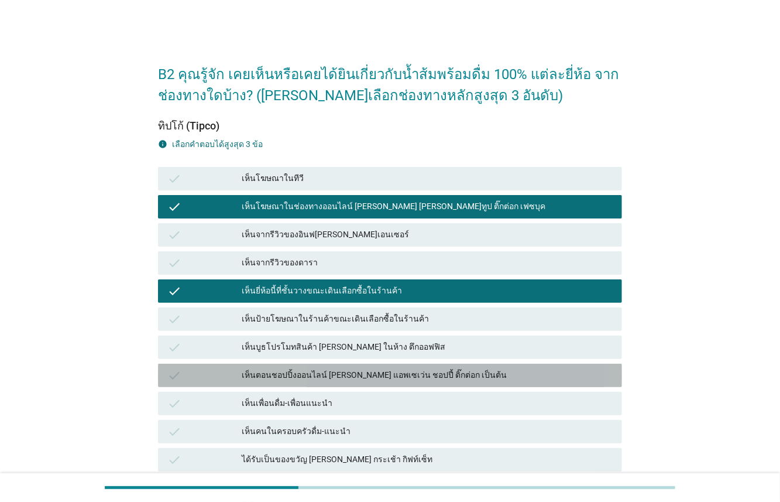
click at [283, 366] on div "check เห็นตอนชอปปิ้งออนไลน์ [PERSON_NAME] แอพเซเว่น ชอปปี้ ติ๊กต่อก เป็นต้น" at bounding box center [390, 374] width 464 height 23
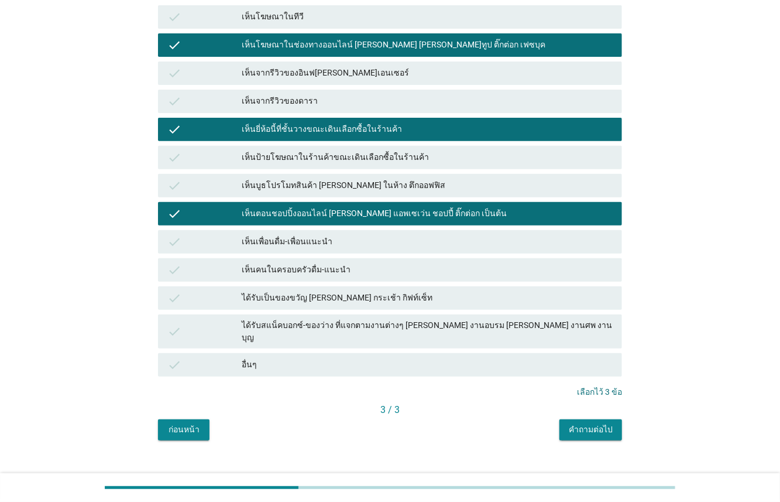
scroll to position [169, 0]
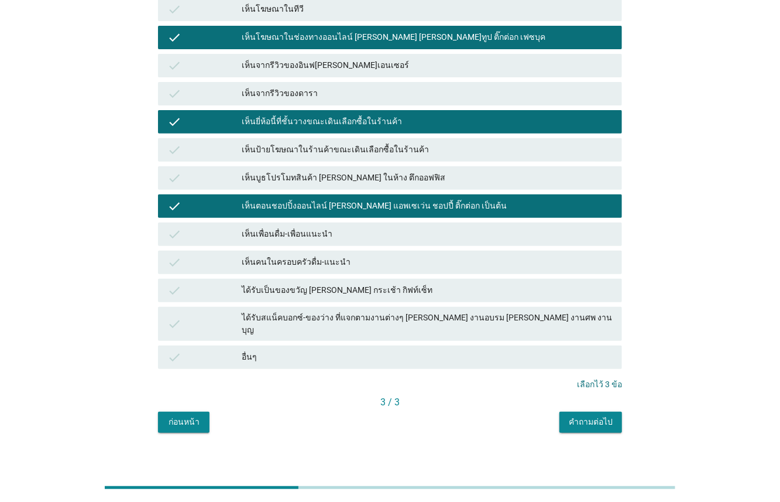
click at [588, 416] on div "คำถามต่อไป" at bounding box center [591, 422] width 44 height 12
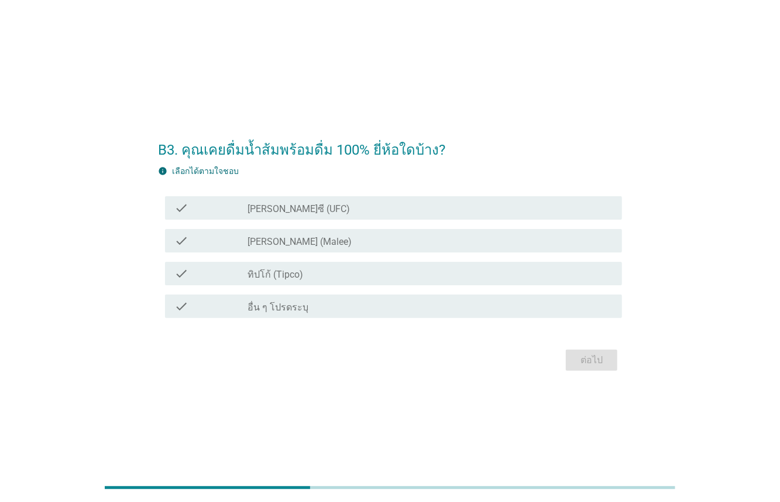
click at [303, 243] on div "check_box_outline_blank [PERSON_NAME] (Malee)" at bounding box center [430, 241] width 365 height 14
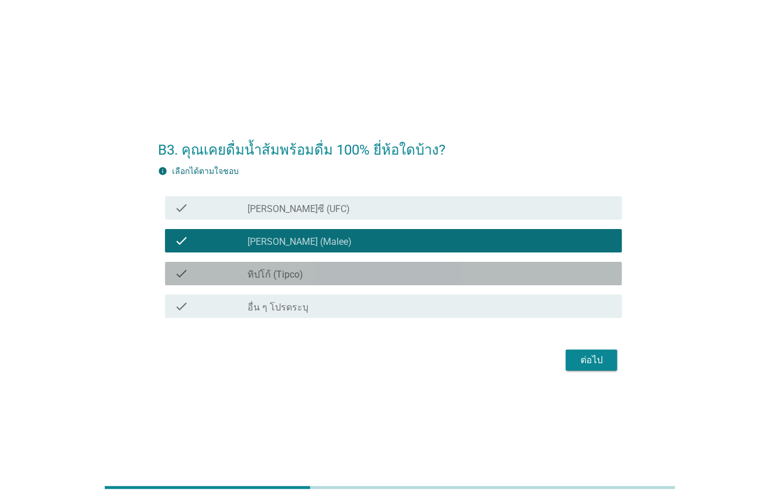
click at [287, 270] on label "ทิปโก้ (Tipco)" at bounding box center [276, 275] width 56 height 12
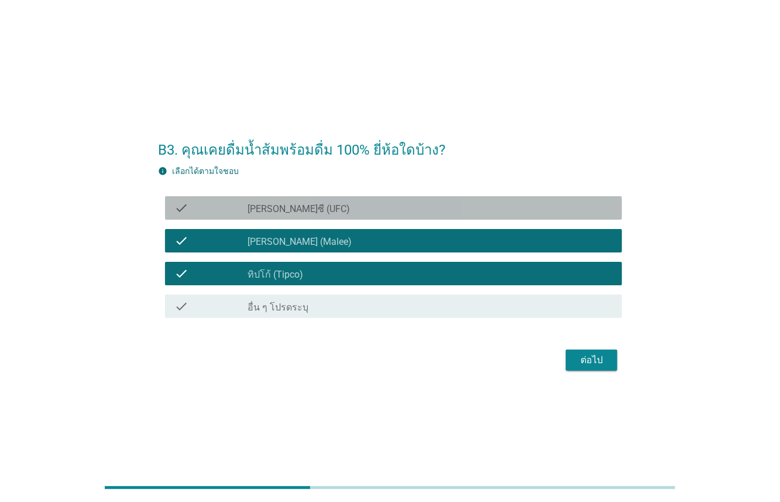
click at [265, 205] on label "[PERSON_NAME]ซี (UFC)" at bounding box center [299, 209] width 102 height 12
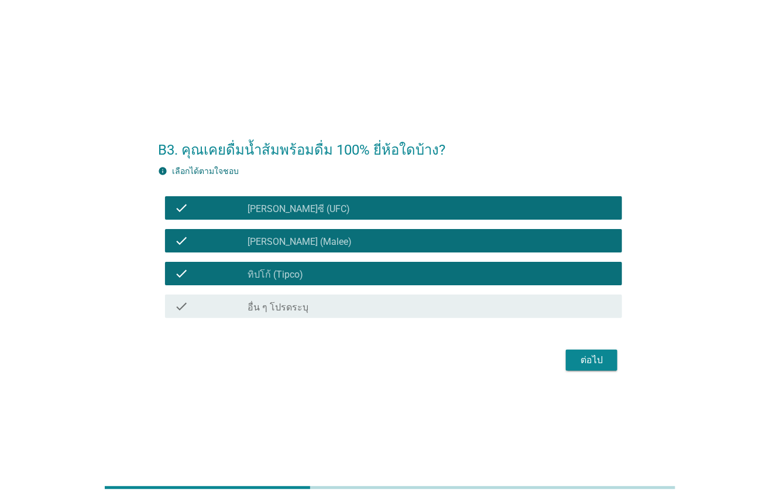
click at [589, 362] on div "ต่อไป" at bounding box center [591, 360] width 33 height 14
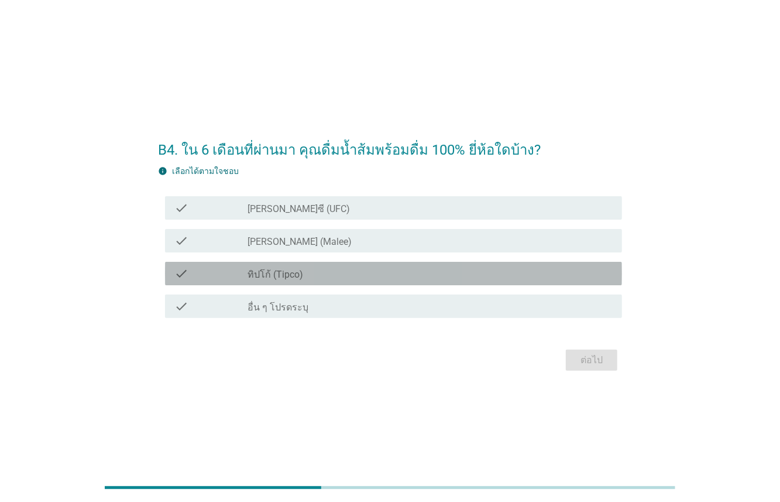
click at [294, 267] on div "check_box ทิปโก้ (Tipco)" at bounding box center [430, 273] width 365 height 14
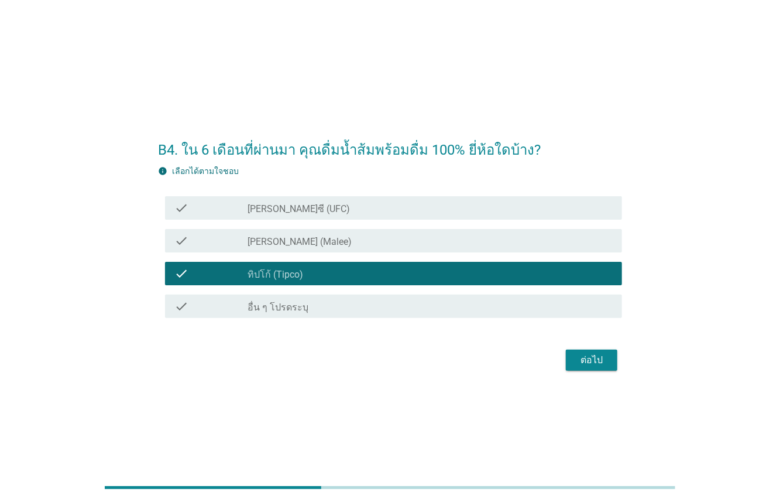
click at [279, 237] on label "[PERSON_NAME] (Malee)" at bounding box center [300, 242] width 104 height 12
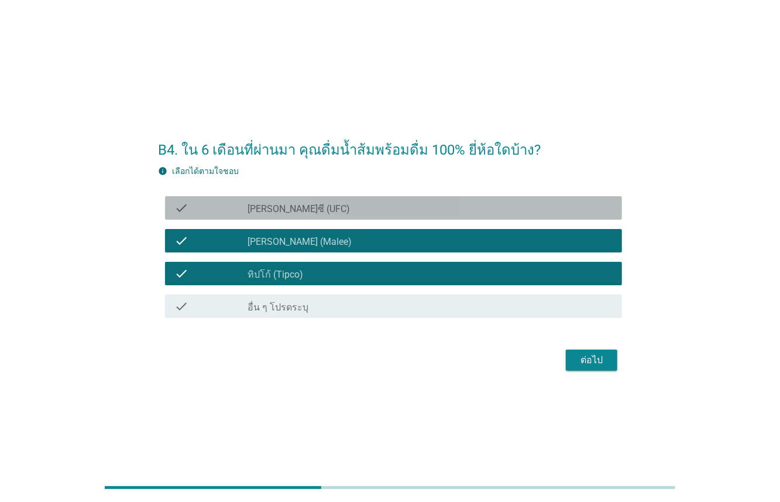
click at [279, 205] on label "[PERSON_NAME]ซี (UFC)" at bounding box center [299, 209] width 102 height 12
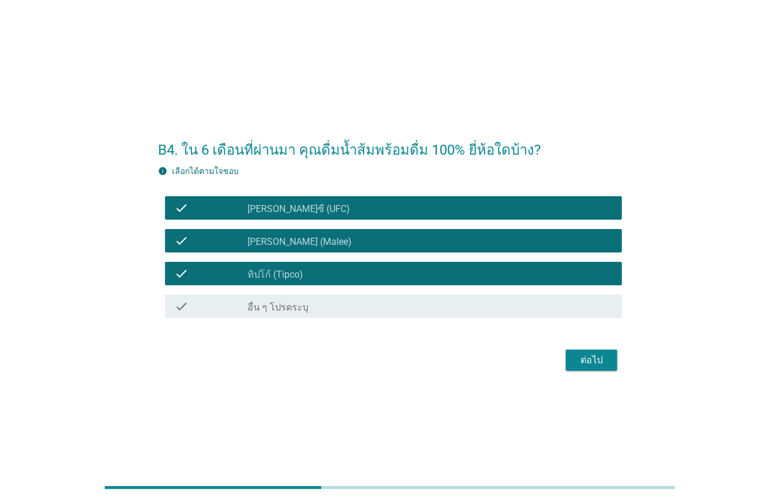
click at [574, 342] on form "B4. ใน 6 เดือนที่ผ่านมา คุณดื่มน้ำส้มพร้อมดื่ม 100% ยี่ห้อใดบ้าง? info เลือกได้…" at bounding box center [390, 251] width 464 height 246
click at [583, 353] on div "ต่อไป" at bounding box center [591, 360] width 33 height 14
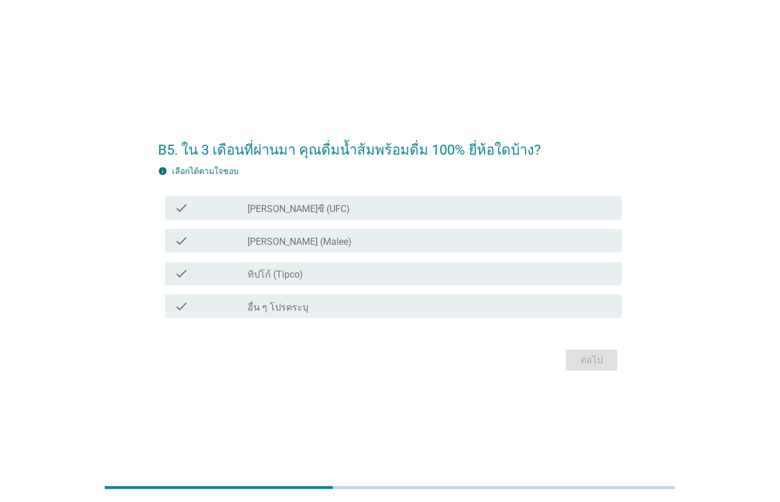
click at [262, 244] on label "[PERSON_NAME] (Malee)" at bounding box center [300, 242] width 104 height 12
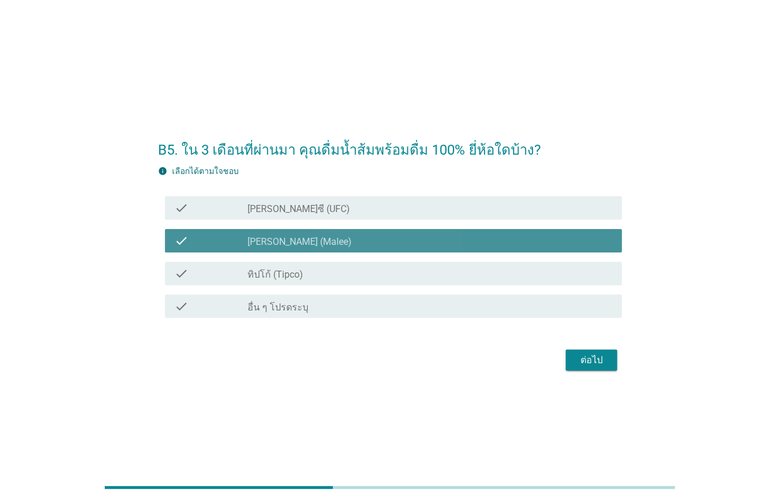
click at [266, 272] on label "ทิปโก้ (Tipco)" at bounding box center [276, 275] width 56 height 12
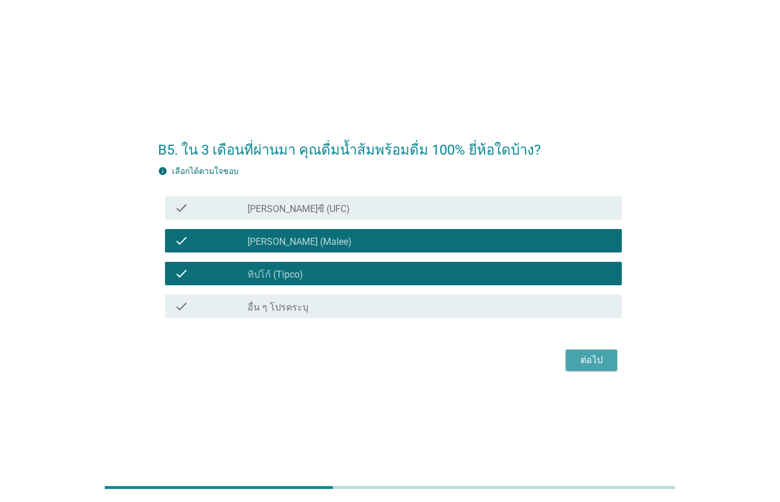
click at [597, 361] on div "ต่อไป" at bounding box center [591, 360] width 33 height 14
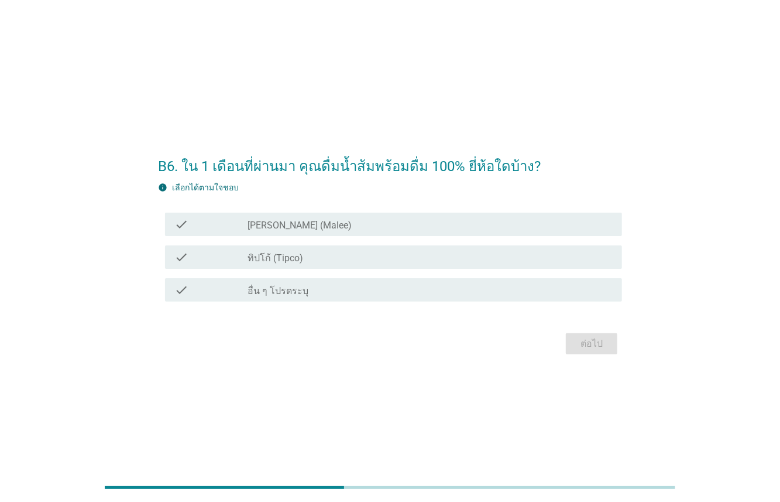
drag, startPoint x: 296, startPoint y: 227, endPoint x: 293, endPoint y: 252, distance: 24.7
click at [296, 228] on label "[PERSON_NAME] (Malee)" at bounding box center [300, 225] width 104 height 12
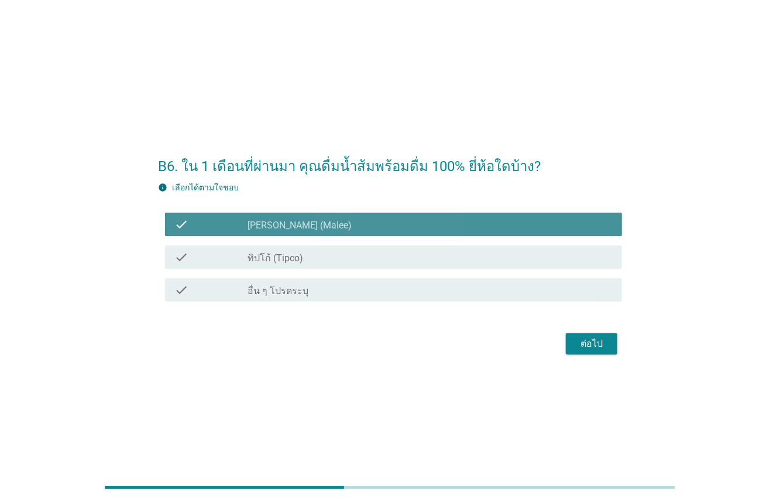
click at [293, 257] on label "ทิปโก้ (Tipco)" at bounding box center [276, 258] width 56 height 12
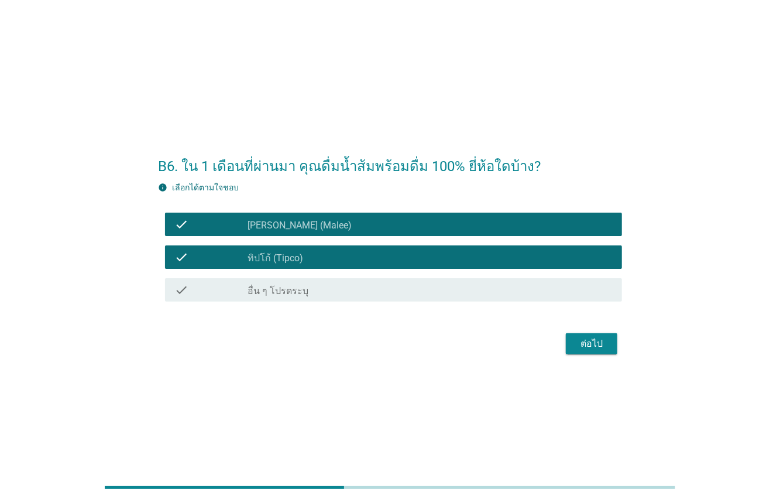
click at [600, 343] on div "ต่อไป" at bounding box center [591, 344] width 33 height 14
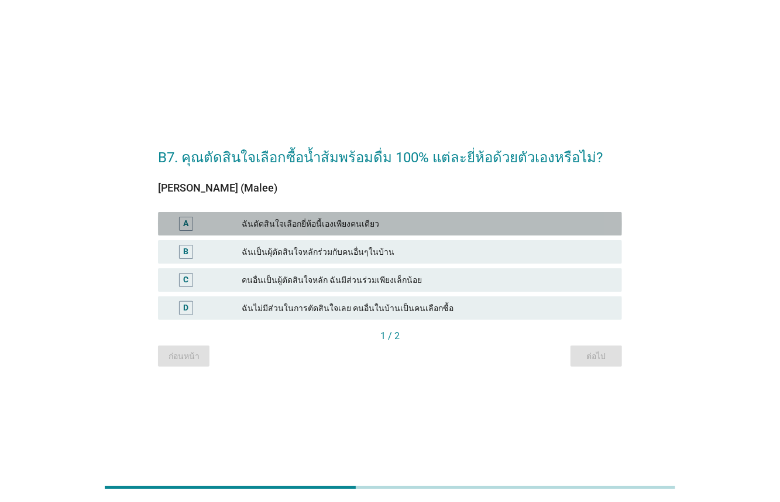
click at [377, 229] on div "ฉันตัดสินใจเลือกยี่ห้อนี้เองเพียงคนเดียว" at bounding box center [427, 224] width 371 height 14
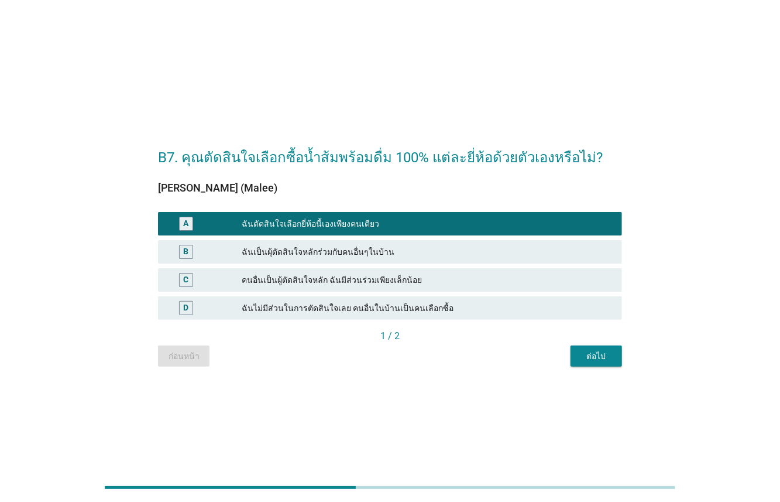
click at [599, 355] on div "ต่อไป" at bounding box center [596, 356] width 33 height 12
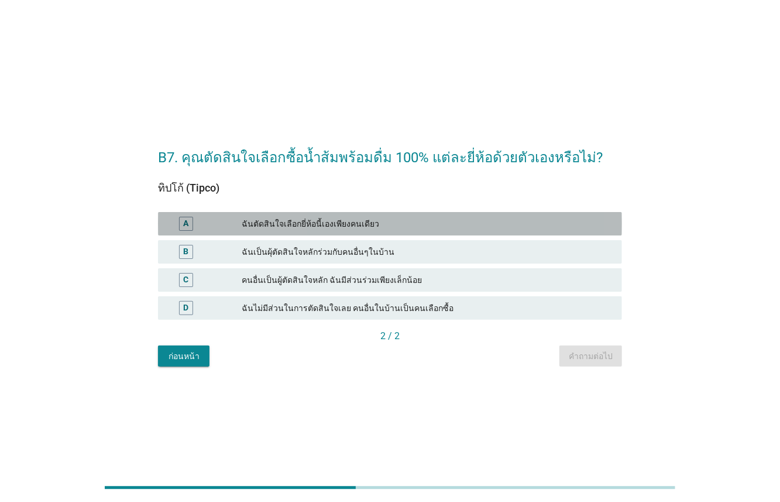
click at [370, 226] on div "ฉันตัดสินใจเลือกยี่ห้อนี้เองเพียงคนเดียว" at bounding box center [427, 224] width 371 height 14
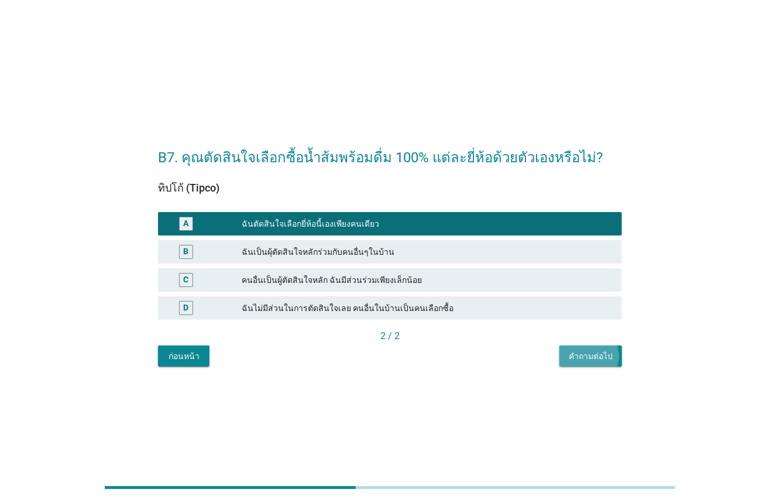
click at [600, 365] on button "คำถามต่อไป" at bounding box center [590, 355] width 63 height 21
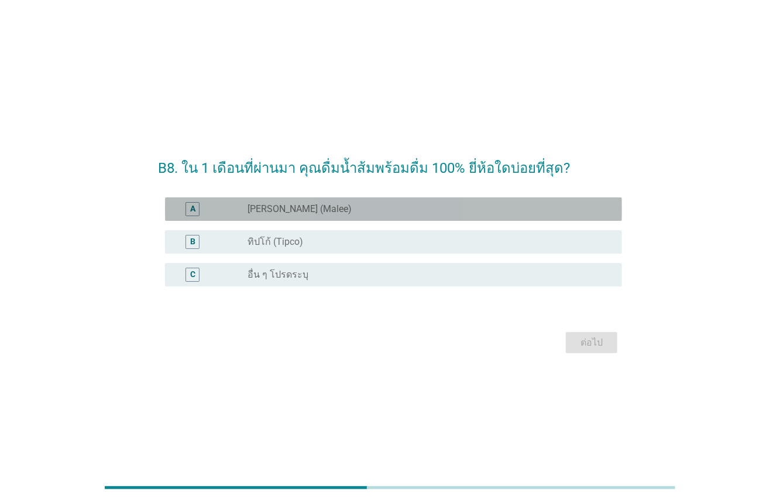
click at [277, 200] on div "A radio_button_unchecked [PERSON_NAME] (Malee)" at bounding box center [393, 208] width 457 height 23
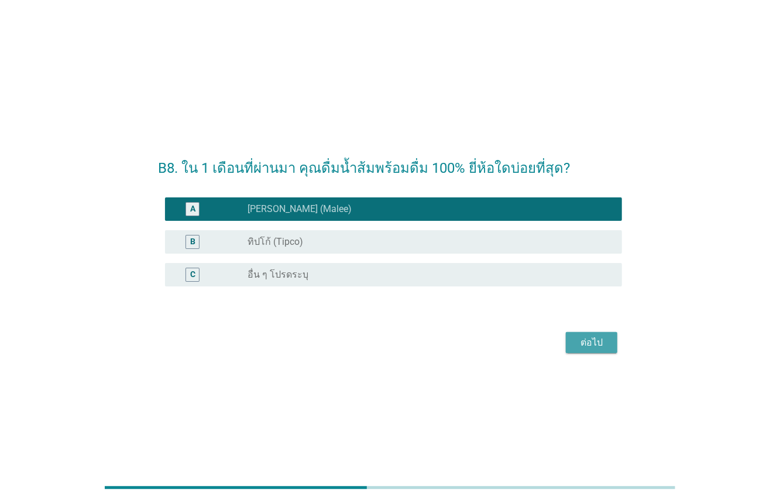
click at [579, 341] on div "ต่อไป" at bounding box center [591, 342] width 33 height 14
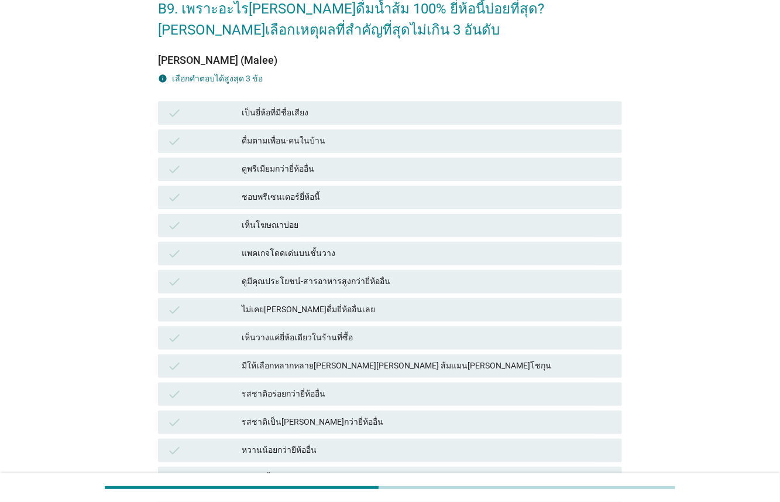
scroll to position [75, 0]
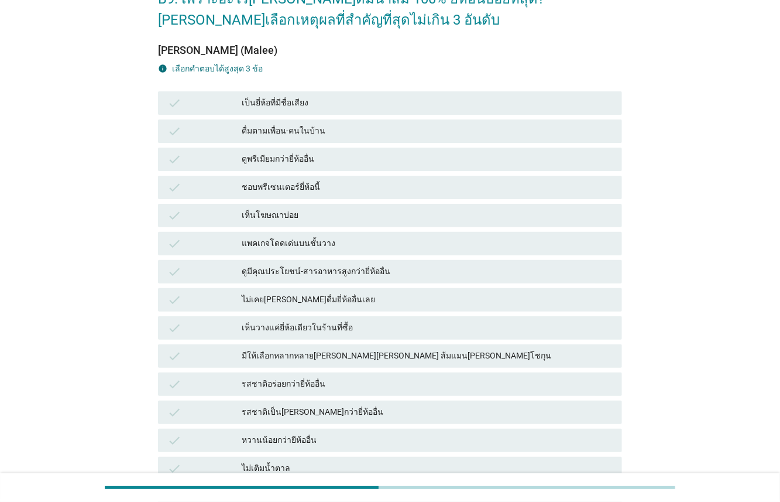
click at [368, 356] on div "มีให้เลือกหลากหลาย[PERSON_NAME][PERSON_NAME] ส้มแมน[PERSON_NAME]โชกุน" at bounding box center [427, 356] width 371 height 14
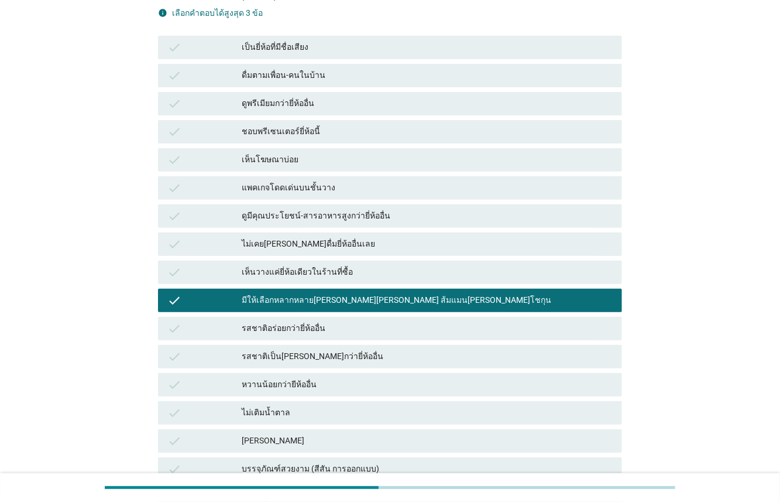
scroll to position [133, 0]
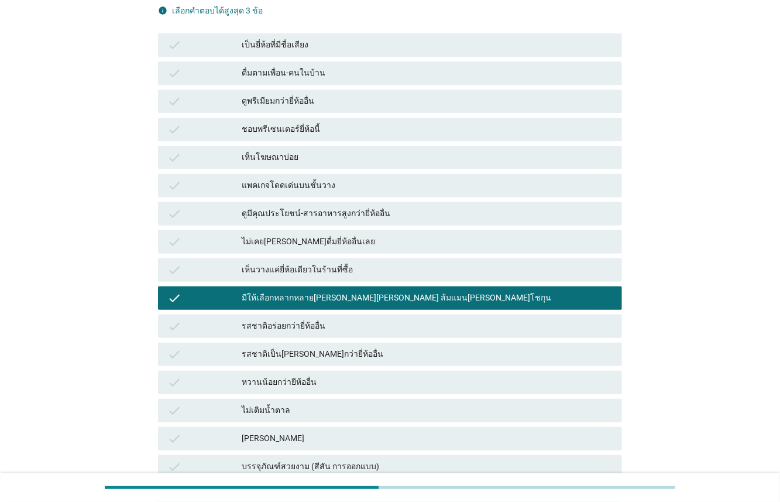
click at [363, 353] on div "รสชาติเป็น[PERSON_NAME]กว่ายี่ห้ออื่น" at bounding box center [427, 354] width 371 height 14
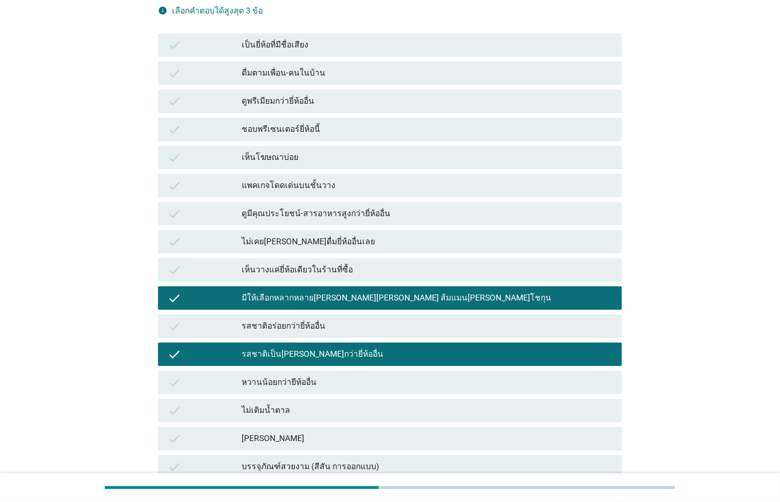
click at [355, 340] on div "check รสชาติเป็น[PERSON_NAME]กว่ายี่ห้ออื่น" at bounding box center [390, 354] width 469 height 28
click at [351, 332] on div "รสชาติอร่อยกว่ายี่ห้ออื่น" at bounding box center [427, 326] width 371 height 14
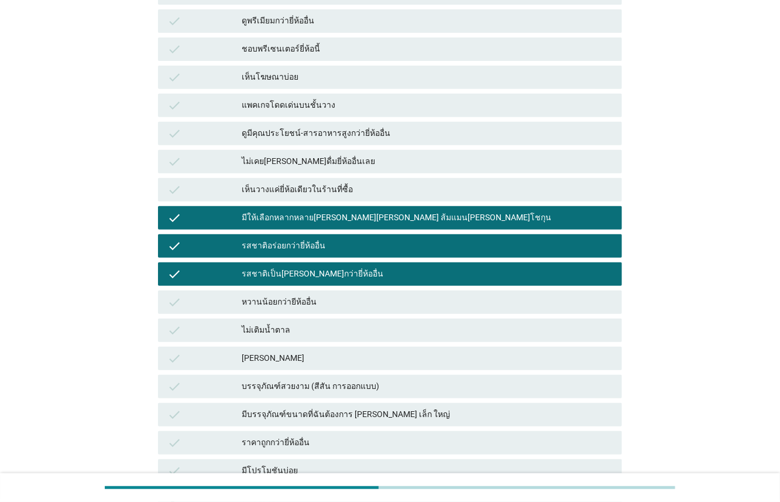
scroll to position [218, 0]
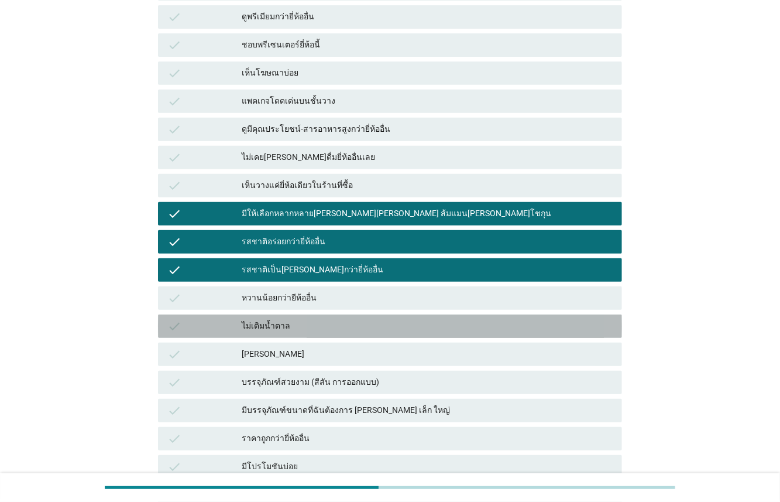
click at [335, 335] on div "check ไม่เติมน้ำตาล" at bounding box center [390, 325] width 464 height 23
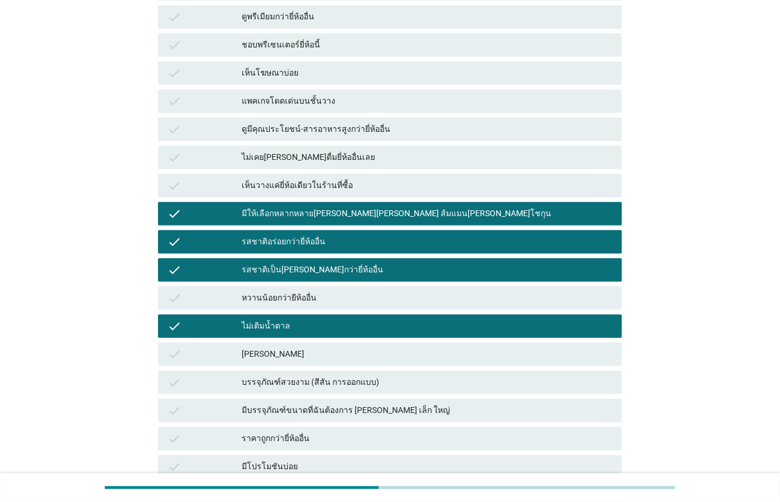
click at [331, 351] on div "[PERSON_NAME]" at bounding box center [427, 354] width 371 height 14
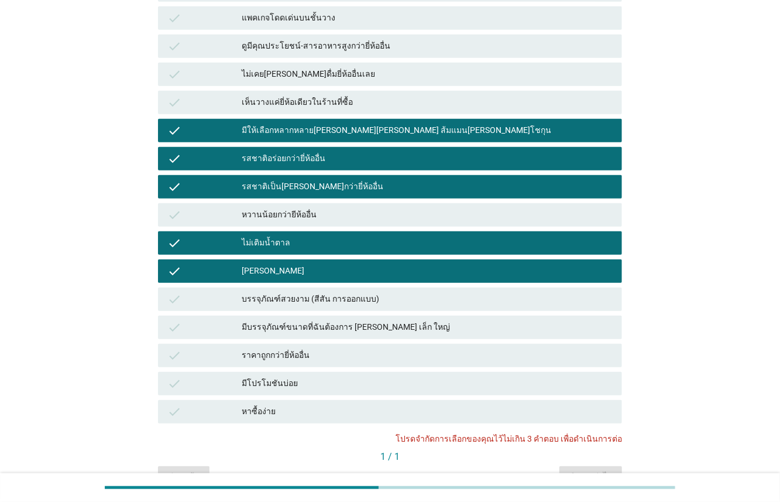
scroll to position [300, 0]
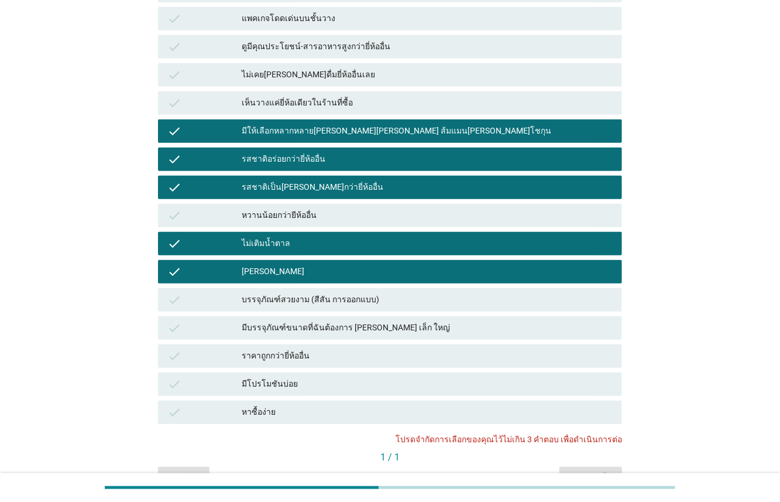
click at [310, 246] on div "ไม่เติมน้ำตาล" at bounding box center [427, 243] width 371 height 14
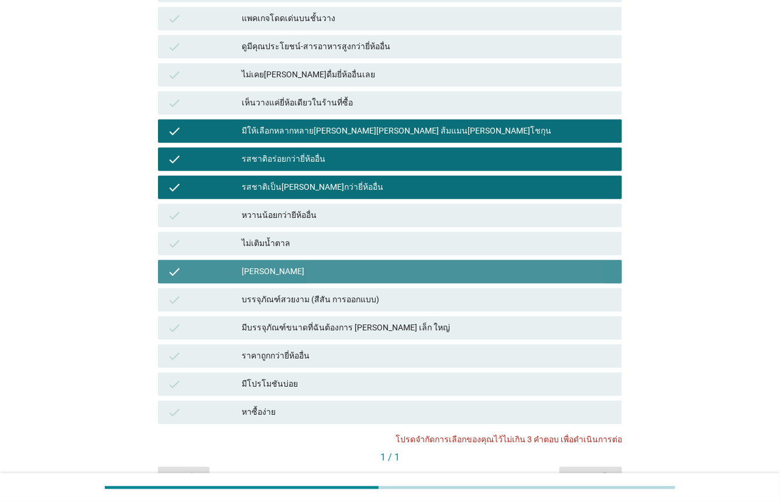
click at [305, 269] on div "[PERSON_NAME]" at bounding box center [427, 272] width 371 height 14
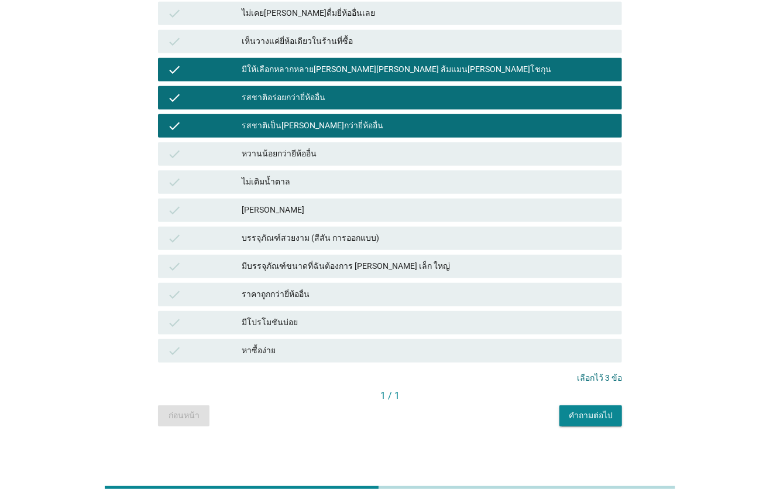
scroll to position [366, 0]
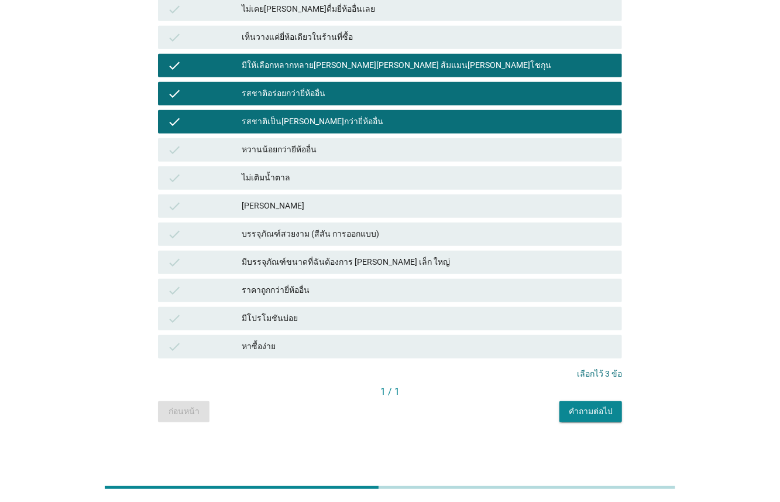
click at [596, 410] on div "คำถามต่อไป" at bounding box center [591, 411] width 44 height 12
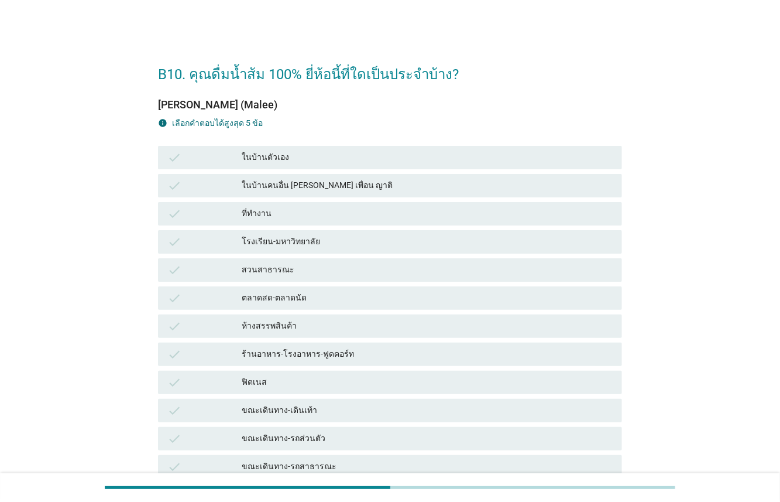
click at [265, 167] on div "check ในบ้านตัวเอง" at bounding box center [390, 157] width 464 height 23
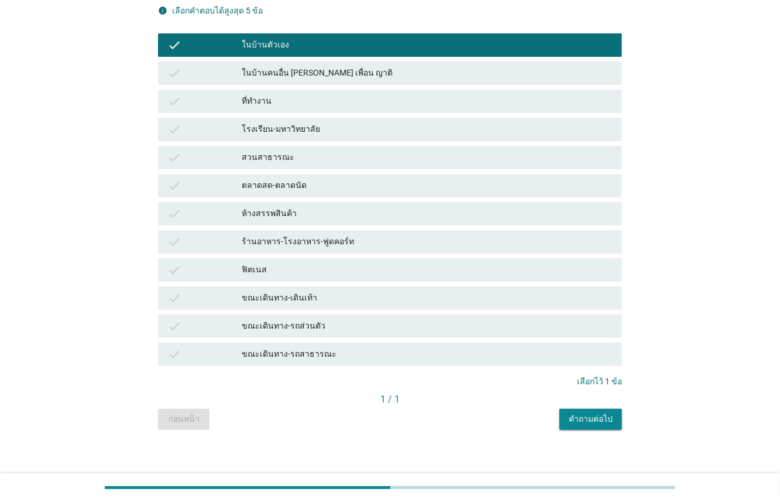
scroll to position [120, 0]
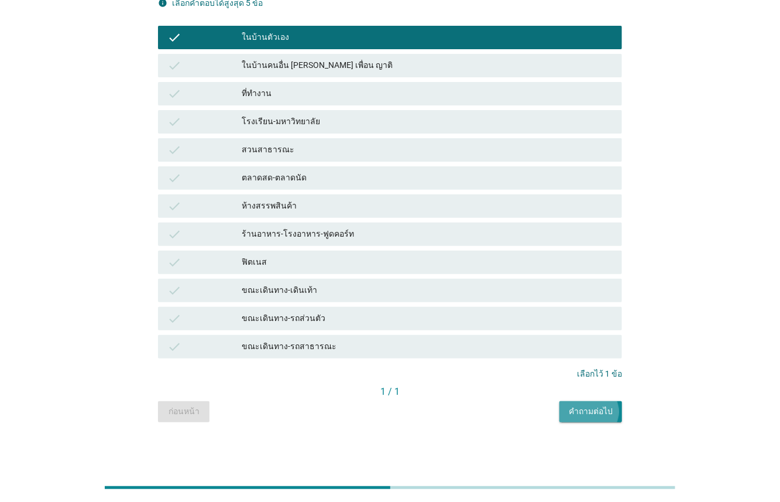
click at [613, 406] on button "คำถามต่อไป" at bounding box center [590, 411] width 63 height 21
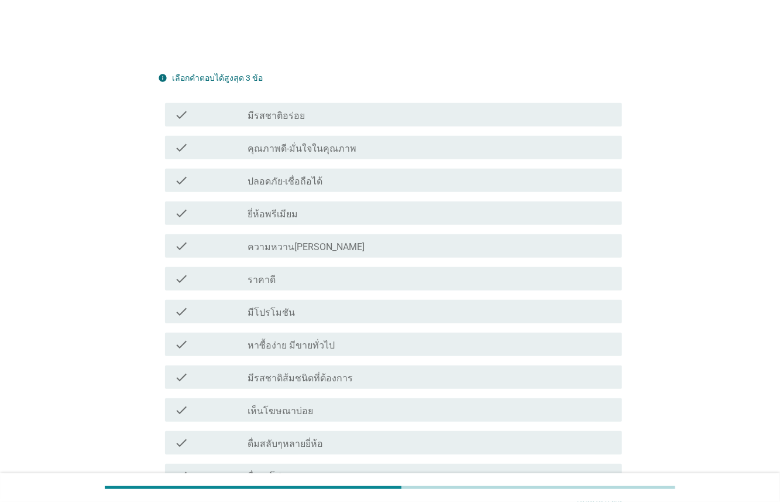
scroll to position [296, 0]
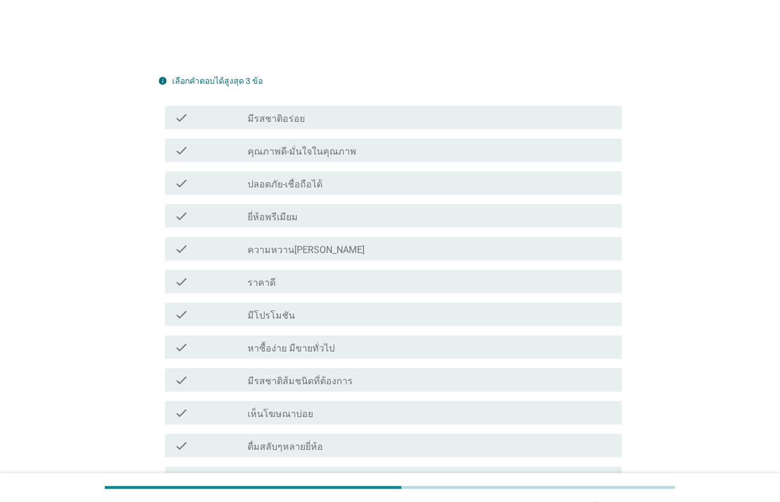
click at [283, 162] on div "check check_box_outline_blank คุณภาพดี-มั่นใจในคุณภาพ" at bounding box center [390, 150] width 464 height 33
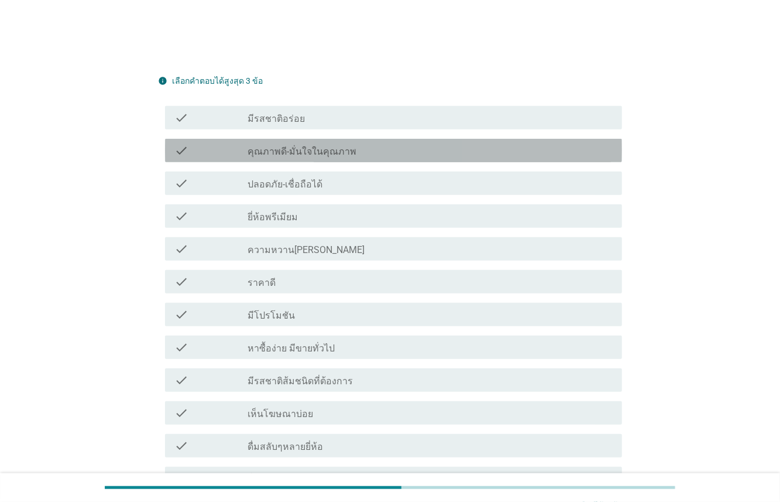
click at [287, 152] on label "คุณภาพดี-มั่นใจในคุณภาพ" at bounding box center [302, 152] width 109 height 12
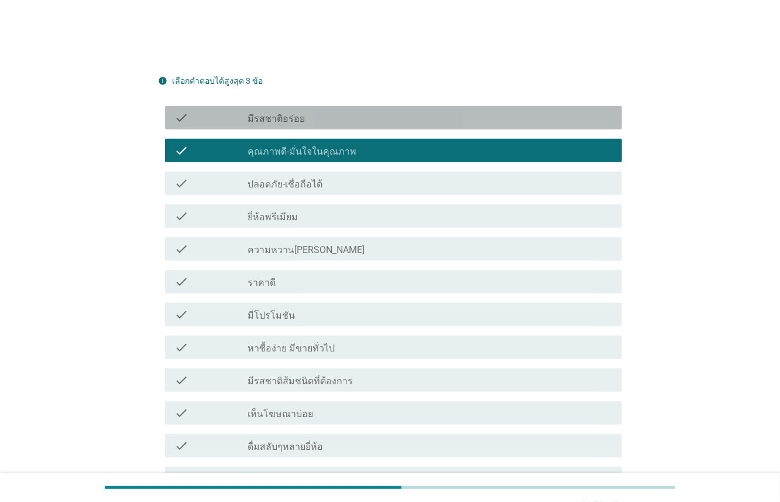
drag, startPoint x: 266, startPoint y: 118, endPoint x: 257, endPoint y: 167, distance: 50.5
click at [266, 118] on label "มีรสชาติอร่อย" at bounding box center [276, 119] width 57 height 12
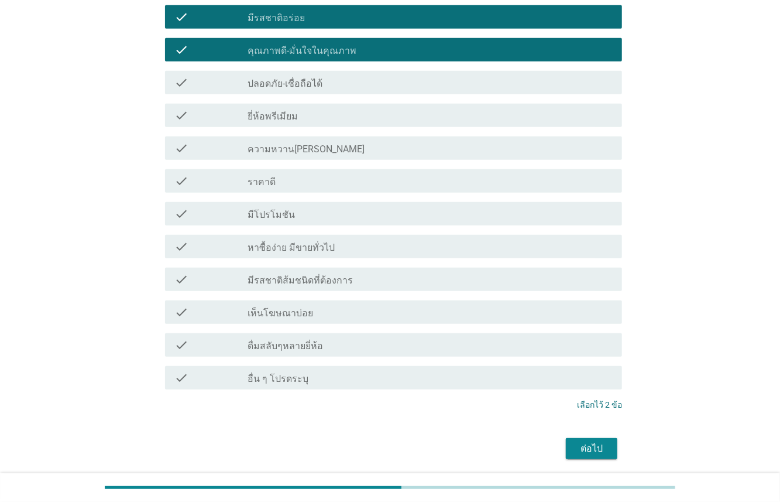
scroll to position [417, 0]
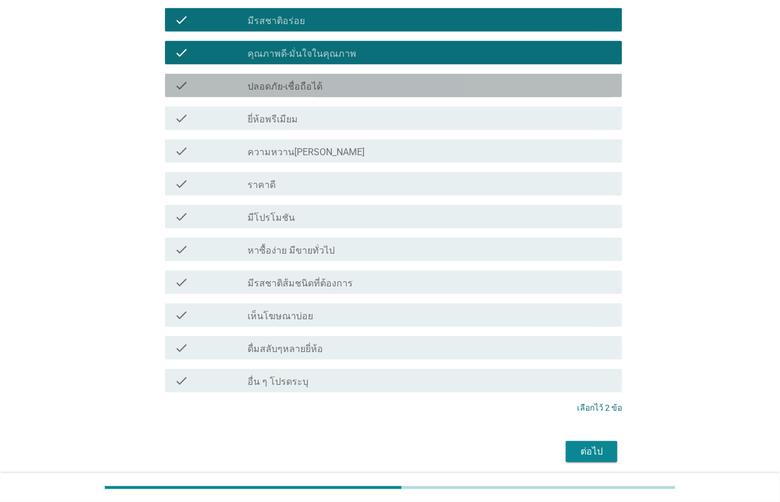
click at [374, 84] on div "check_box_outline_blank ปลอดภัย-เชื่อถือได้" at bounding box center [430, 85] width 365 height 14
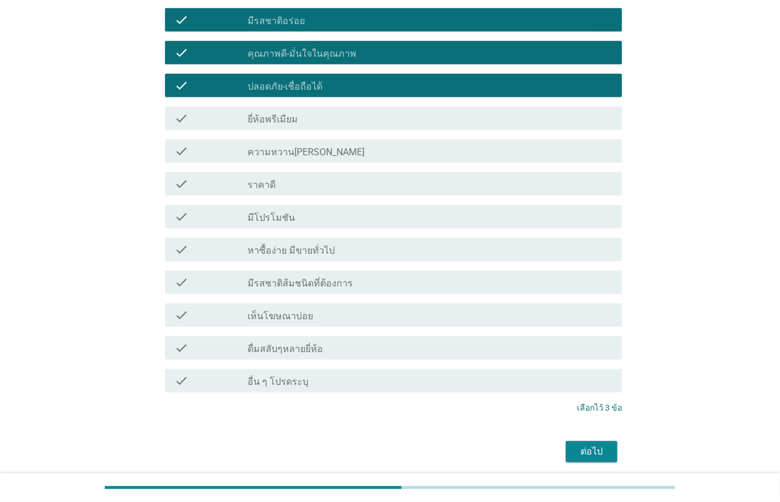
scroll to position [437, 0]
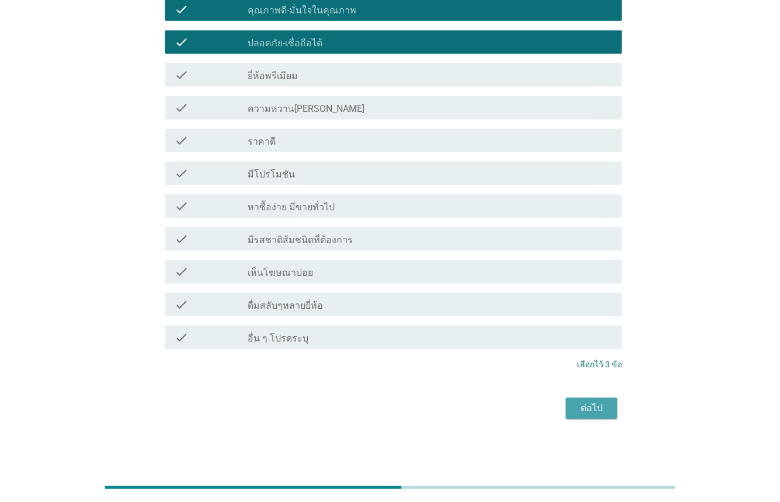
click at [588, 405] on div "ต่อไป" at bounding box center [591, 408] width 33 height 14
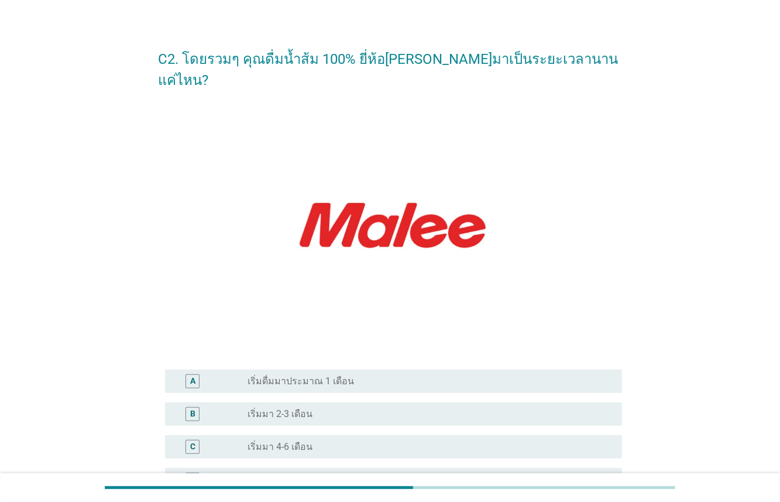
scroll to position [16, 0]
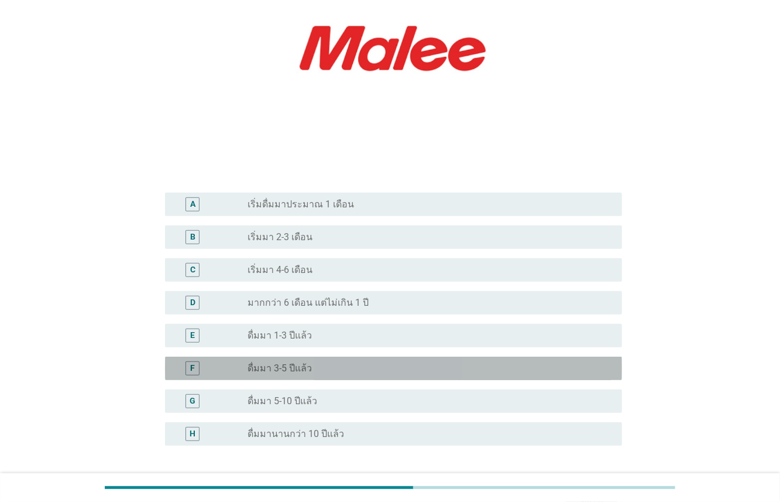
click at [288, 362] on label "ดื่มมา 3-5 ปีแล้ว" at bounding box center [280, 368] width 64 height 12
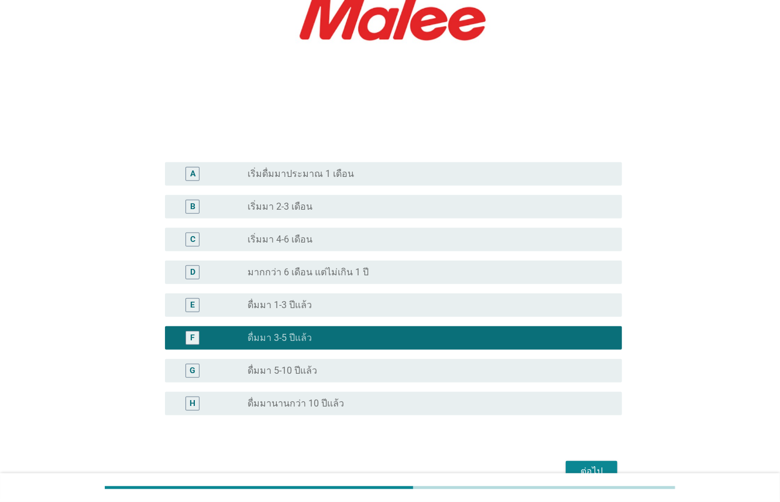
scroll to position [265, 0]
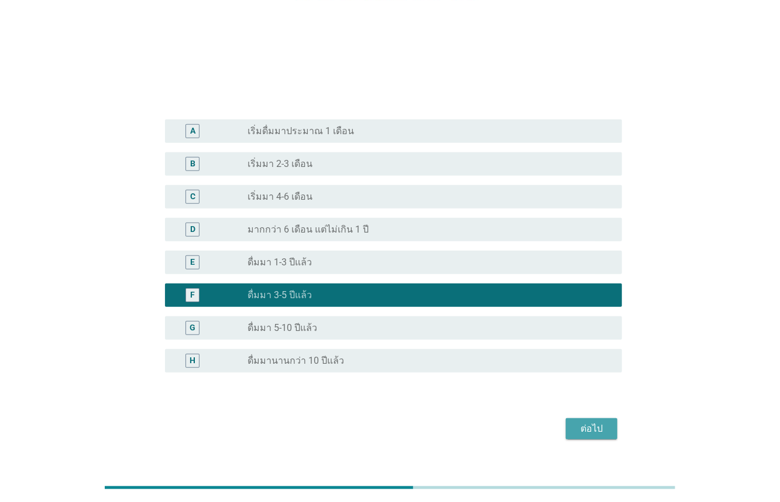
click at [605, 421] on div "ต่อไป" at bounding box center [591, 428] width 33 height 14
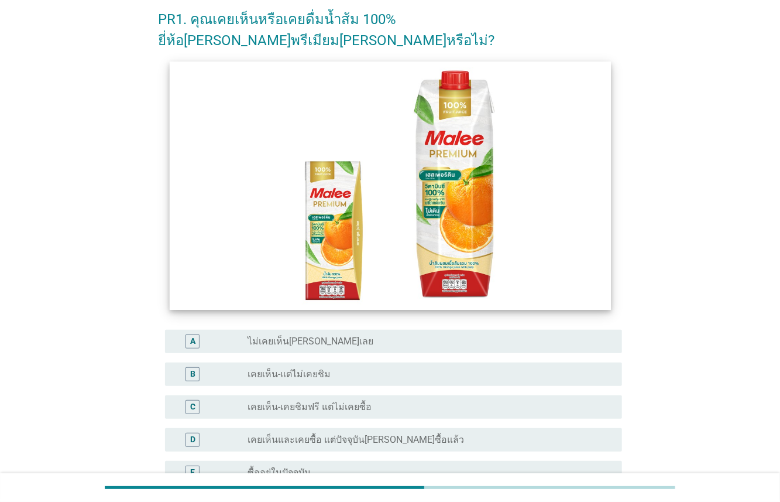
scroll to position [56, 0]
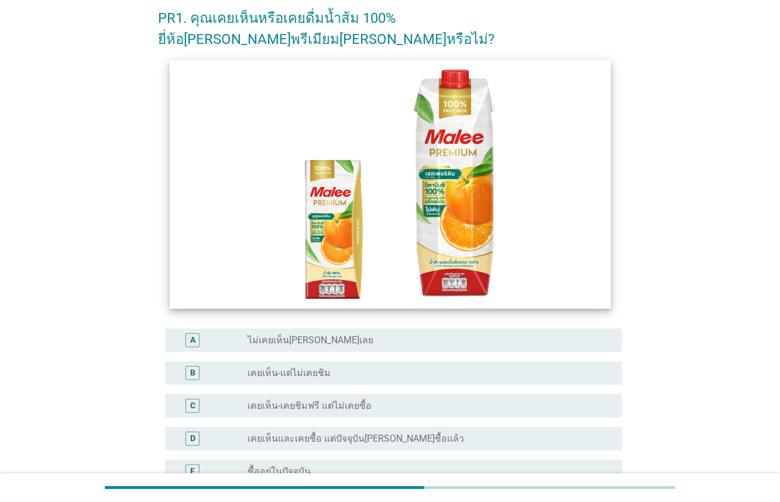
click at [336, 239] on img at bounding box center [389, 184] width 441 height 248
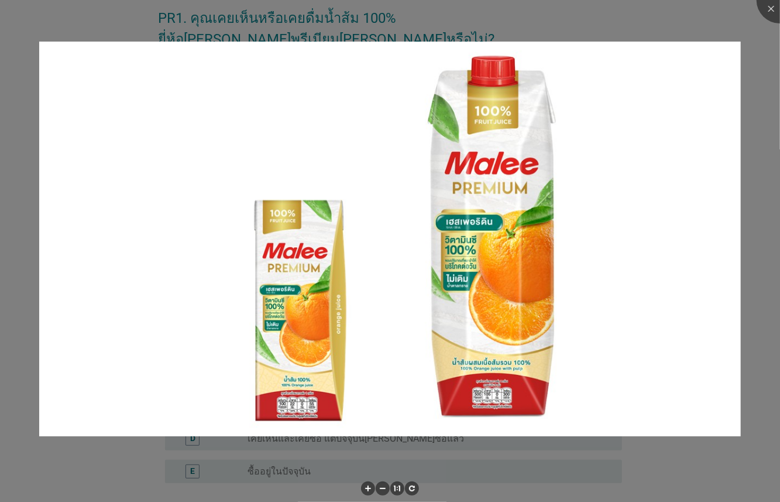
click at [130, 451] on div at bounding box center [390, 251] width 780 height 502
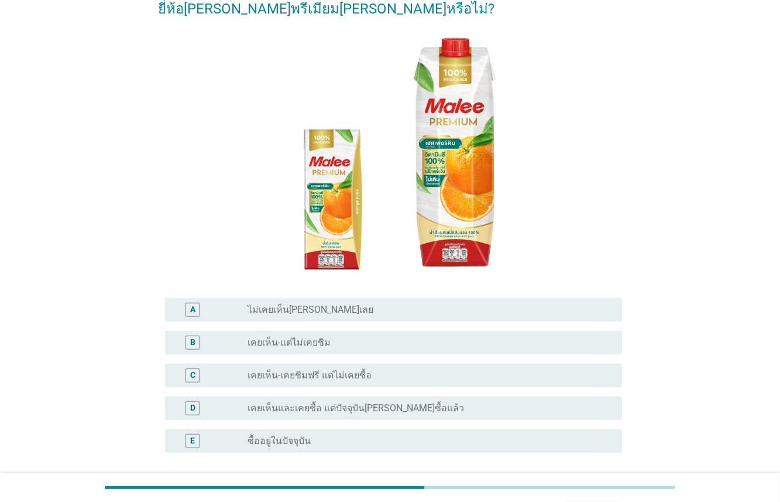
scroll to position [112, 0]
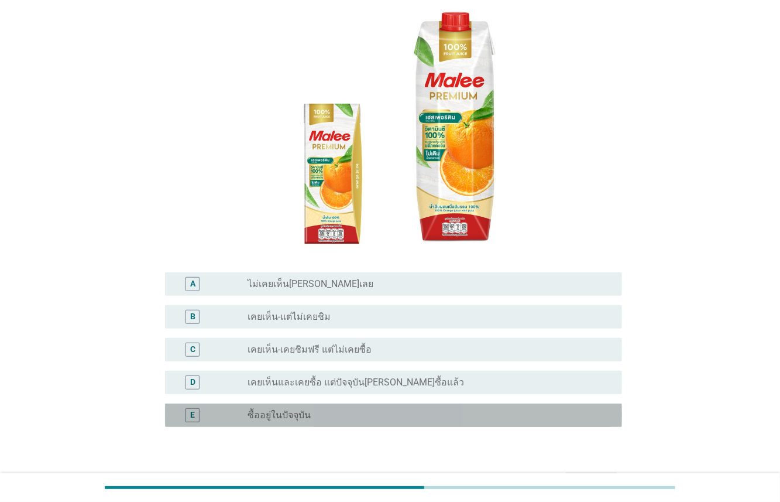
click at [359, 409] on div "radio_button_unchecked ซื้ออยู่ในปัจจุบัน" at bounding box center [426, 415] width 356 height 12
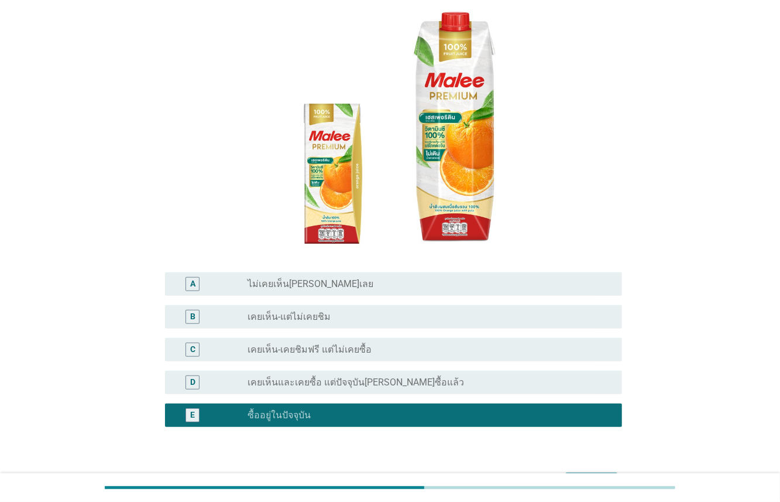
click at [578, 476] on div "ต่อไป" at bounding box center [591, 483] width 33 height 14
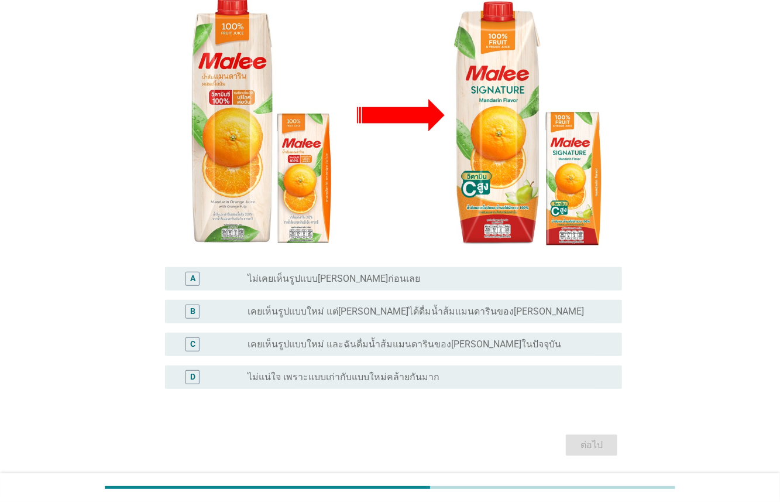
scroll to position [176, 0]
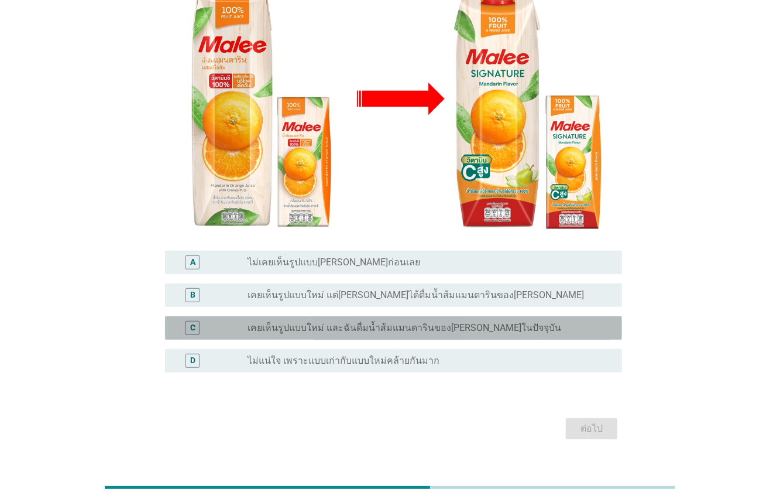
click at [337, 322] on label "เคยเห็นรูปแบบใหม่ และฉันดื่มน้ำส้มแมนดารินของ[PERSON_NAME]ในปัจจุบัน" at bounding box center [405, 328] width 314 height 12
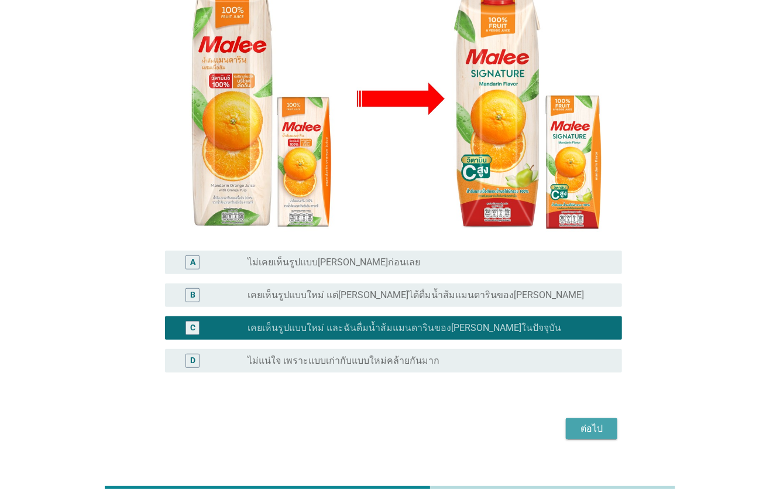
click at [603, 421] on div "ต่อไป" at bounding box center [591, 428] width 33 height 14
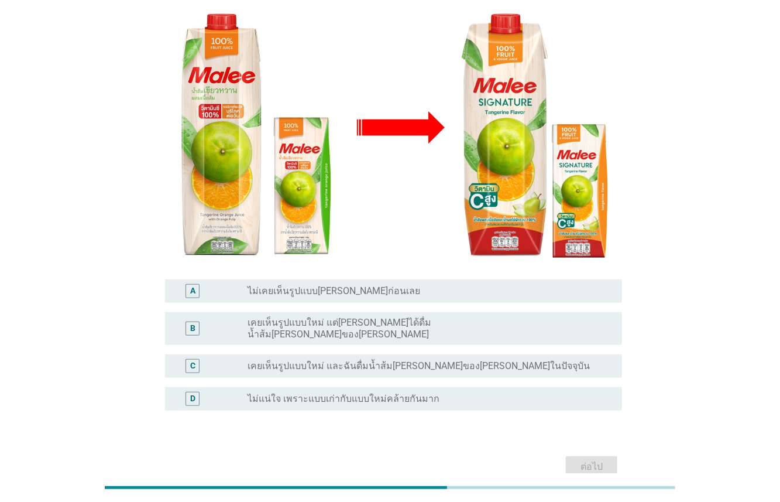
scroll to position [153, 0]
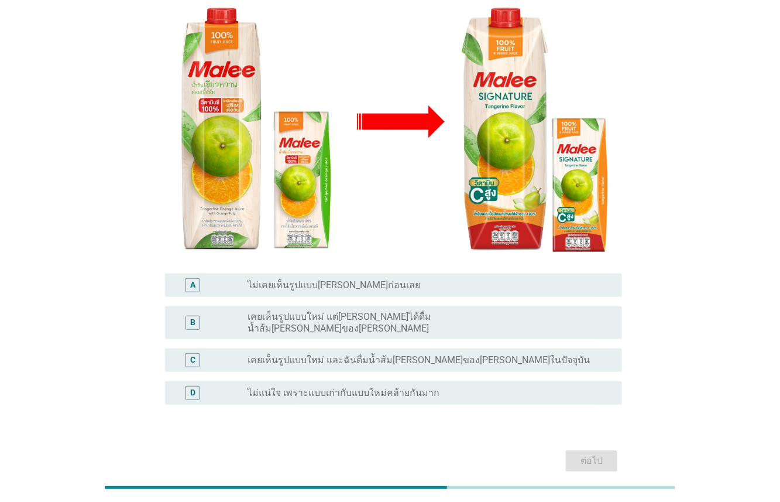
click at [358, 354] on label "เคยเห็นรูปแบบใหม่ และฉันดื่มน้ำส้ม[PERSON_NAME]ของ[PERSON_NAME]ในปัจจุบัน" at bounding box center [419, 360] width 342 height 12
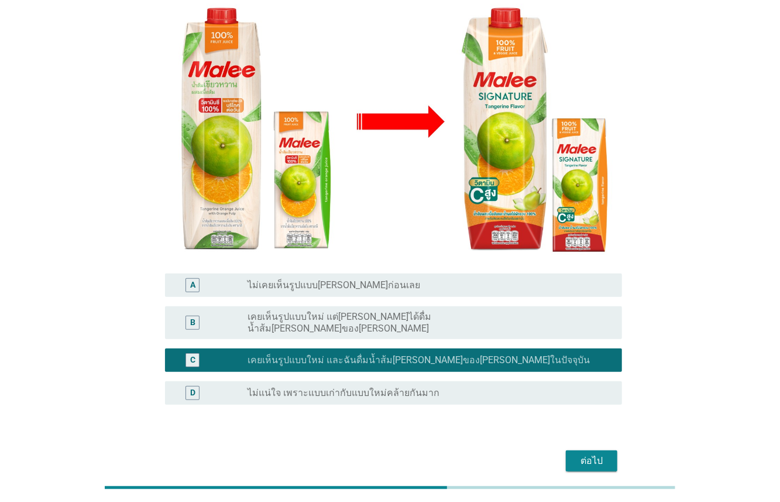
click at [586, 454] on div "ต่อไป" at bounding box center [591, 461] width 33 height 14
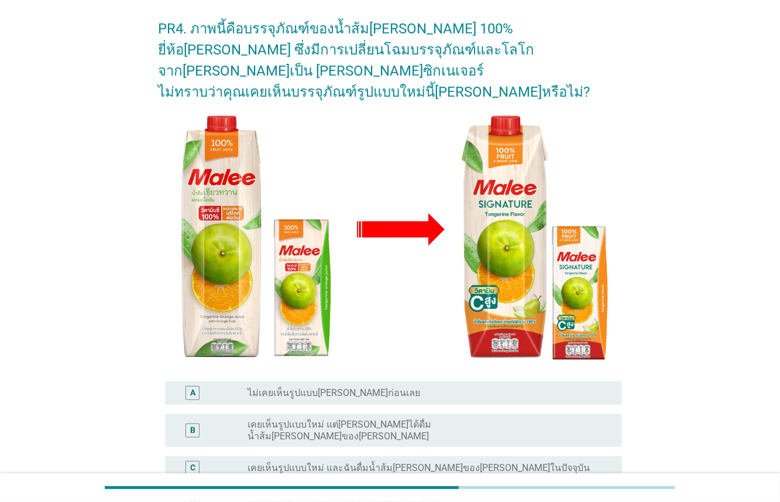
scroll to position [176, 0]
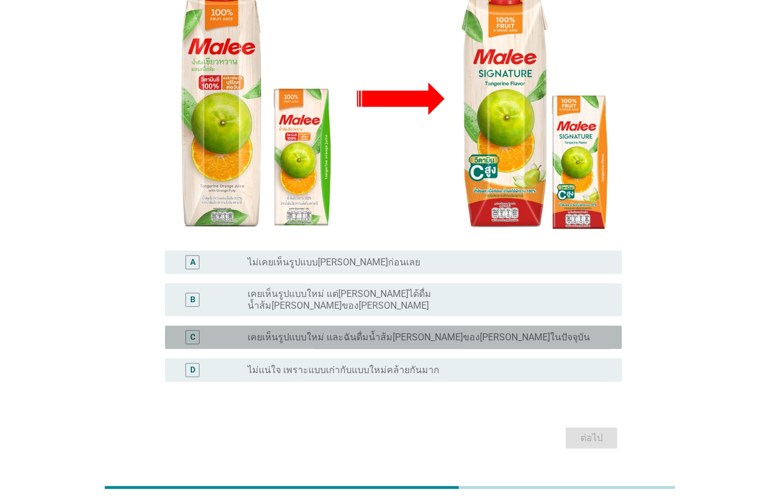
drag, startPoint x: 335, startPoint y: 307, endPoint x: 358, endPoint y: 320, distance: 26.2
click at [336, 331] on label "เคยเห็นรูปแบบใหม่ และฉันดื่มน้ำส้ม[PERSON_NAME]ของ[PERSON_NAME]ในปัจจุบัน" at bounding box center [419, 337] width 342 height 12
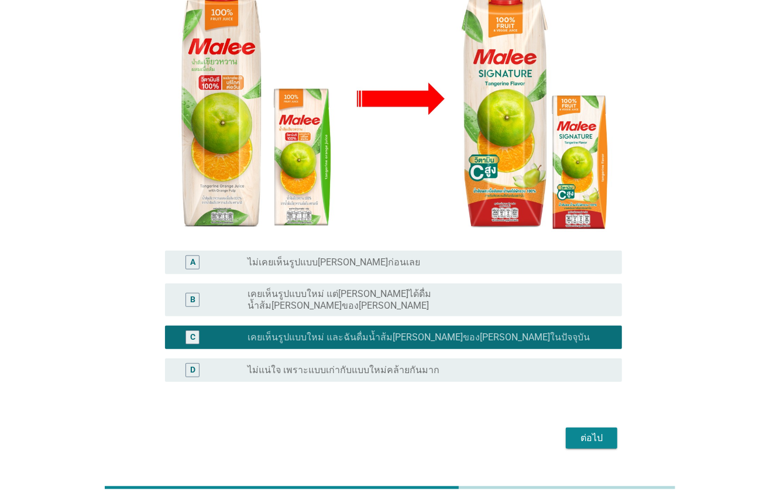
click at [592, 431] on div "ต่อไป" at bounding box center [591, 438] width 33 height 14
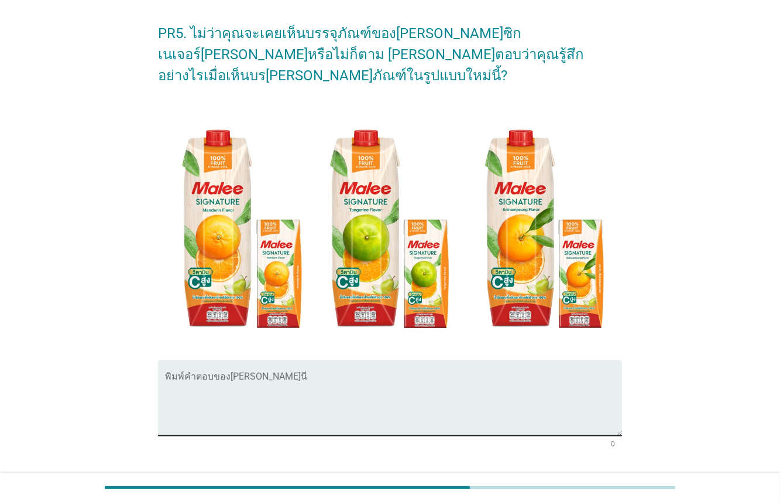
scroll to position [43, 0]
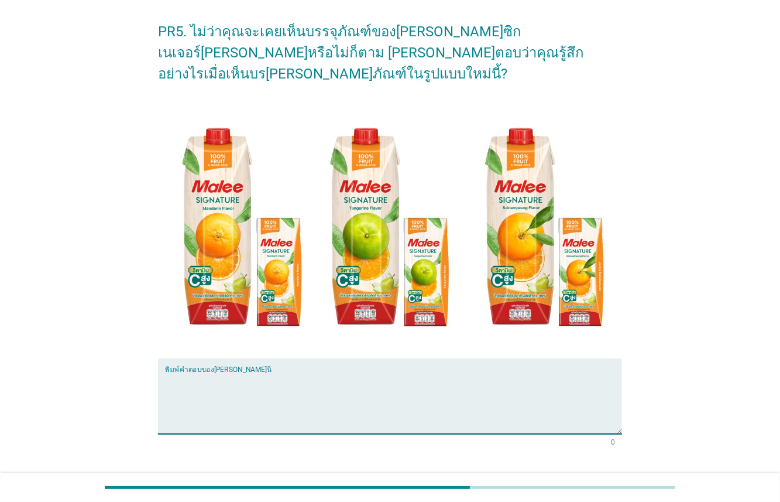
click at [290, 372] on textarea "พิมพ์คำตอบของคุณ ที่นี่" at bounding box center [393, 402] width 457 height 61
type textarea "[PERSON_NAME] พรีเมี่ยม มี[PERSON_NAME] สะดุดตา"
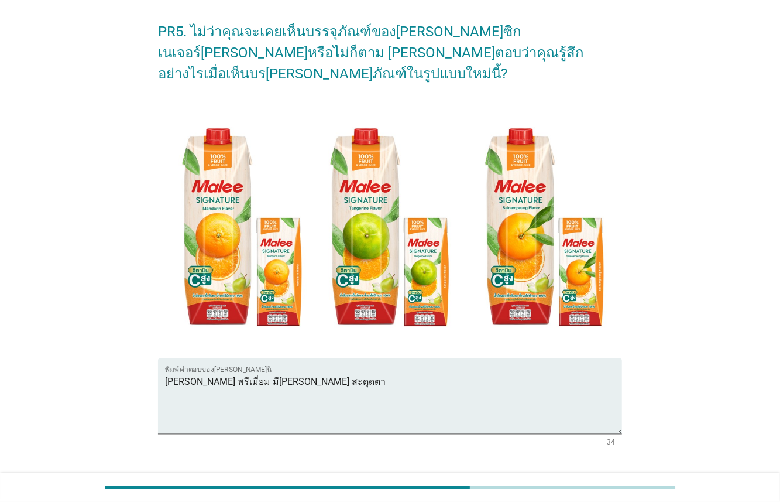
click at [572, 477] on button "ต่อไป" at bounding box center [592, 487] width 52 height 21
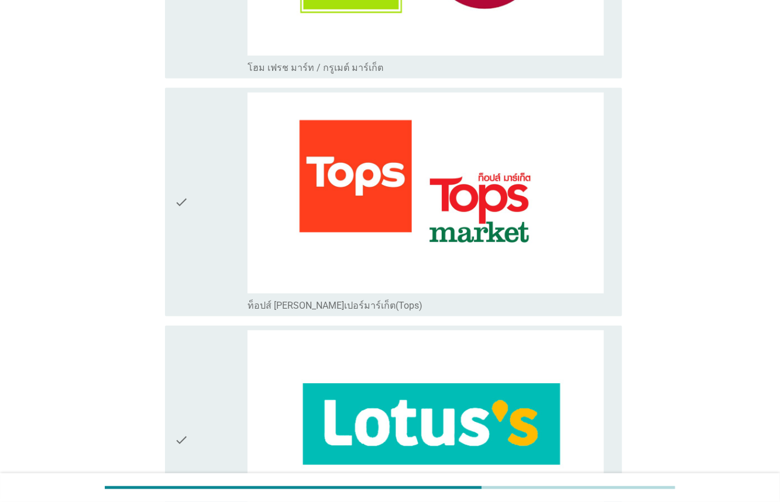
scroll to position [389, 0]
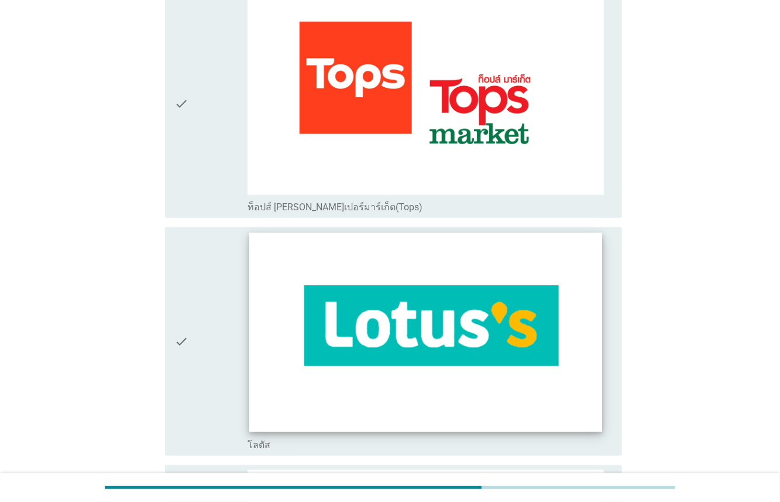
click at [503, 358] on img at bounding box center [425, 332] width 353 height 198
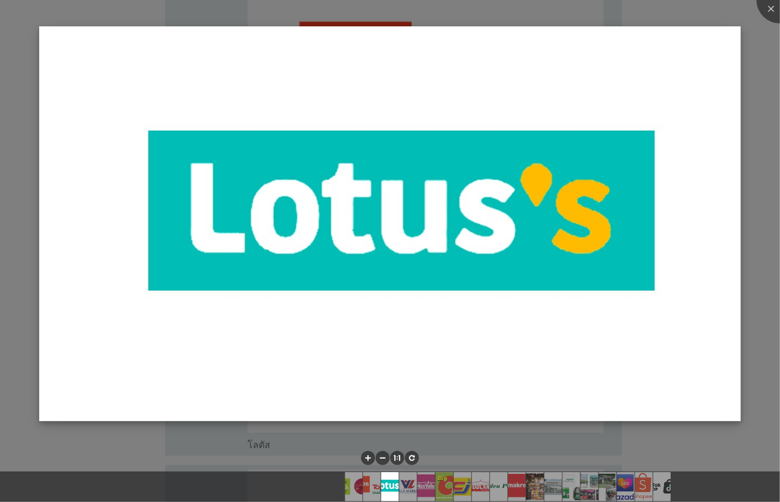
click at [382, 418] on img at bounding box center [390, 223] width 702 height 395
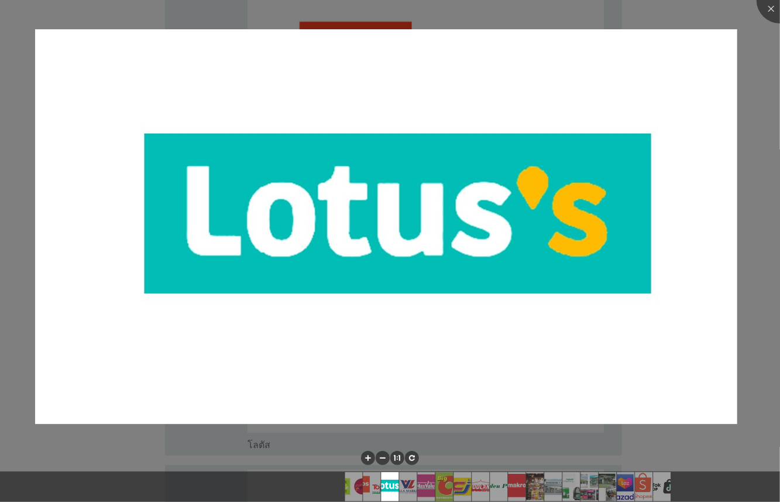
click at [337, 449] on div at bounding box center [390, 459] width 780 height 24
click at [768, 11] on div at bounding box center [780, 0] width 47 height 47
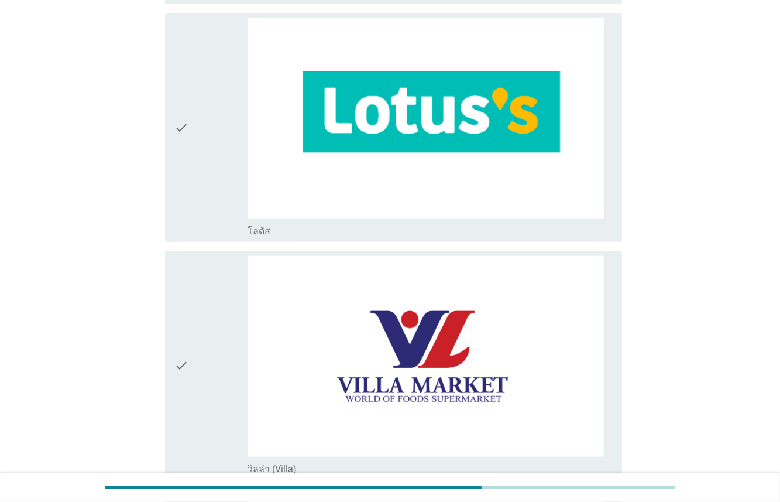
click at [205, 211] on div "check" at bounding box center [210, 127] width 73 height 219
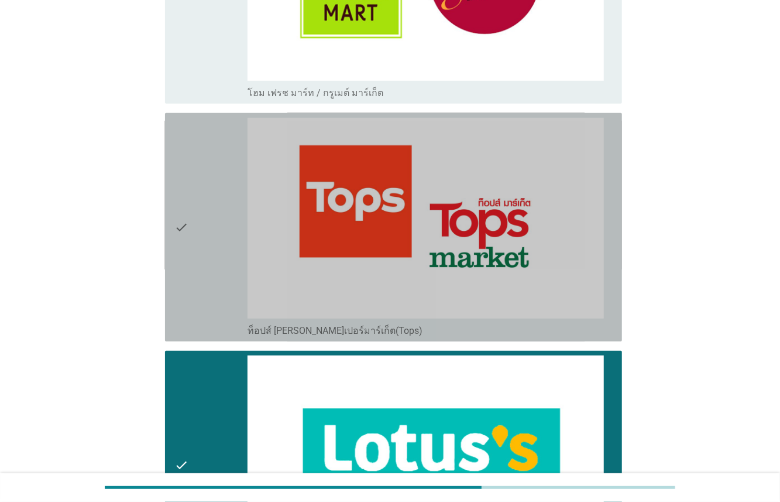
click at [210, 262] on div "check" at bounding box center [210, 227] width 73 height 219
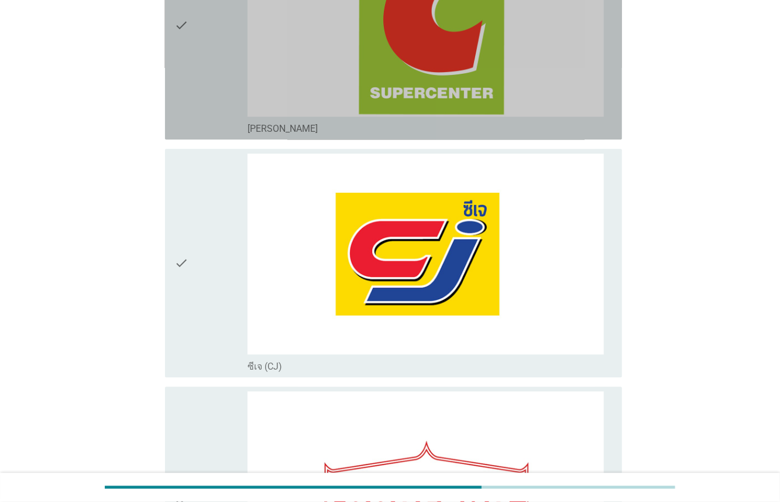
click at [239, 100] on div "check" at bounding box center [210, 25] width 73 height 219
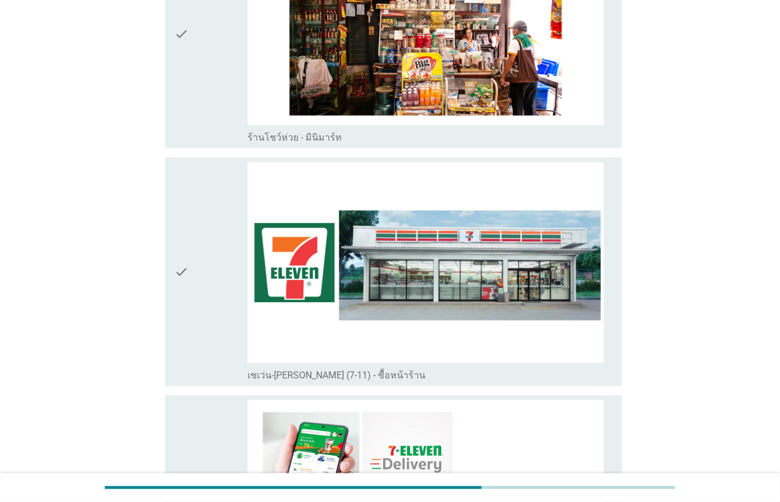
click at [204, 247] on div "check" at bounding box center [210, 271] width 73 height 219
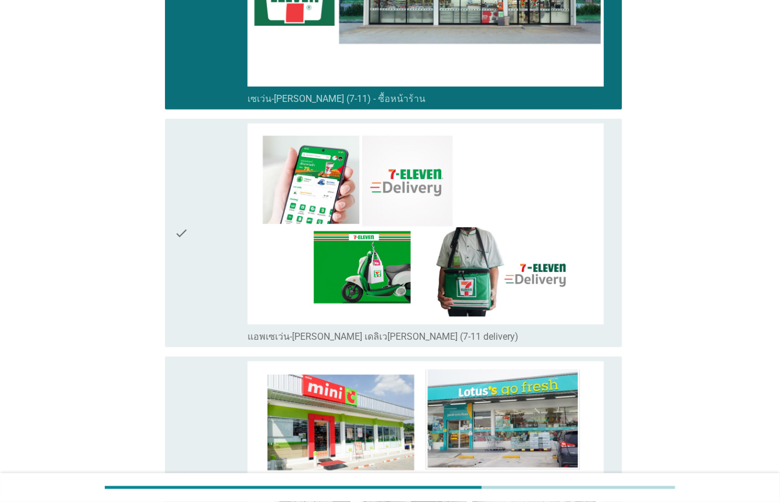
click at [201, 251] on div "check" at bounding box center [210, 232] width 73 height 219
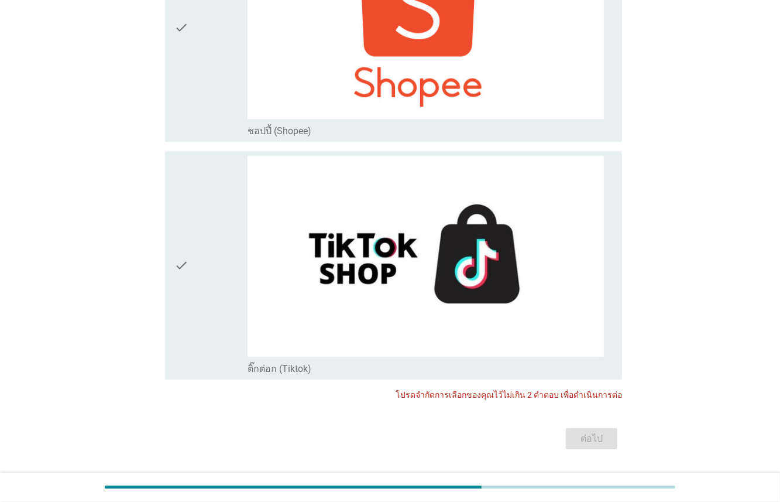
scroll to position [4100, 0]
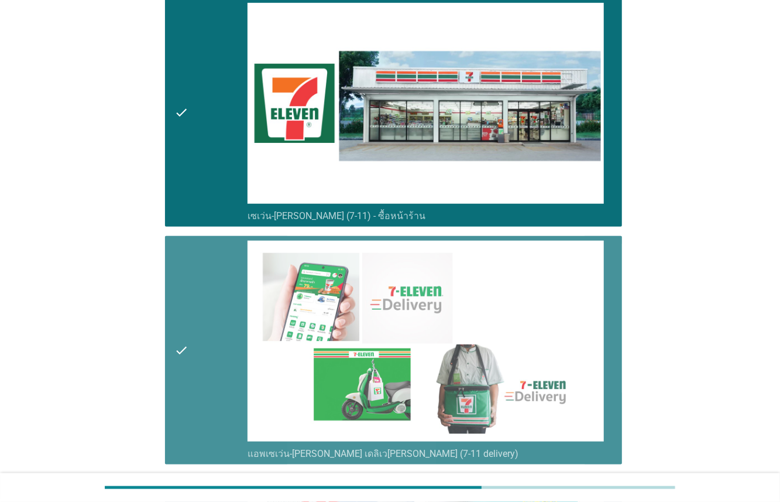
click at [213, 325] on div "check" at bounding box center [210, 350] width 73 height 219
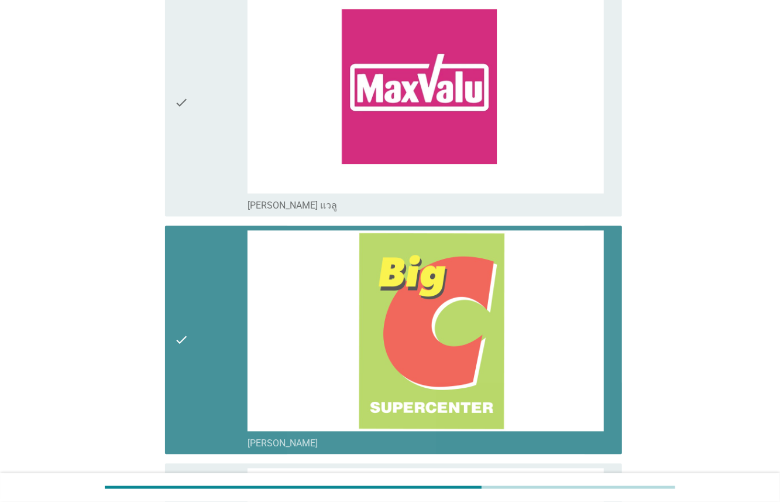
click at [202, 303] on div "check" at bounding box center [210, 340] width 73 height 219
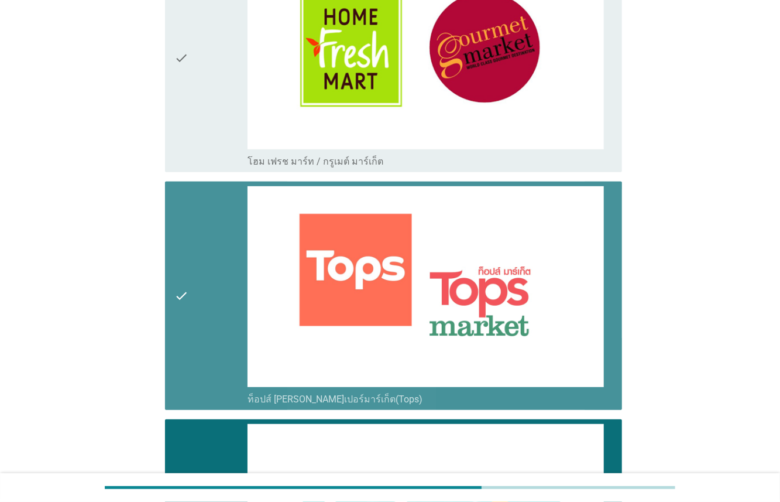
click at [206, 305] on div "check" at bounding box center [210, 295] width 73 height 219
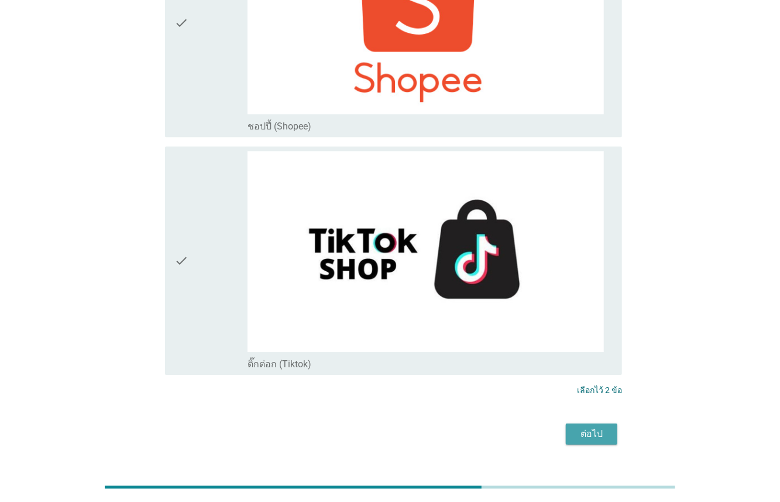
click at [605, 427] on div "ต่อไป" at bounding box center [591, 434] width 33 height 14
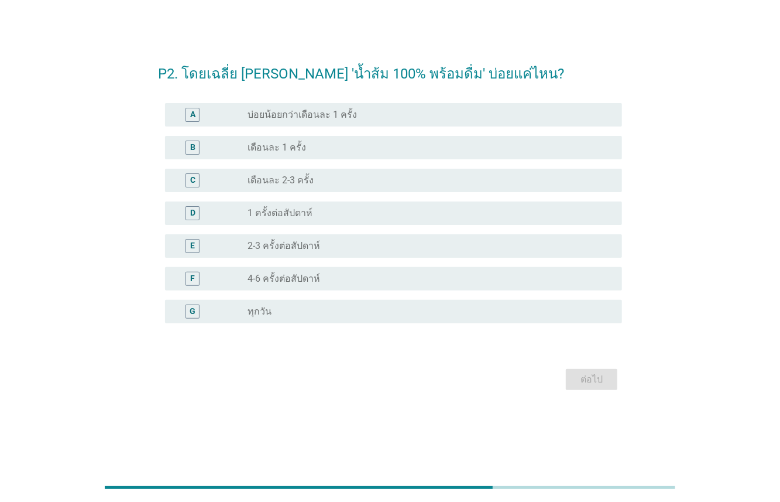
scroll to position [0, 0]
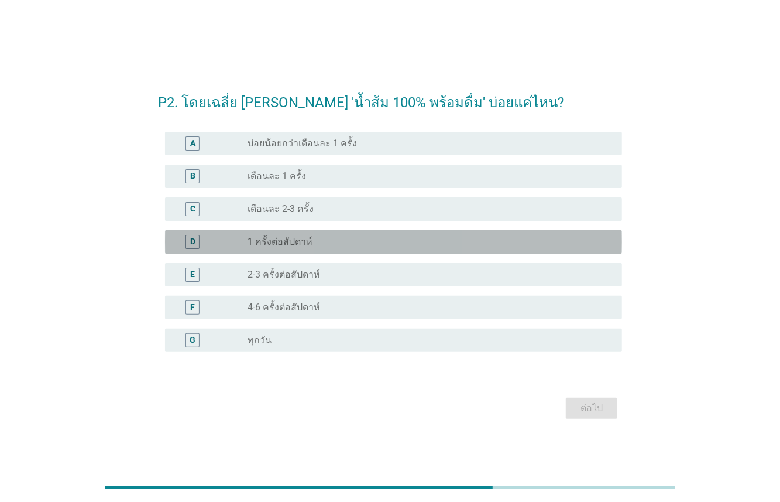
click at [313, 232] on div "D radio_button_unchecked 1 ครั้งต่อสัปดาห์" at bounding box center [393, 241] width 457 height 23
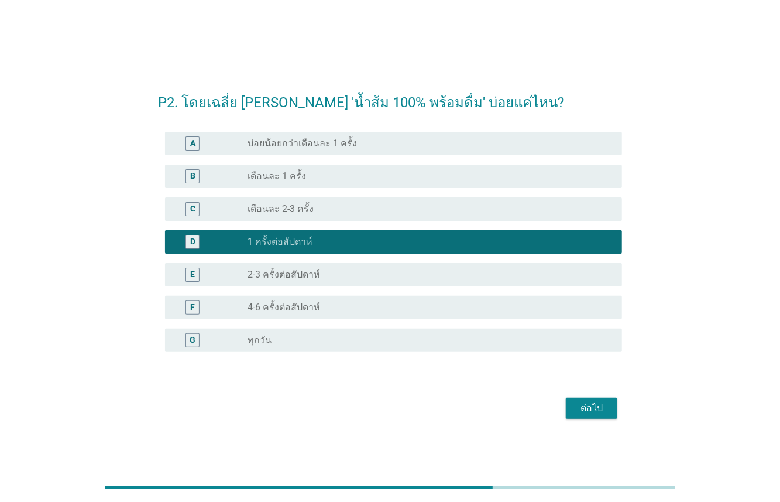
click at [593, 404] on div "ต่อไป" at bounding box center [591, 408] width 33 height 14
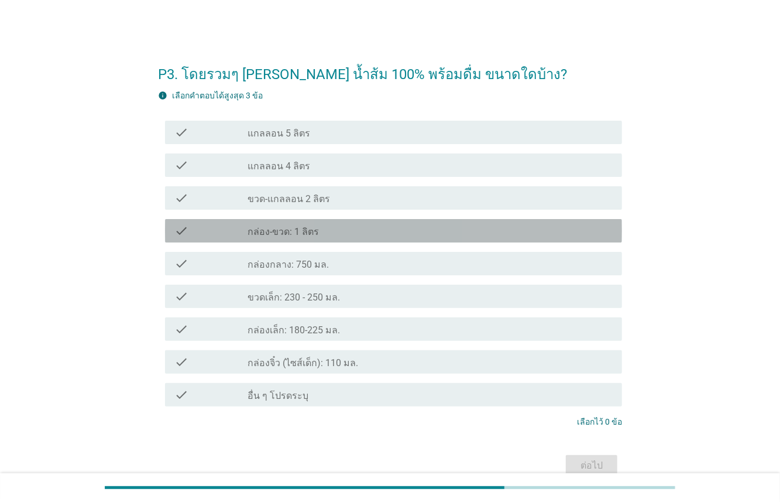
click at [300, 234] on label "กล่อง-ขวด: 1 ลิตร" at bounding box center [283, 232] width 71 height 12
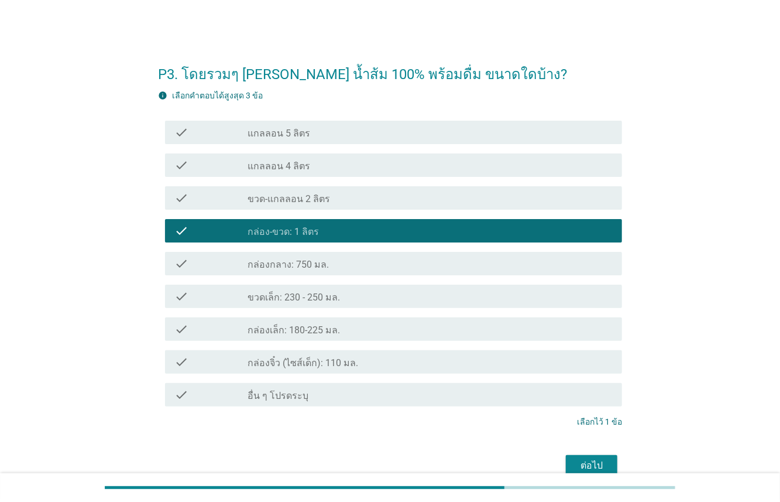
click at [286, 263] on label "กล่องกลาง: 750 มล." at bounding box center [288, 265] width 81 height 12
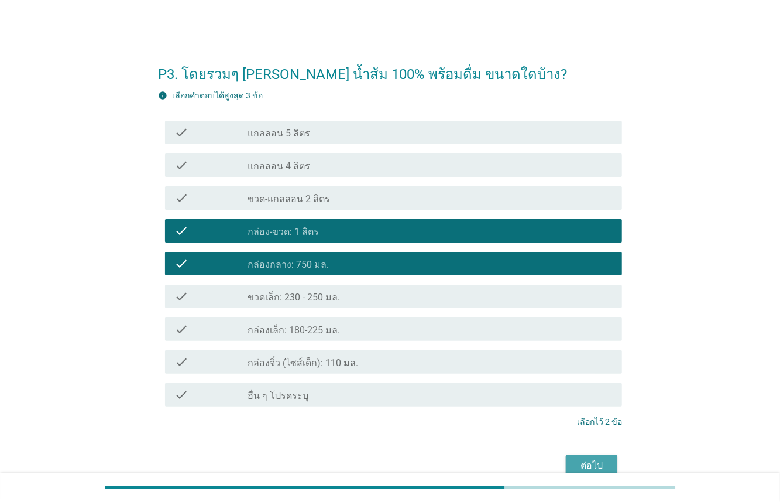
click at [600, 464] on div "ต่อไป" at bounding box center [591, 465] width 33 height 14
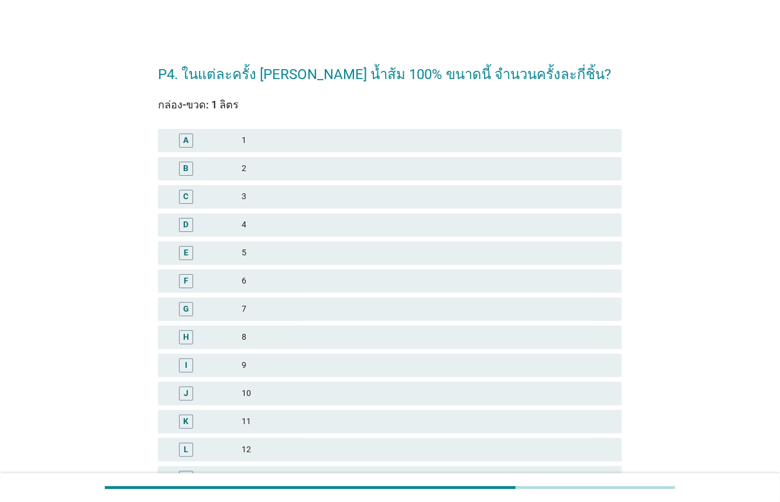
click at [232, 170] on div "B" at bounding box center [204, 169] width 74 height 14
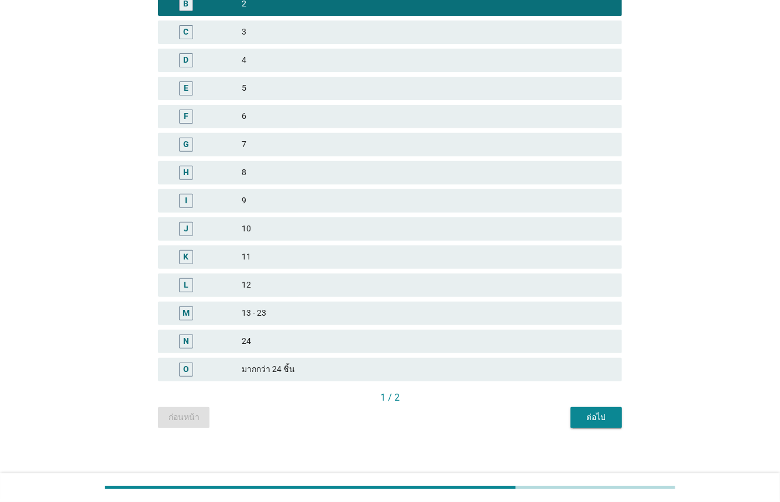
scroll to position [171, 0]
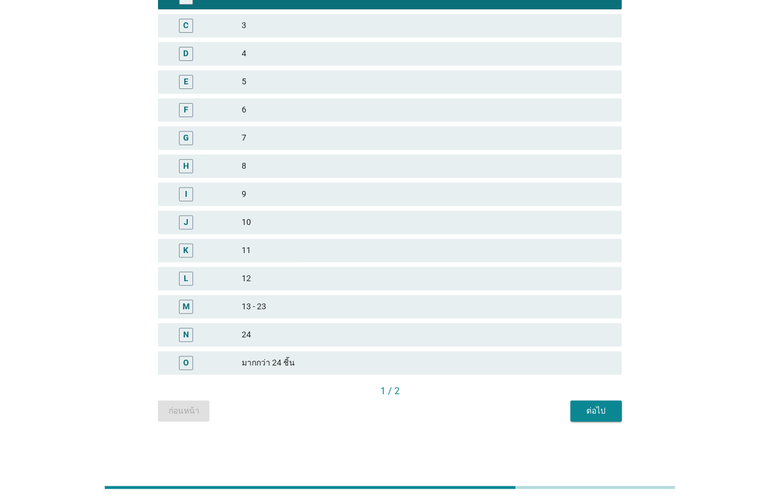
click at [598, 415] on div "ต่อไป" at bounding box center [596, 410] width 33 height 12
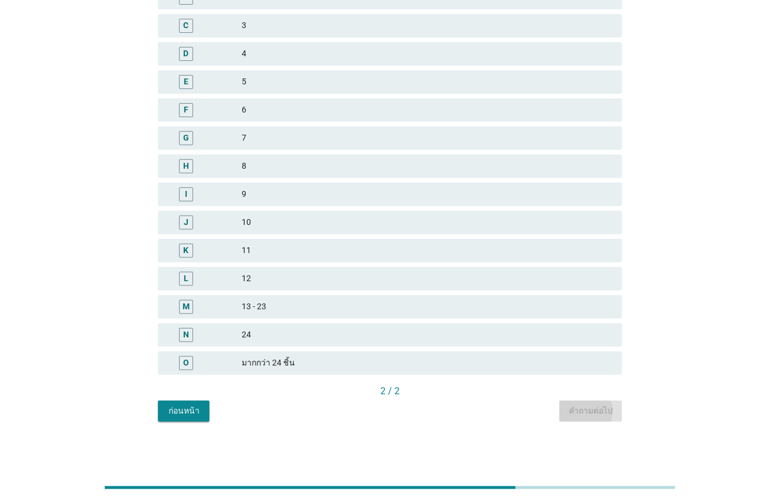
scroll to position [0, 0]
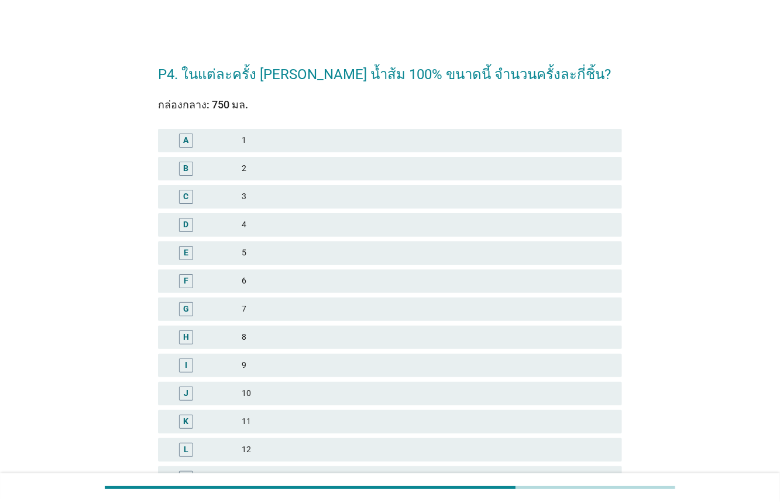
drag, startPoint x: 274, startPoint y: 198, endPoint x: 357, endPoint y: 250, distance: 98.4
click at [274, 198] on div "3" at bounding box center [427, 197] width 371 height 14
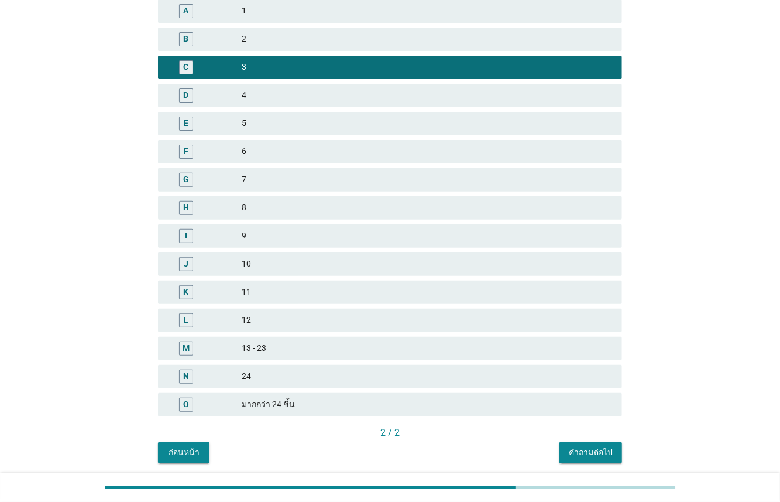
scroll to position [171, 0]
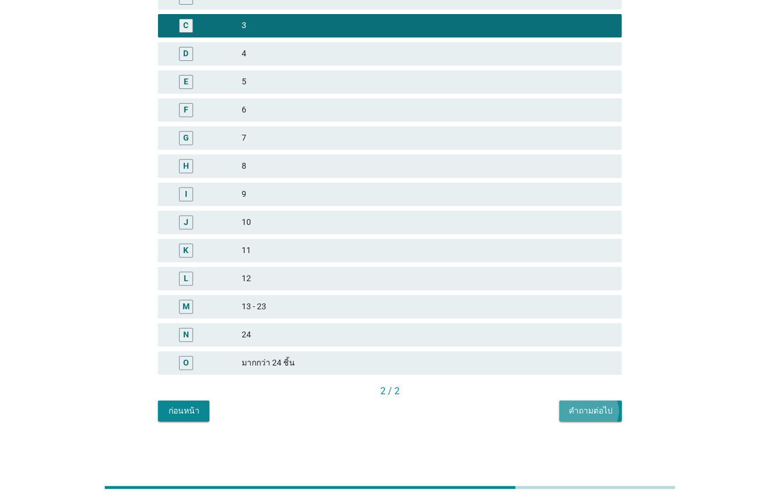
click at [601, 411] on div "คำถามต่อไป" at bounding box center [591, 410] width 44 height 12
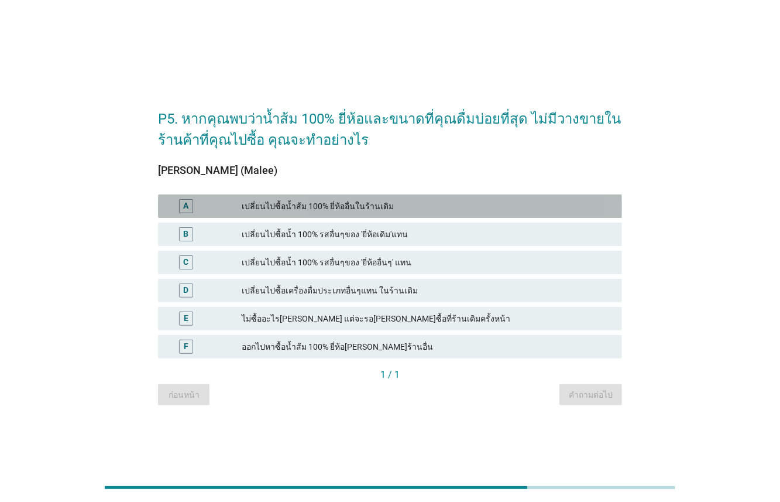
click at [376, 205] on div "เปลี่ยนไปซื้อน้ำส้ม 100% ยี่ห้ออื่นในร้านเดิม" at bounding box center [427, 206] width 371 height 14
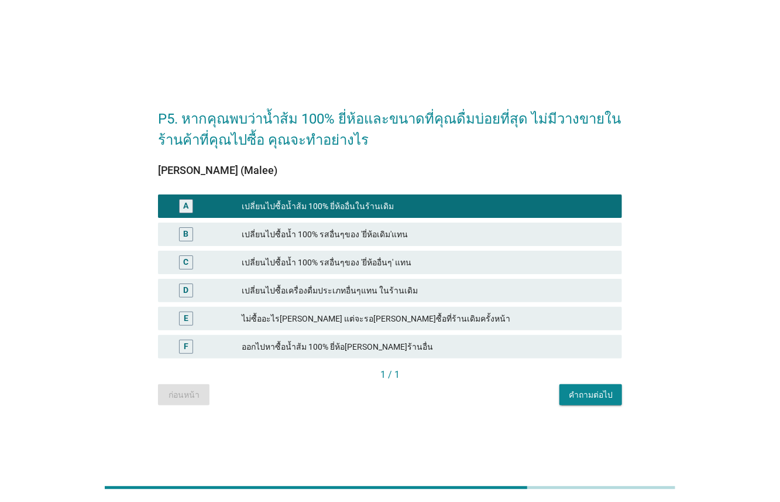
click at [434, 238] on div "เปลี่ยนไปซื้อน้ำ 100% รสอื่นๆของ 'ยี่ห้อเดิม'แทน" at bounding box center [427, 234] width 371 height 14
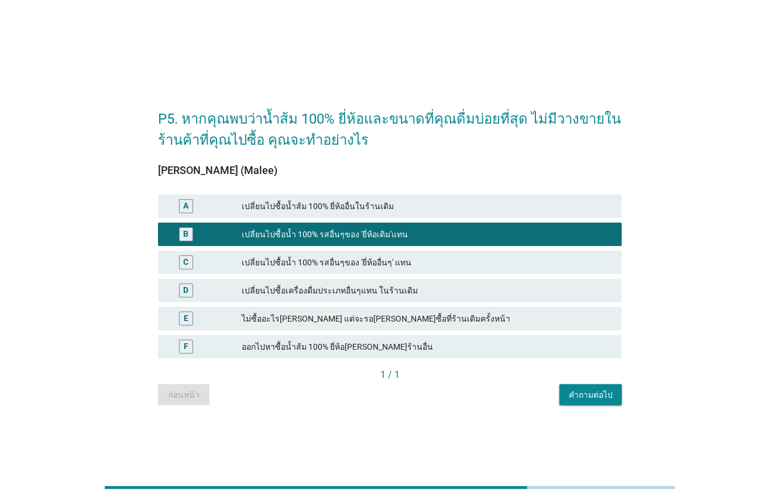
click at [411, 215] on div "A เปลี่ยนไปซื้อน้ำส้ม 100% ยี่ห้ออื่นในร้านเดิม" at bounding box center [390, 205] width 464 height 23
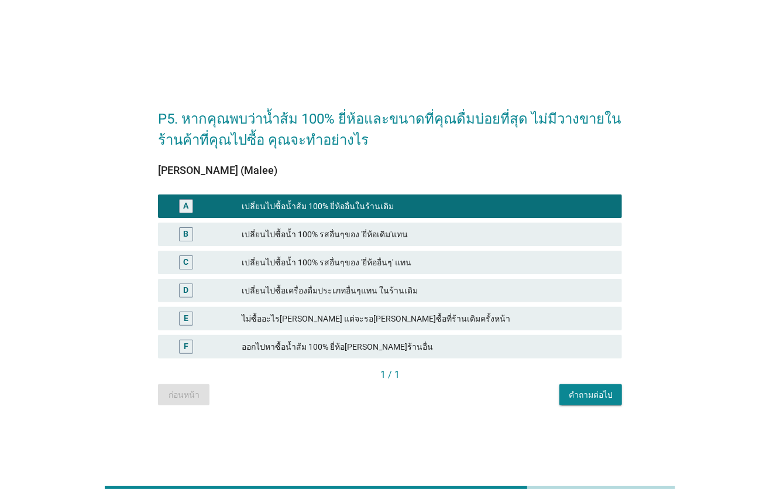
click at [598, 401] on button "คำถามต่อไป" at bounding box center [590, 394] width 63 height 21
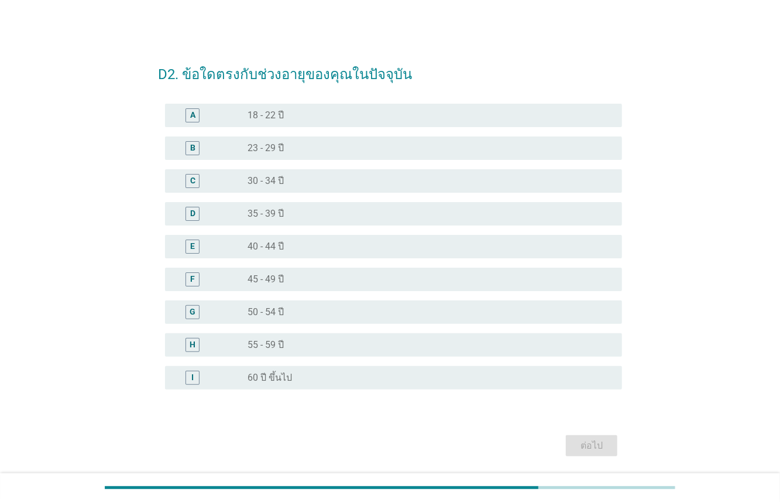
click at [300, 250] on div "radio_button_unchecked 40 - 44 ปี" at bounding box center [426, 247] width 356 height 12
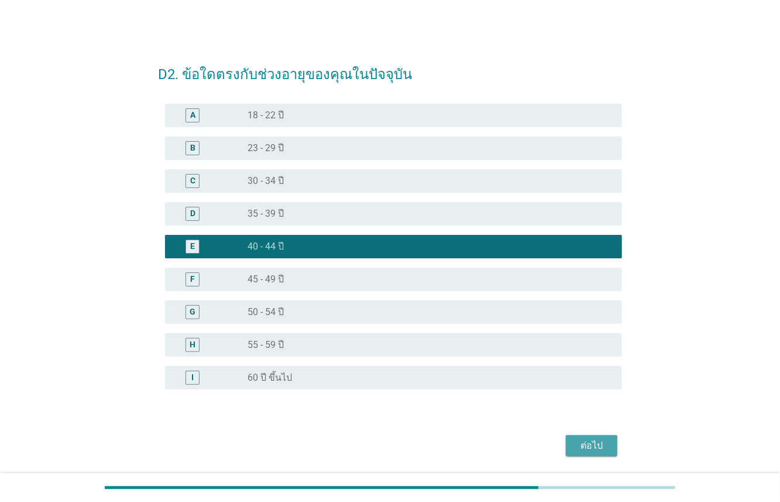
click at [582, 440] on div "ต่อไป" at bounding box center [591, 445] width 33 height 14
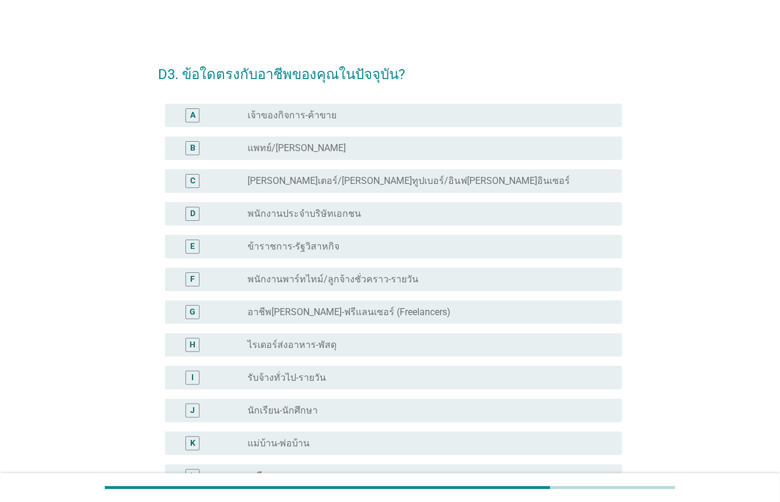
click at [353, 219] on div "radio_button_unchecked พนักงานประจำบริษัทเอกชน" at bounding box center [426, 214] width 356 height 12
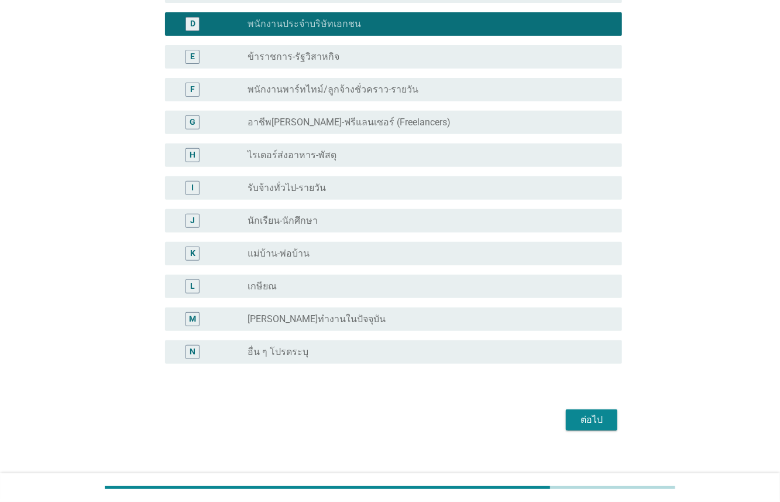
scroll to position [202, 0]
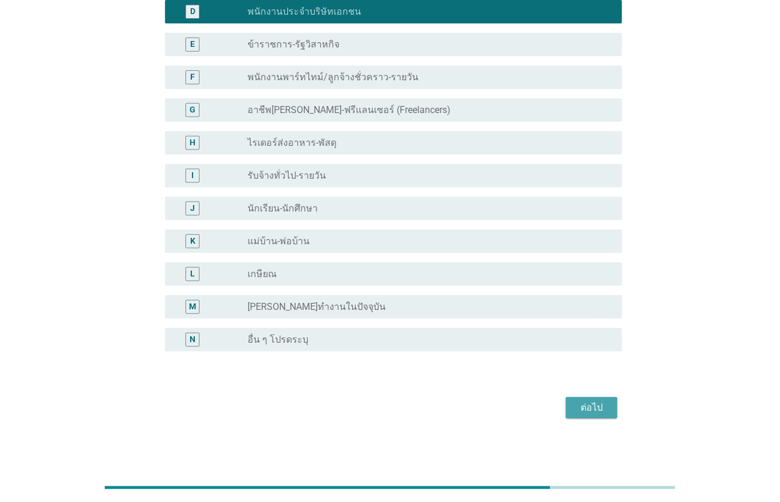
click at [599, 408] on div "ต่อไป" at bounding box center [591, 407] width 33 height 14
